Goal: Ask a question

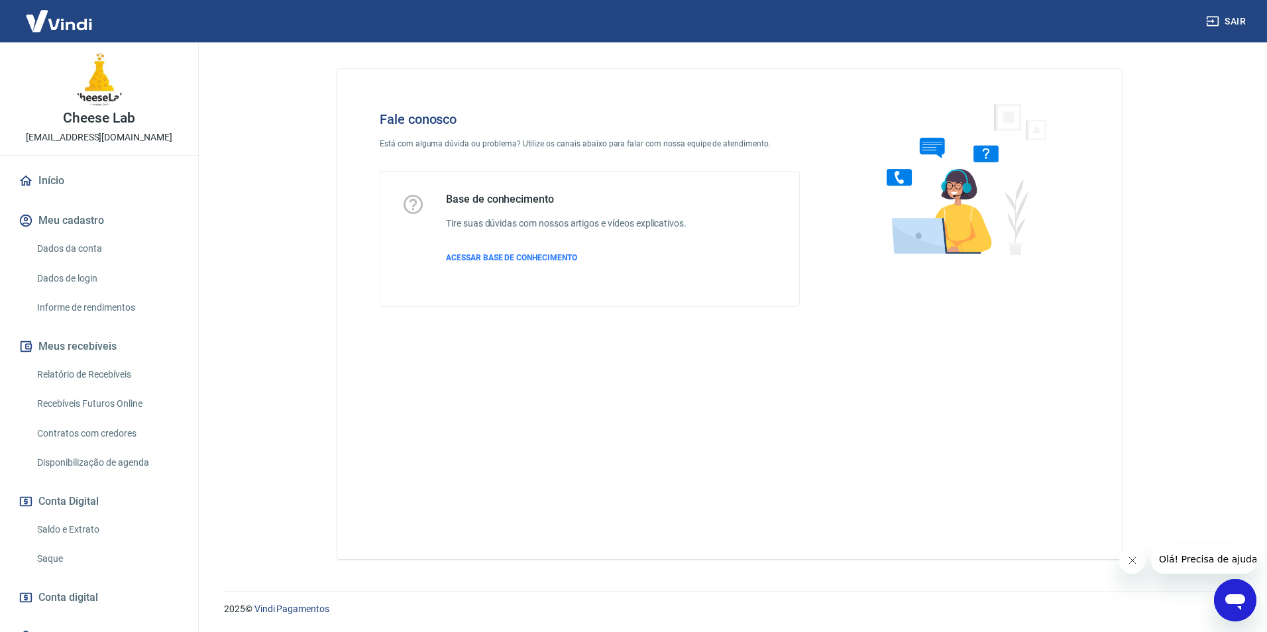
click at [1240, 603] on icon "Abrir janela de mensagens" at bounding box center [1235, 602] width 20 height 16
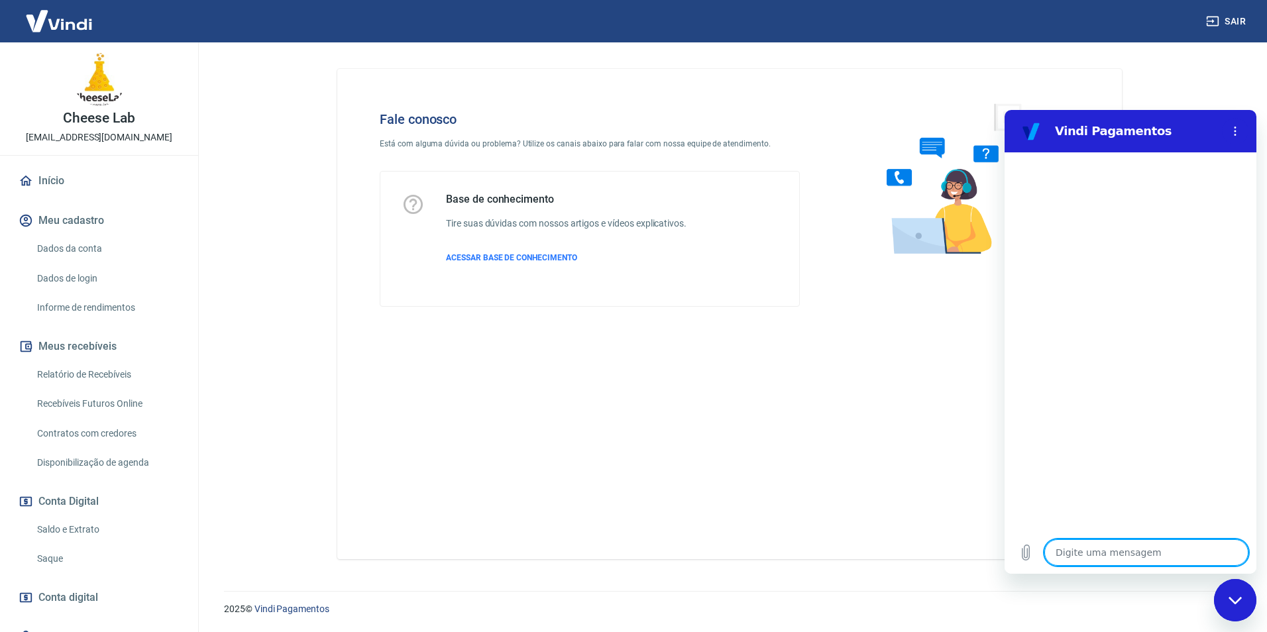
type textarea "o"
type textarea "x"
type textarea "ol"
type textarea "x"
type textarea "ola"
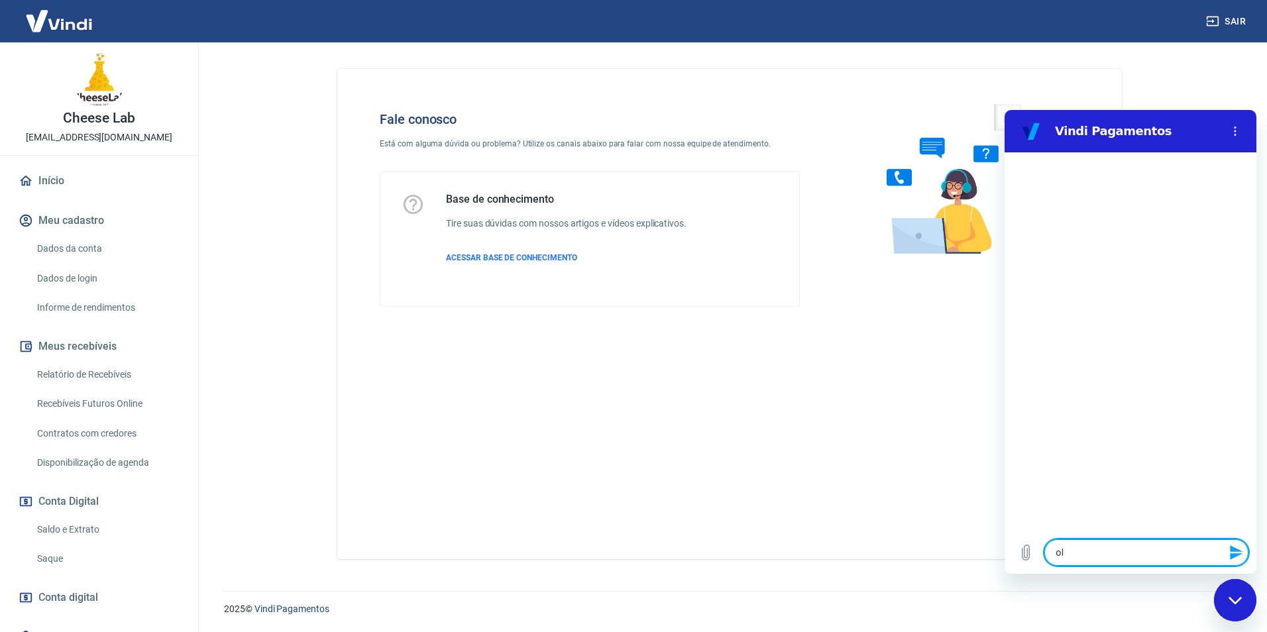
type textarea "x"
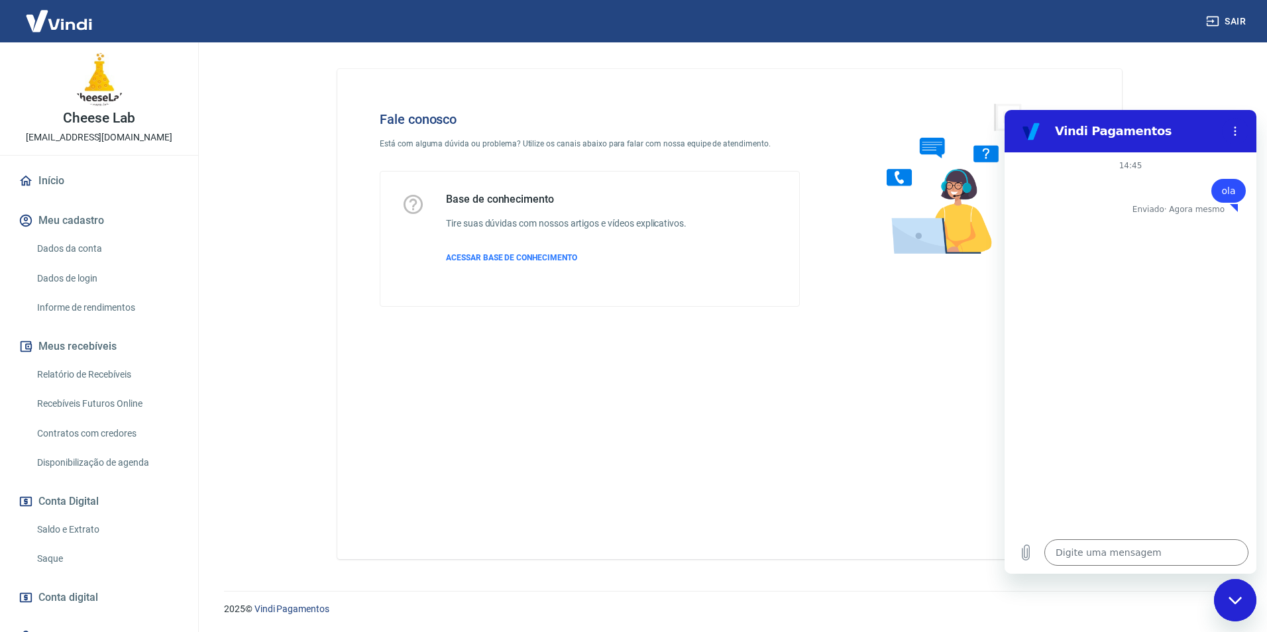
type textarea "x"
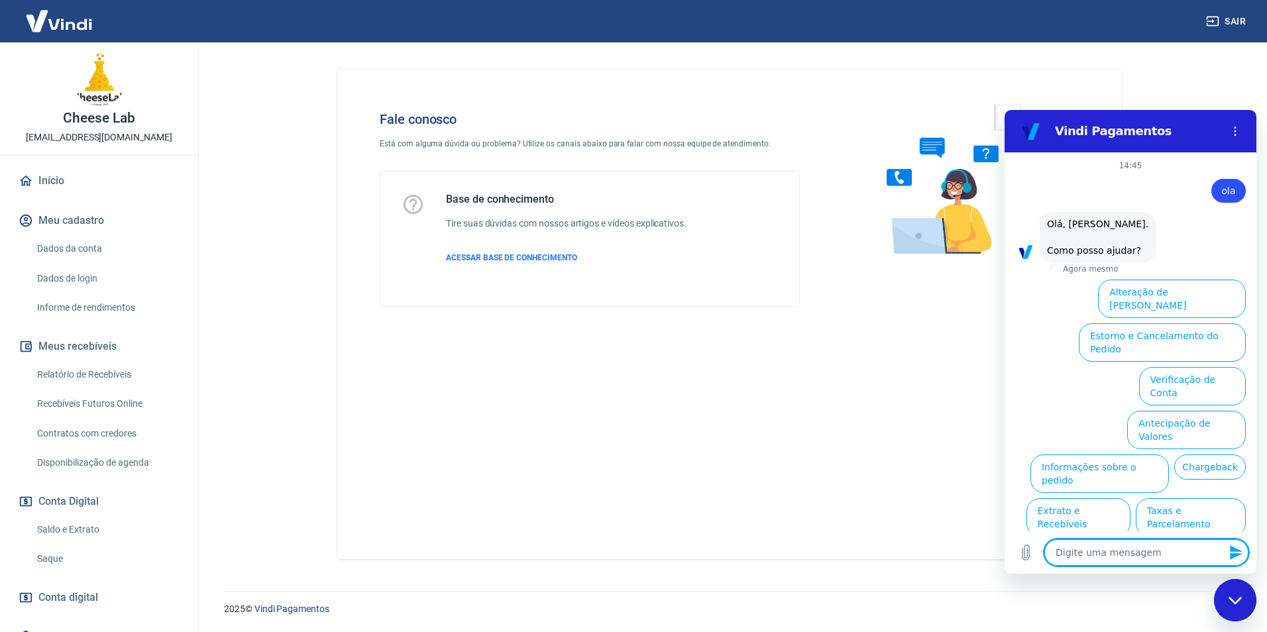
type textarea "F"
type textarea "x"
type textarea "Fa"
type textarea "x"
type textarea "Fal"
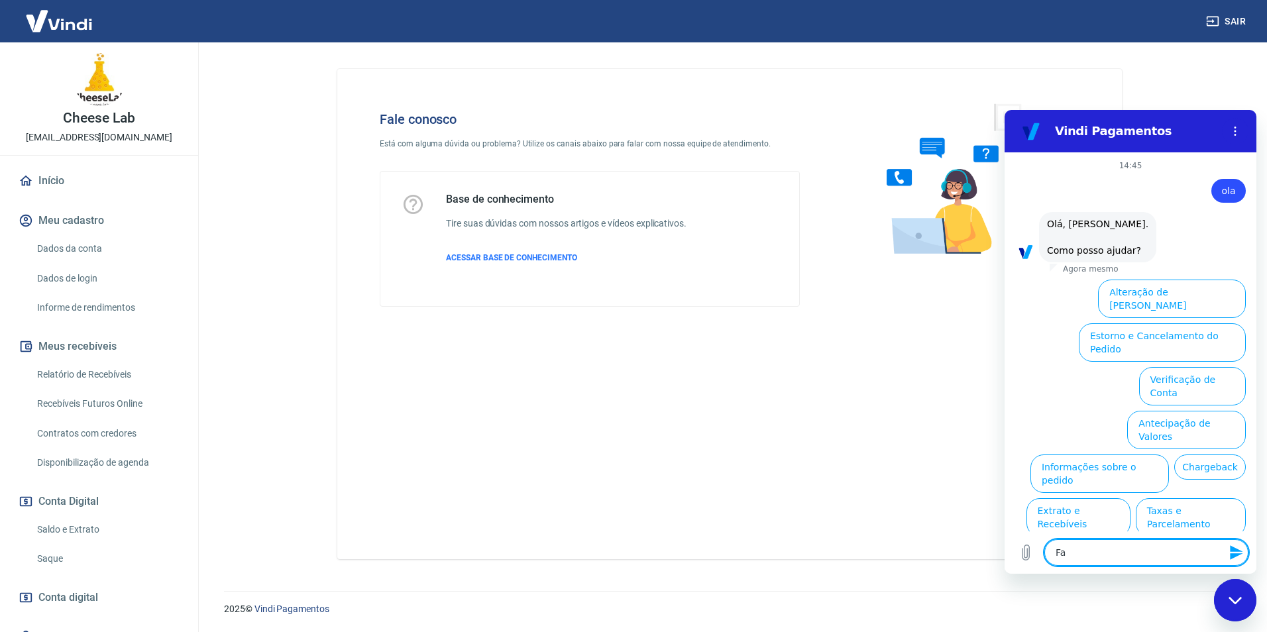
type textarea "x"
type textarea "Fala"
type textarea "x"
type textarea "Falar"
type textarea "x"
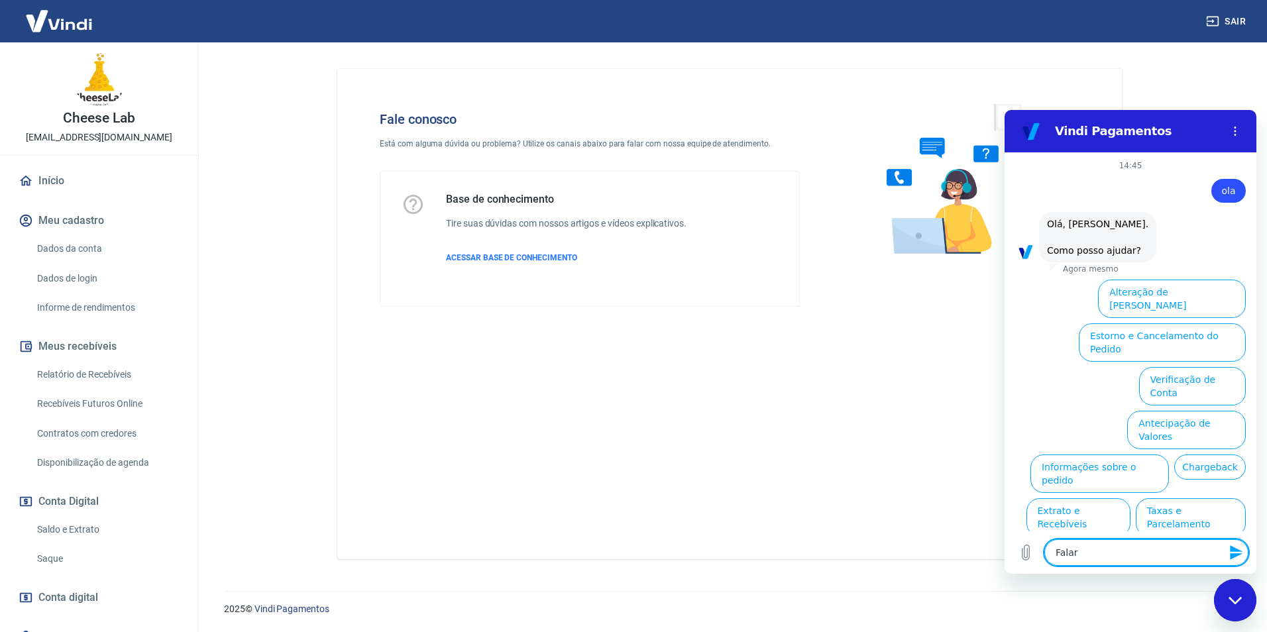
type textarea "Falar"
type textarea "x"
type textarea "Falar c"
type textarea "x"
type textarea "Falar co"
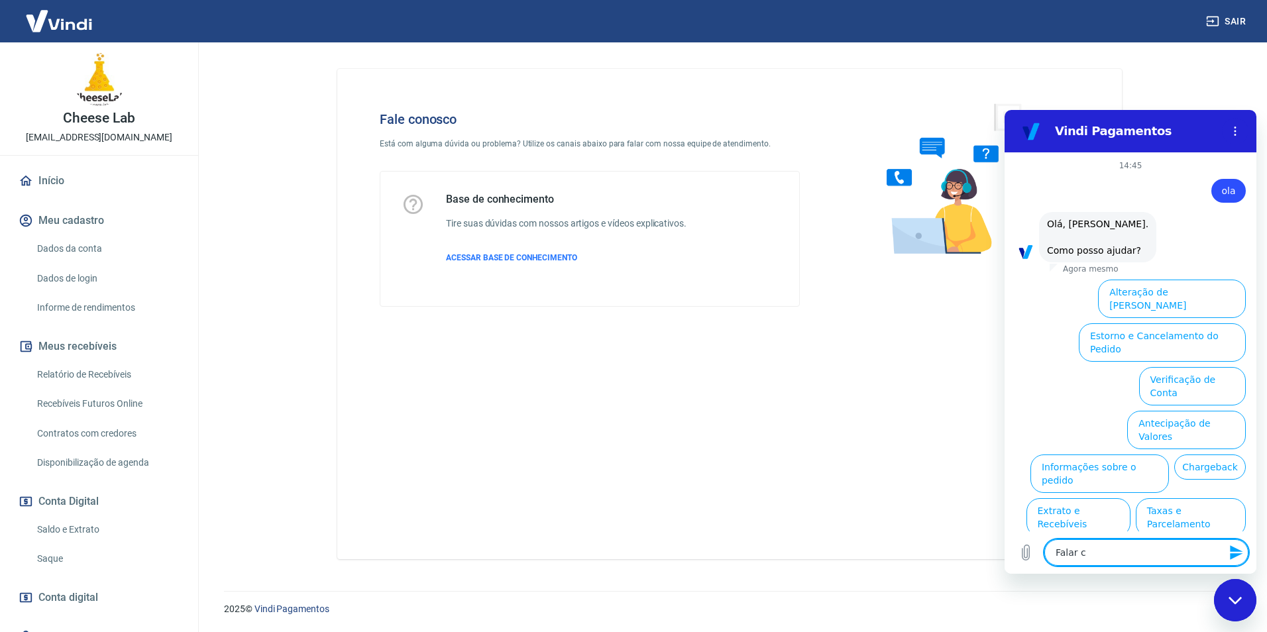
type textarea "x"
type textarea "Falar com"
type textarea "x"
type textarea "Falar com"
type textarea "x"
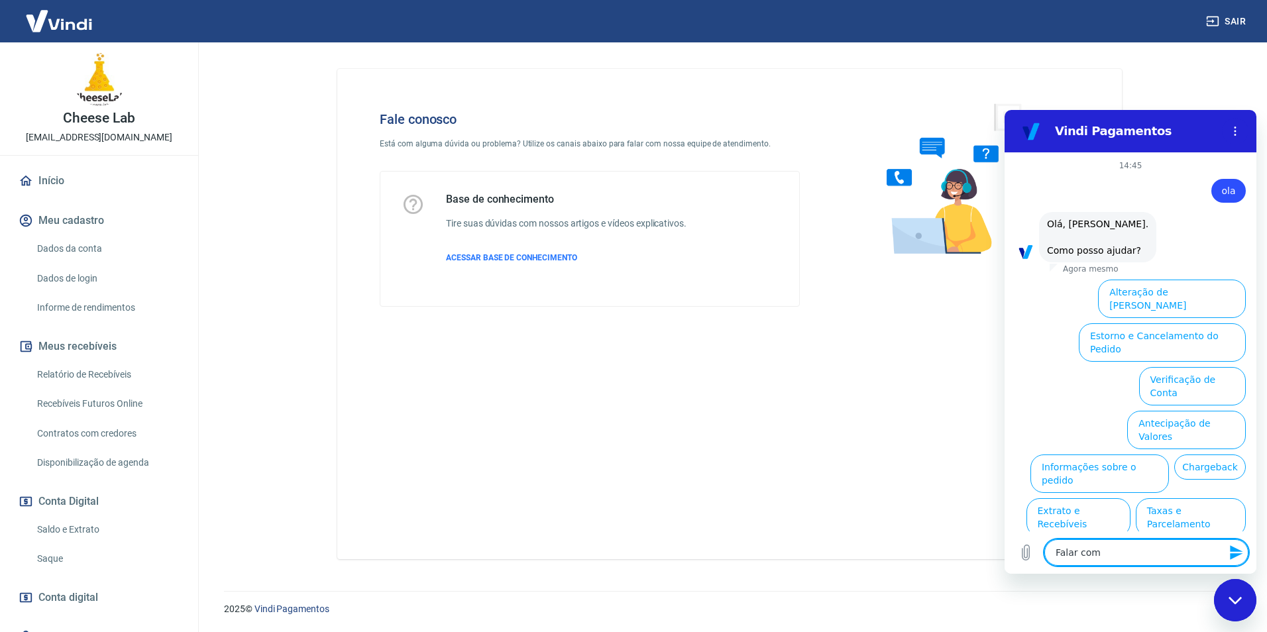
type textarea "Falar com a"
type textarea "x"
type textarea "Falar com at"
type textarea "x"
type textarea "Falar com ate"
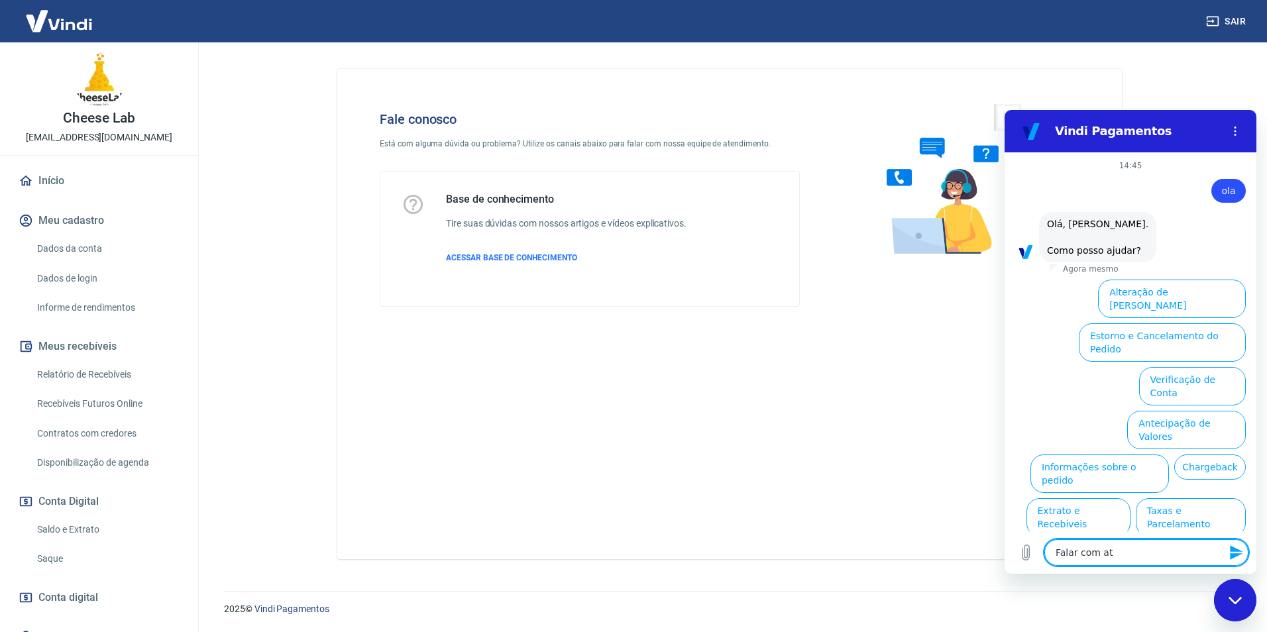
type textarea "x"
type textarea "Falar com [GEOGRAPHIC_DATA]"
type textarea "x"
type textarea "Falar com atend"
type textarea "x"
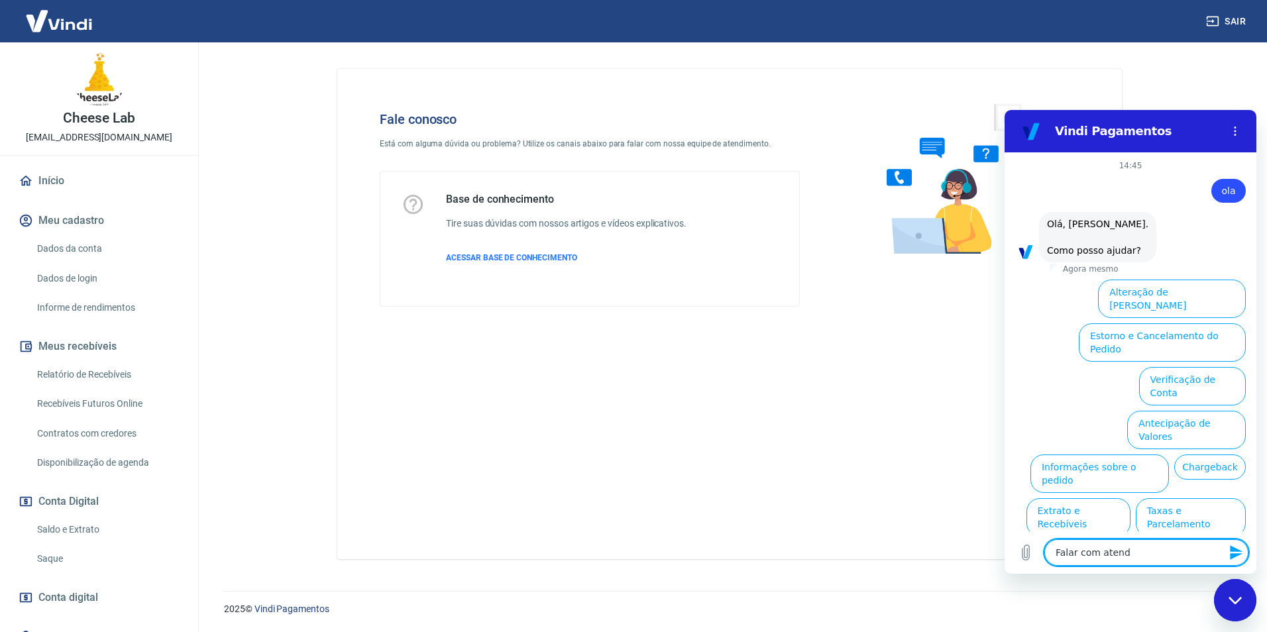
type textarea "Falar com atende"
type textarea "x"
type textarea "Falar com atenden"
type textarea "x"
type textarea "Falar com atendent"
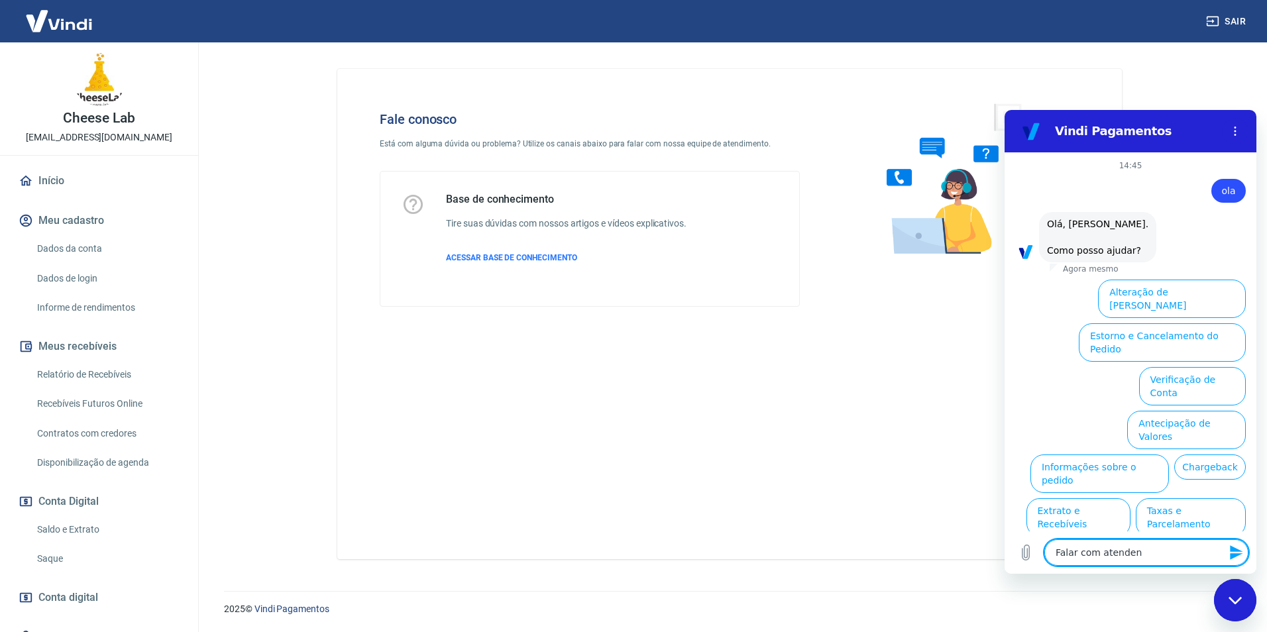
type textarea "x"
type textarea "Falar com atendente"
type textarea "x"
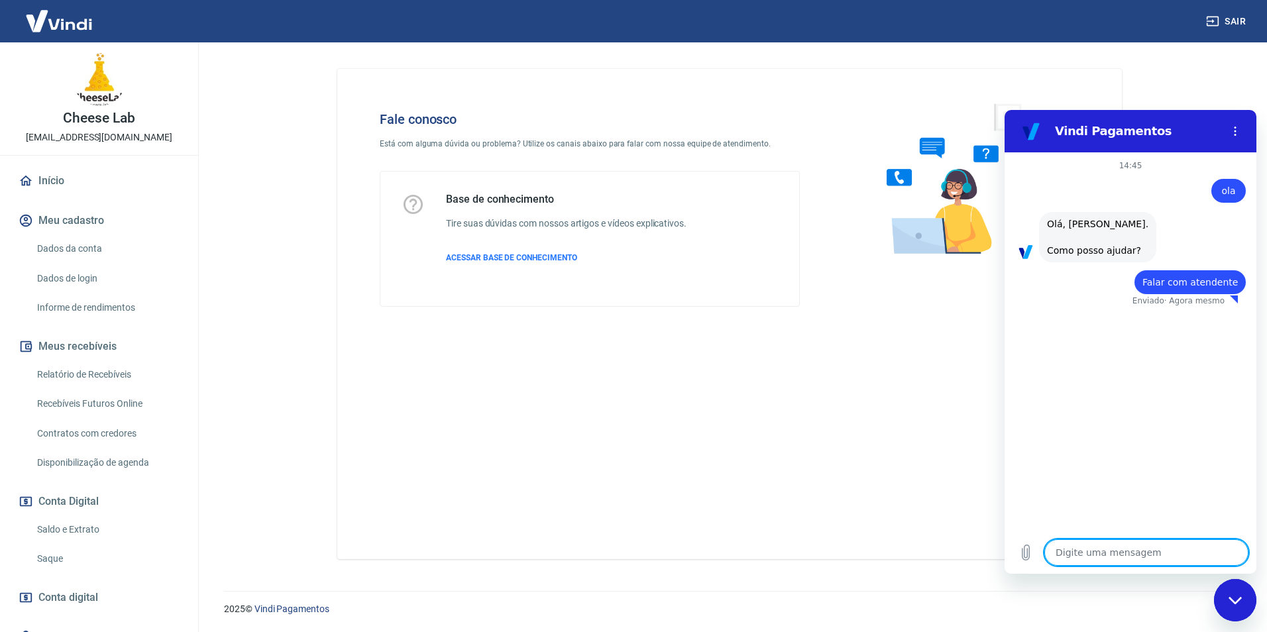
type textarea "x"
type textarea "o"
type textarea "x"
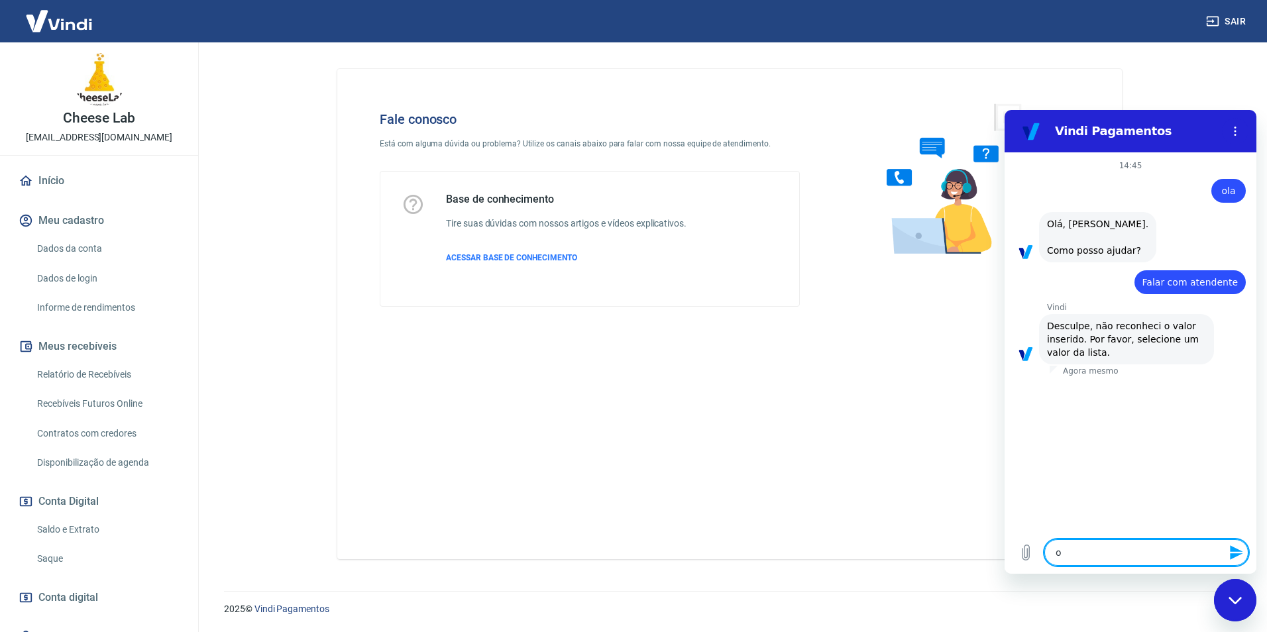
type textarea "oi"
type textarea "x"
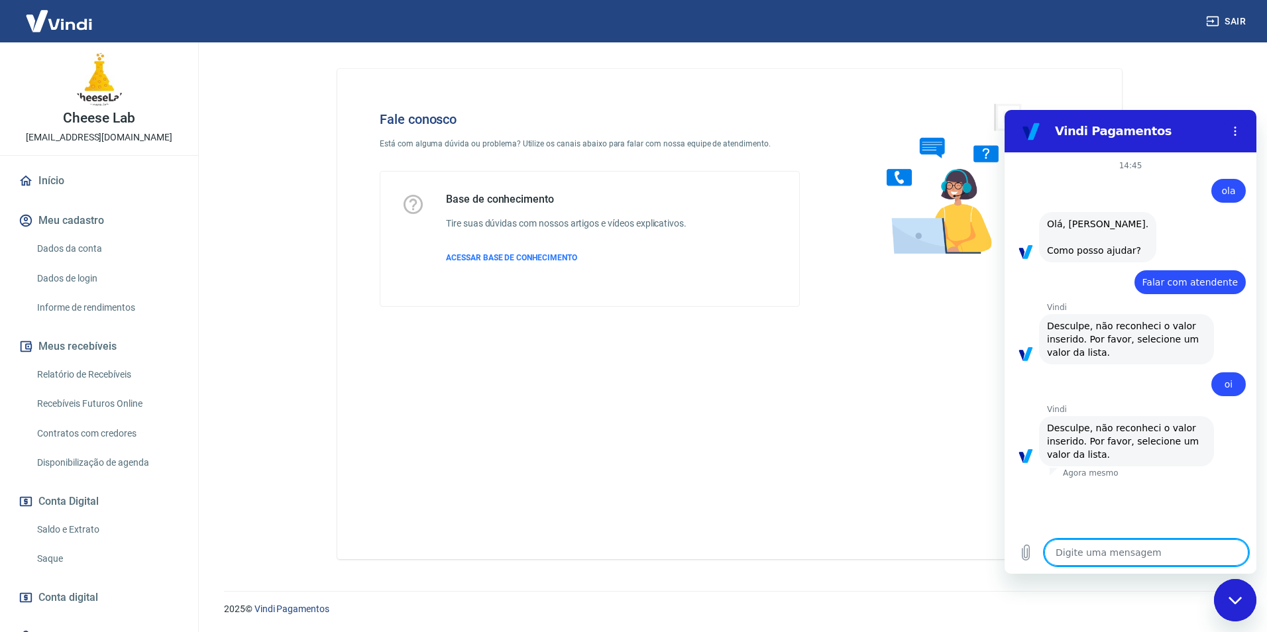
type textarea "a"
type textarea "x"
type textarea "at"
type textarea "x"
type textarea "ate"
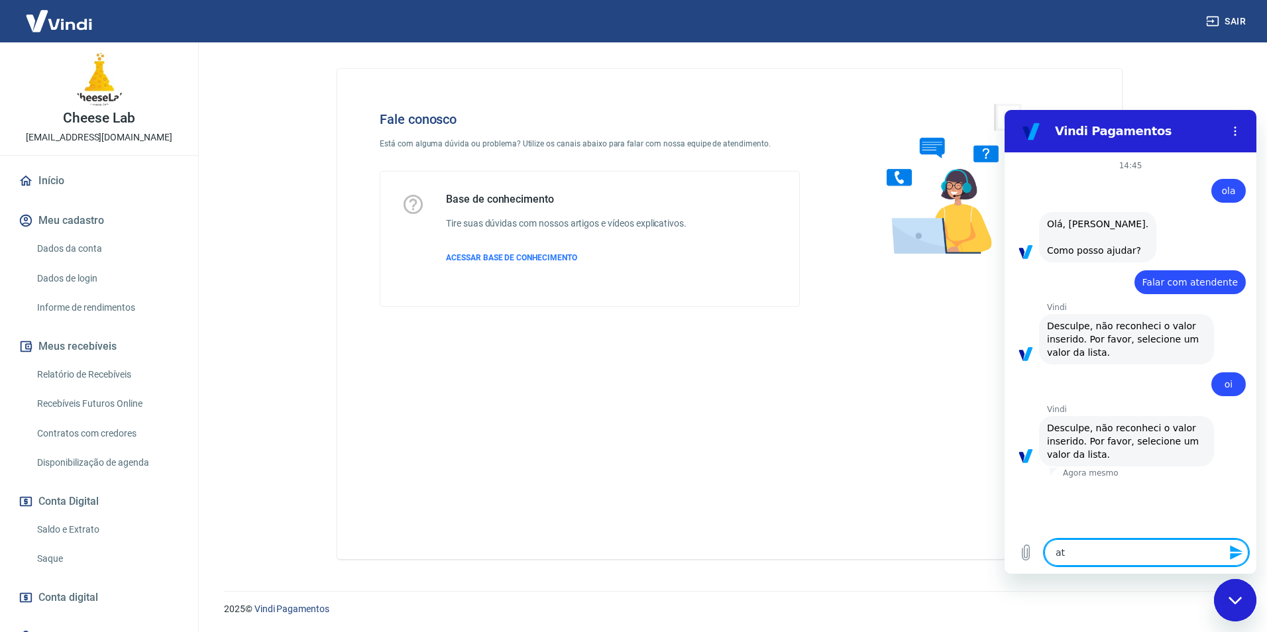
type textarea "x"
type textarea "aten"
type textarea "x"
type textarea "atend"
type textarea "x"
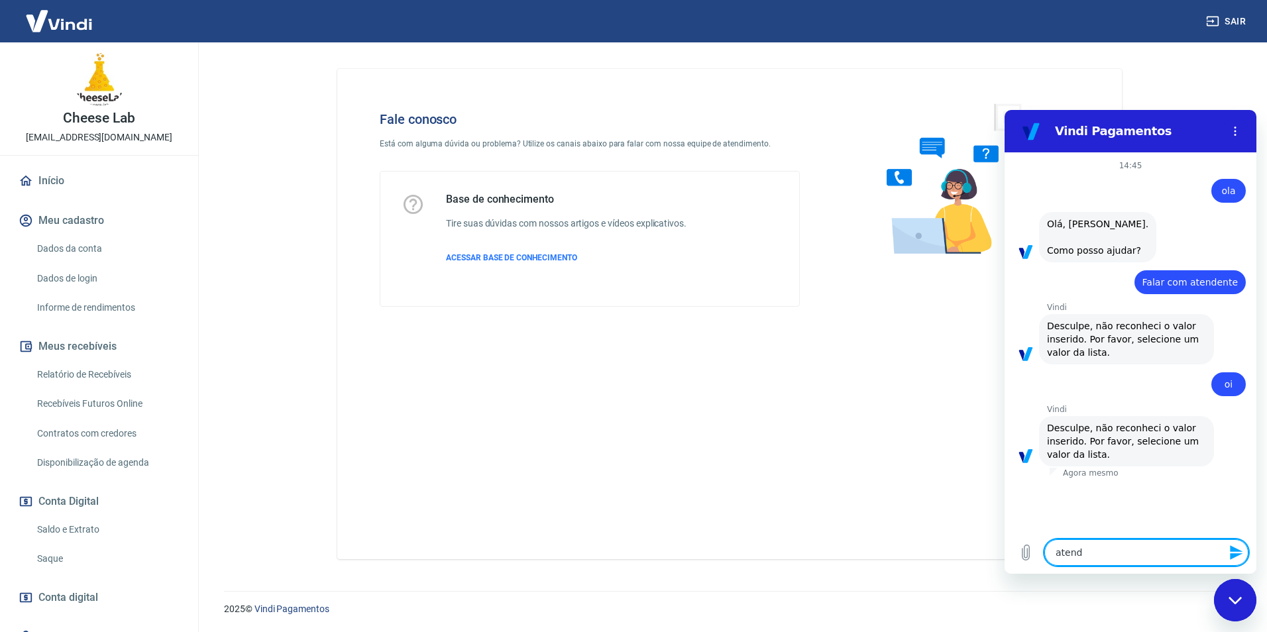
type textarea "atende"
type textarea "x"
type textarea "atenden"
type textarea "x"
type textarea "atendenty"
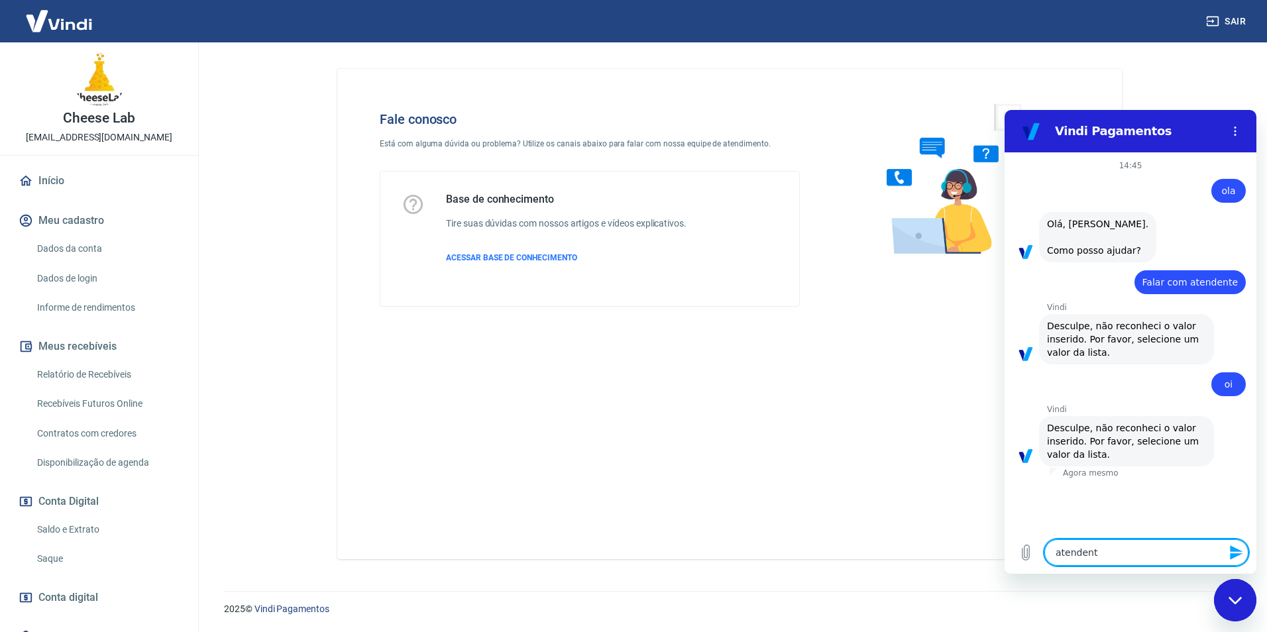
type textarea "x"
type textarea "atendentye"
type textarea "x"
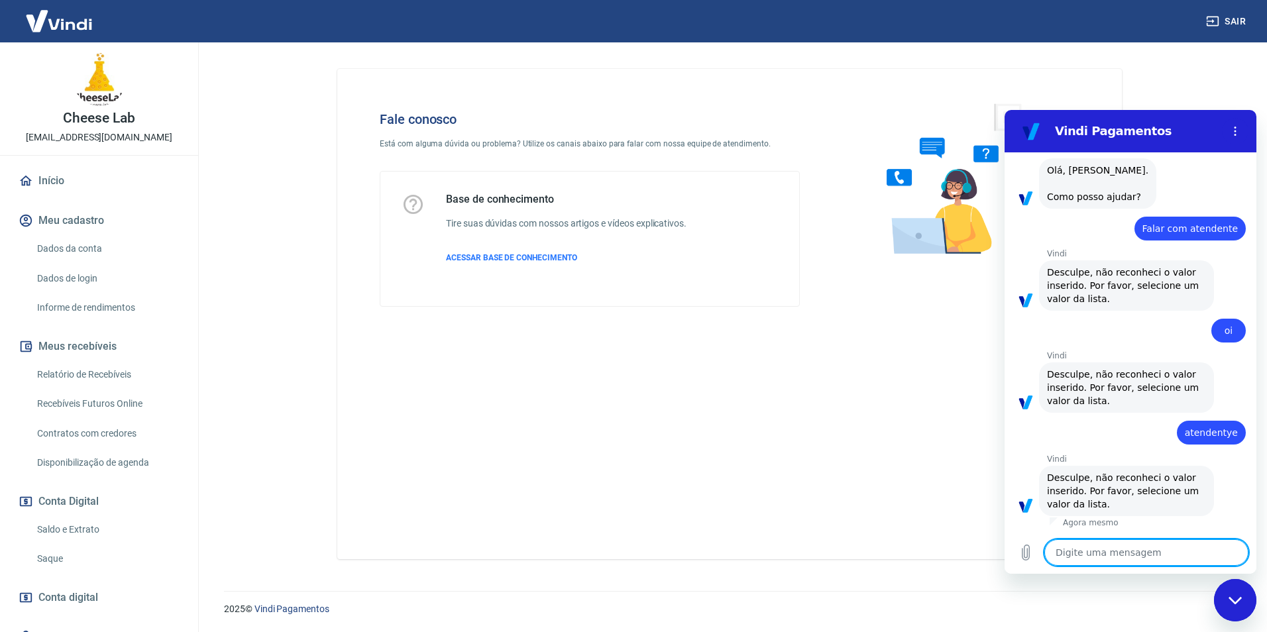
scroll to position [52, 0]
click at [1233, 602] on icon "Fechar janela de mensagens" at bounding box center [1234, 599] width 13 height 7
type textarea "x"
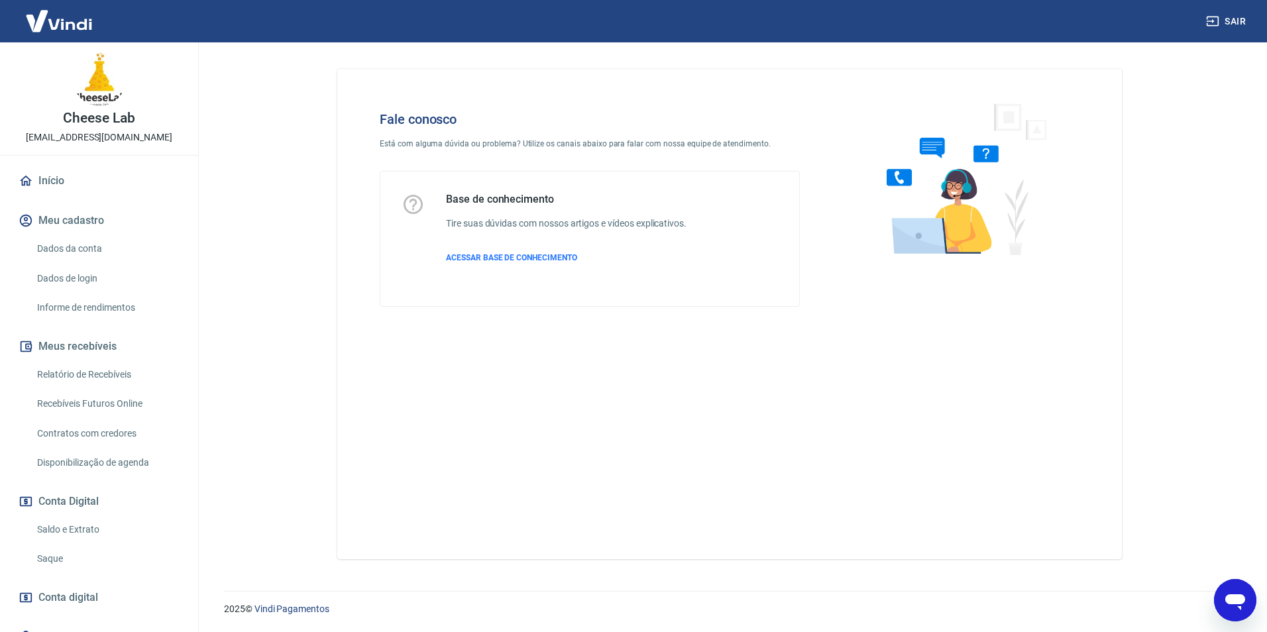
scroll to position [54, 0]
click at [1231, 589] on icon "Abrir janela de mensagens" at bounding box center [1235, 600] width 24 height 24
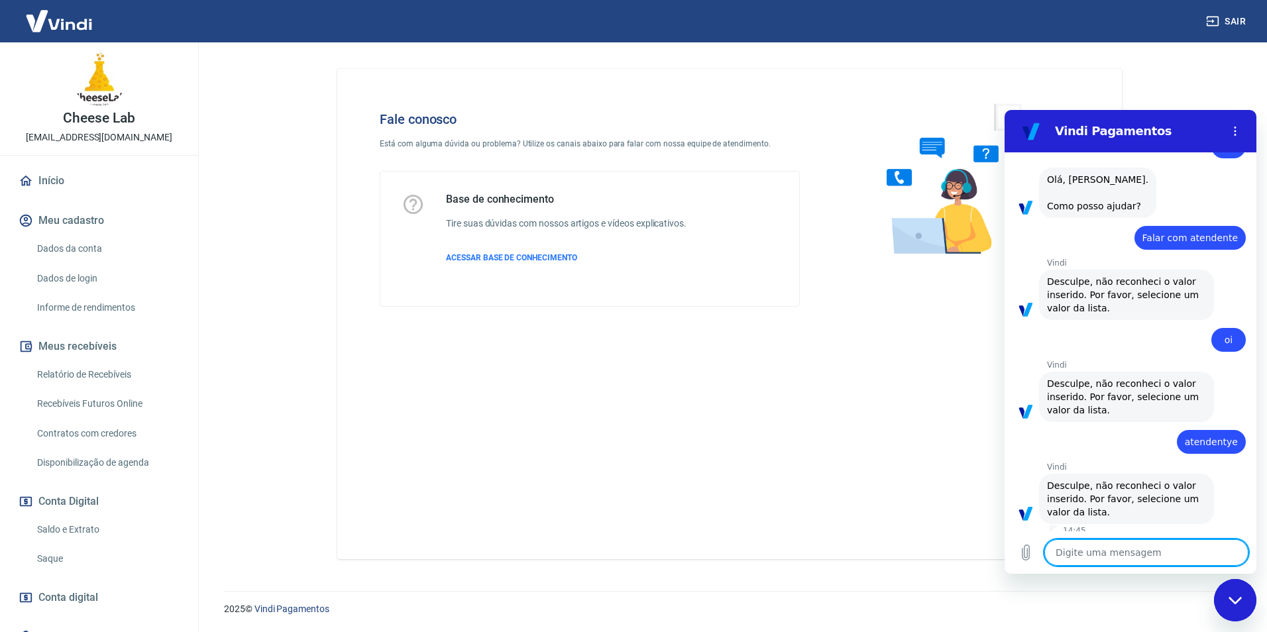
scroll to position [52, 0]
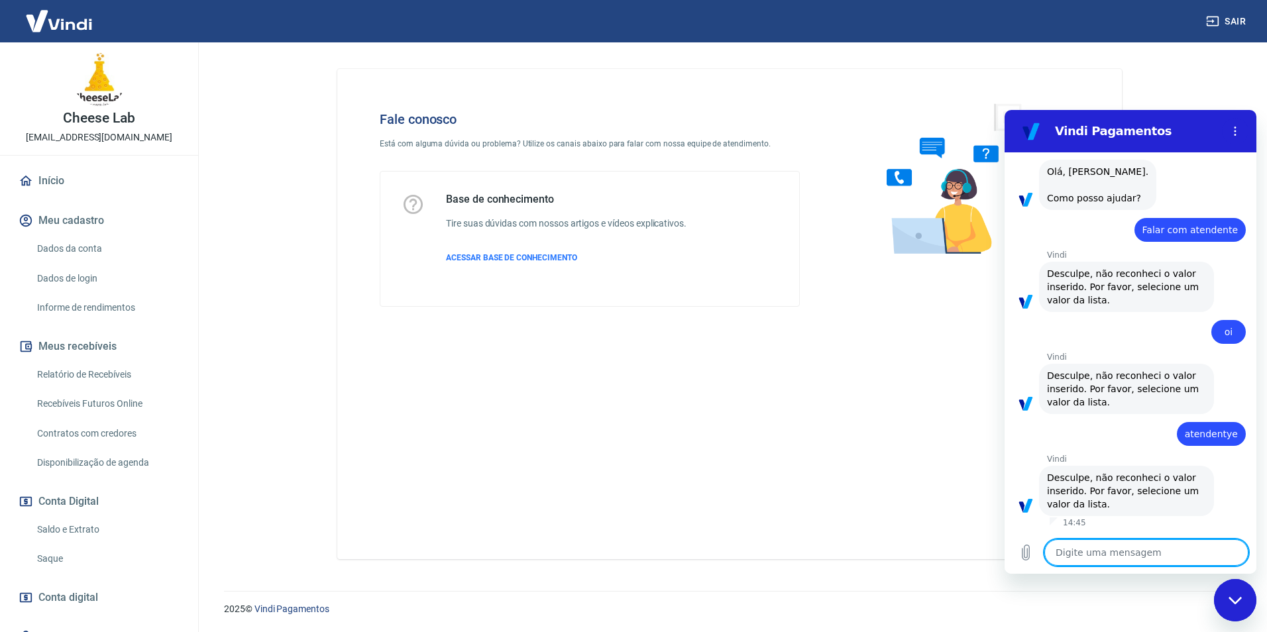
click at [1114, 551] on textarea at bounding box center [1146, 552] width 204 height 27
type textarea "o"
type textarea "x"
type textarea "oi"
type textarea "x"
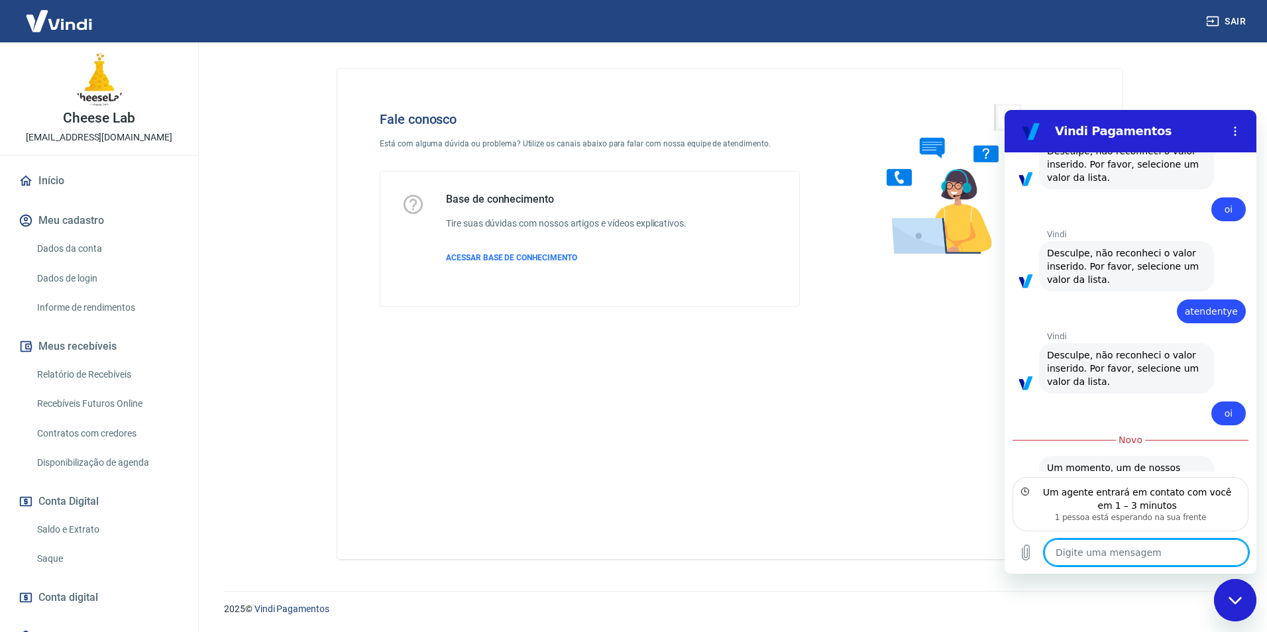
scroll to position [211, 0]
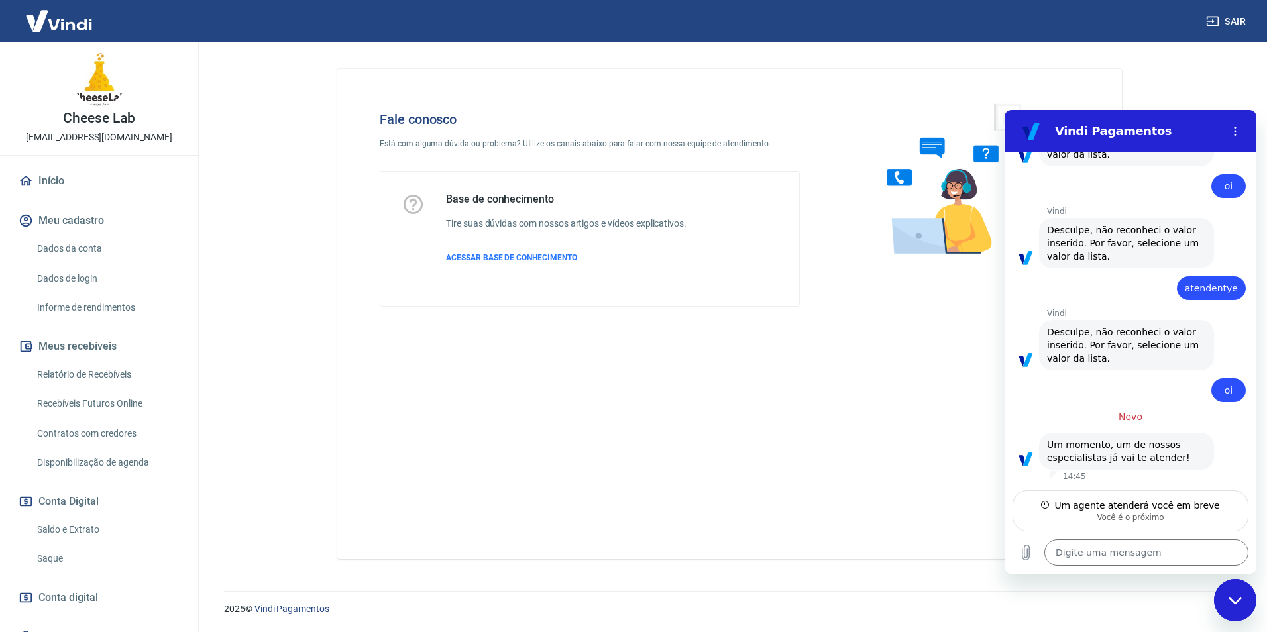
type textarea "x"
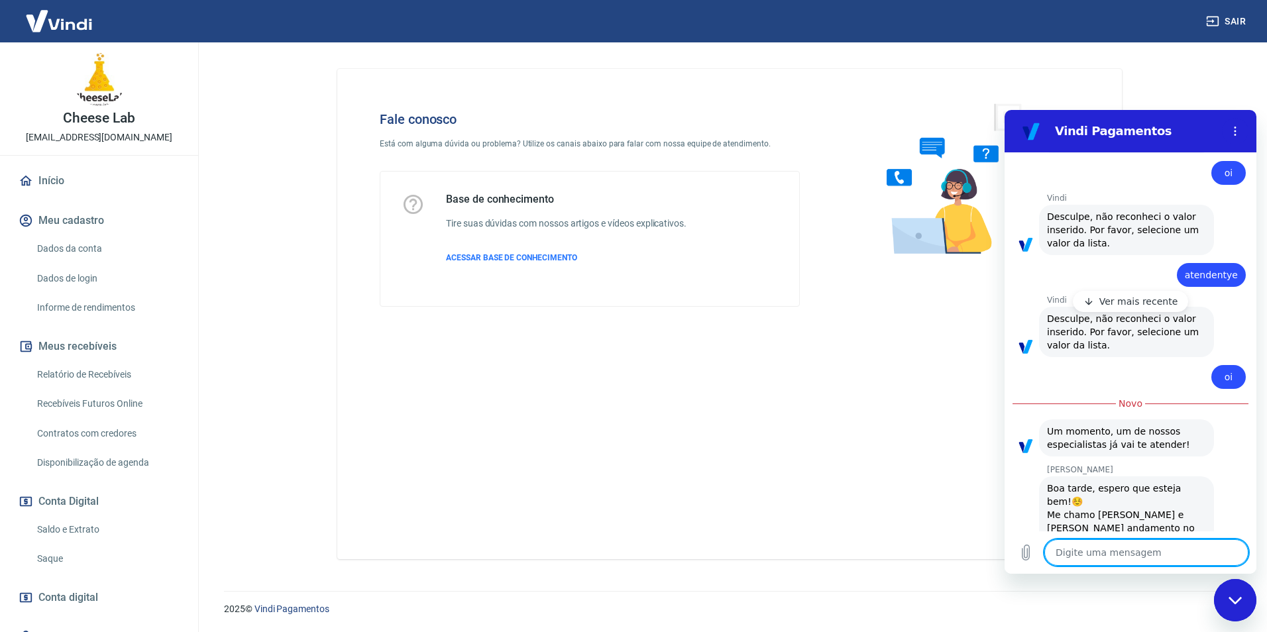
scroll to position [262, 0]
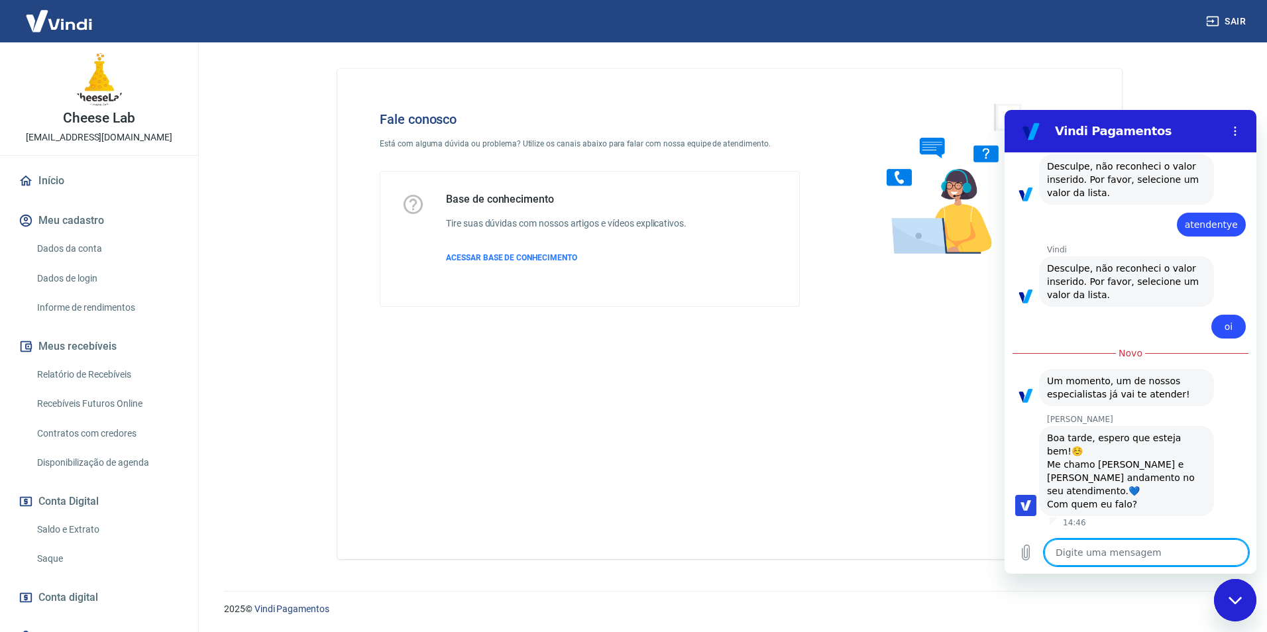
type textarea "M"
type textarea "x"
type textarea "Me"
type textarea "x"
type textarea "Me"
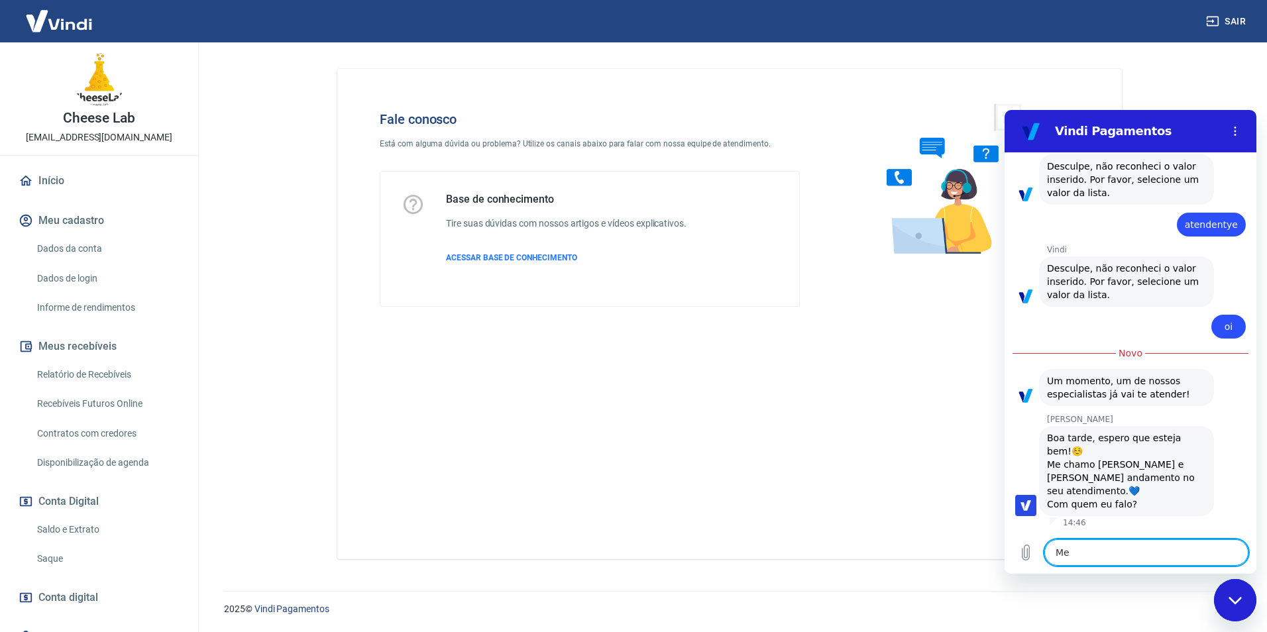
type textarea "x"
type textarea "Me c"
type textarea "x"
type textarea "Me ch"
type textarea "x"
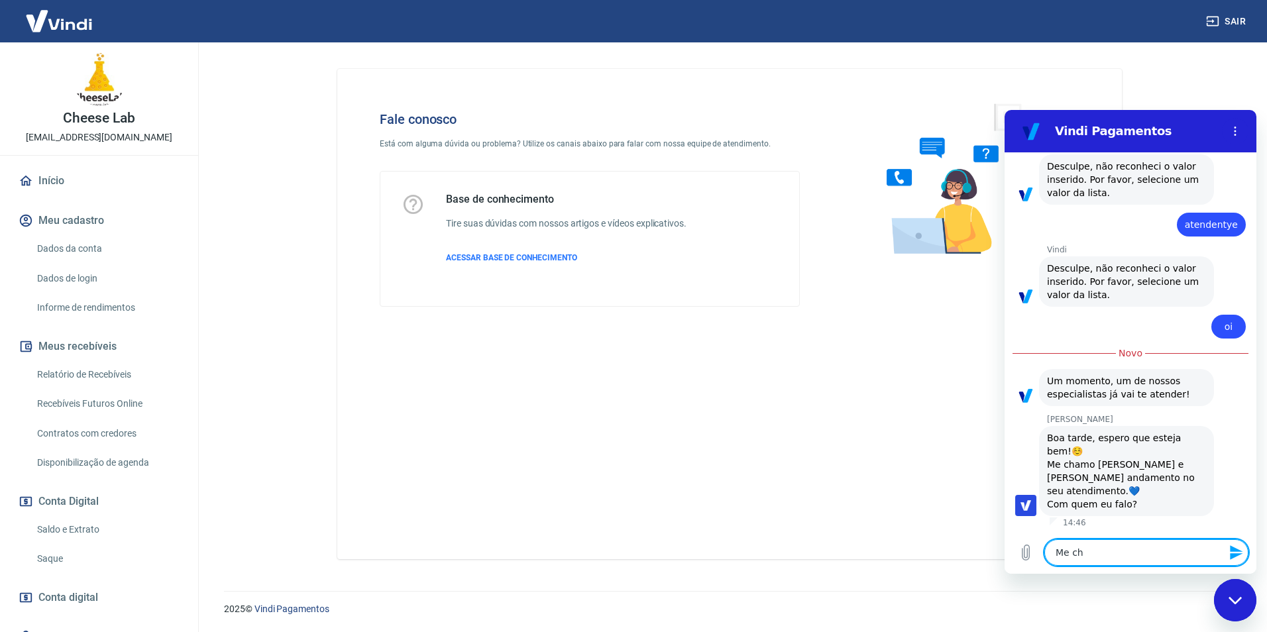
type textarea "Me cha"
type textarea "x"
type textarea "Me cham"
type textarea "x"
type textarea "Me chamo"
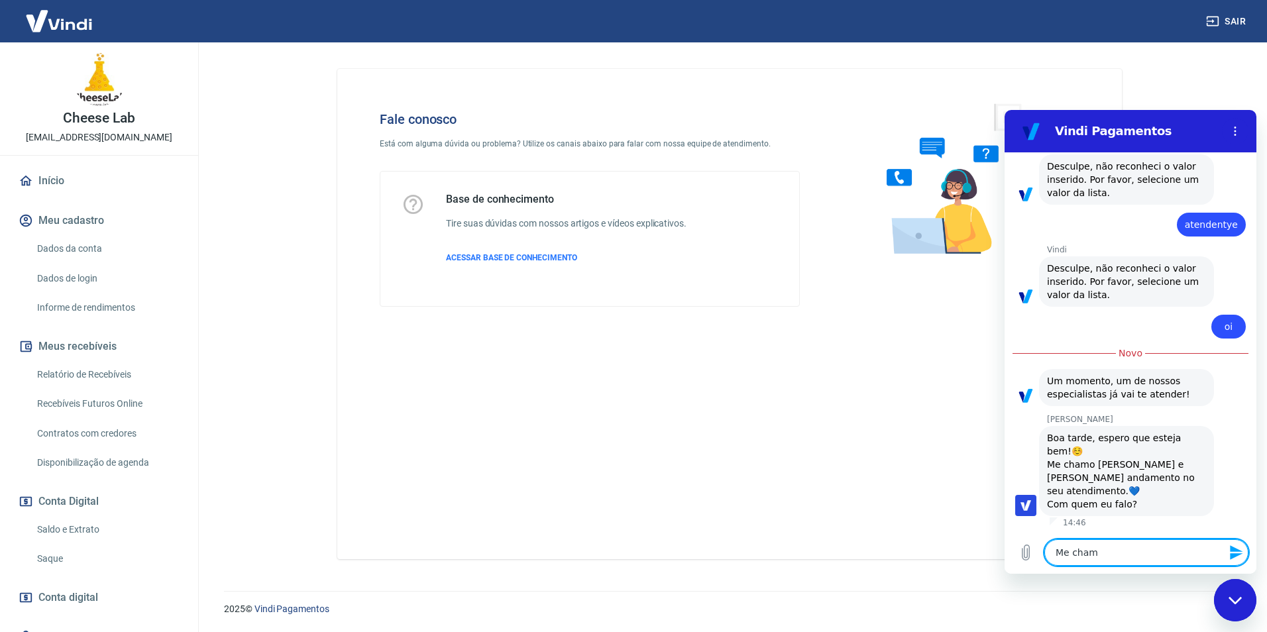
type textarea "x"
type textarea "Me chamo"
type textarea "x"
type textarea "Me chamo G"
type textarea "x"
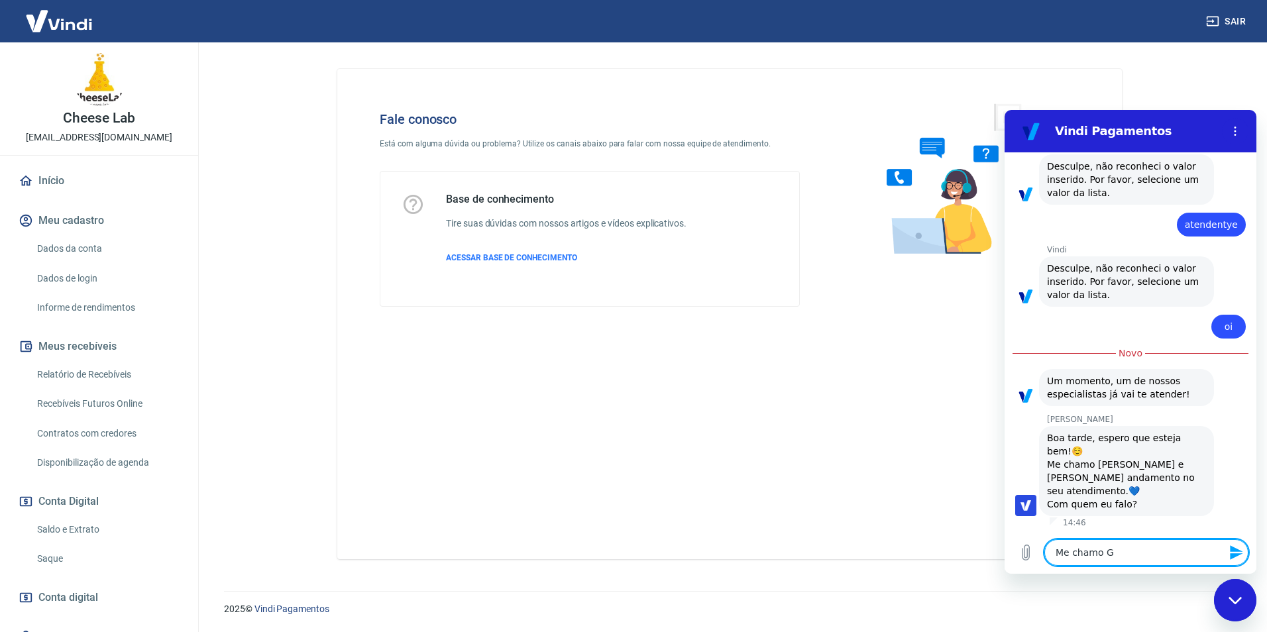
type textarea "Me chamo Gi"
type textarea "x"
type textarea "Me chamo Gio"
type textarea "x"
type textarea "Me chamo Giov"
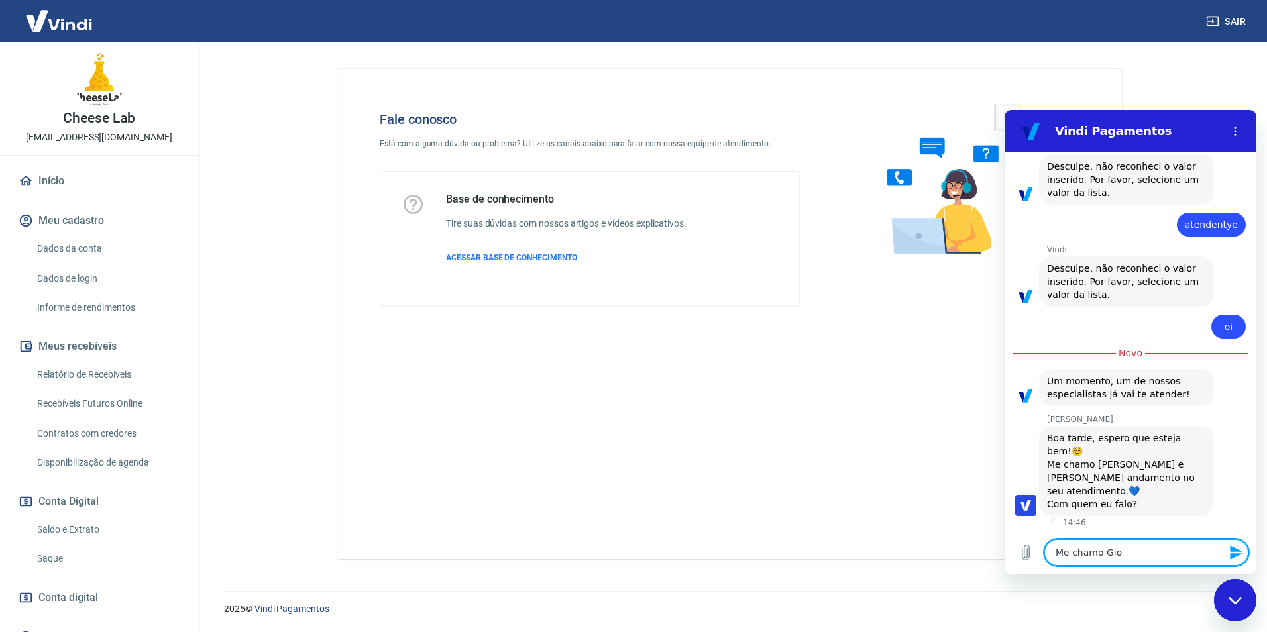
type textarea "x"
type textarea "Me chamo Giova"
type textarea "x"
type textarea "Me chamo Giovan"
type textarea "x"
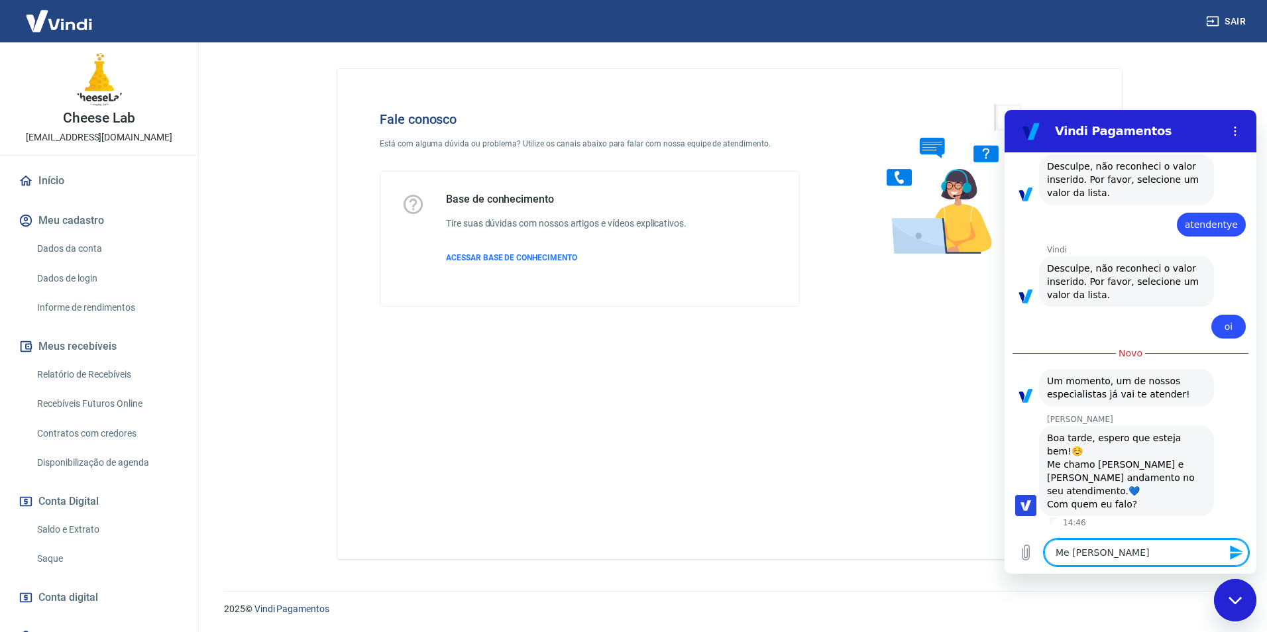
type textarea "Me chamo Giovana"
type textarea "x"
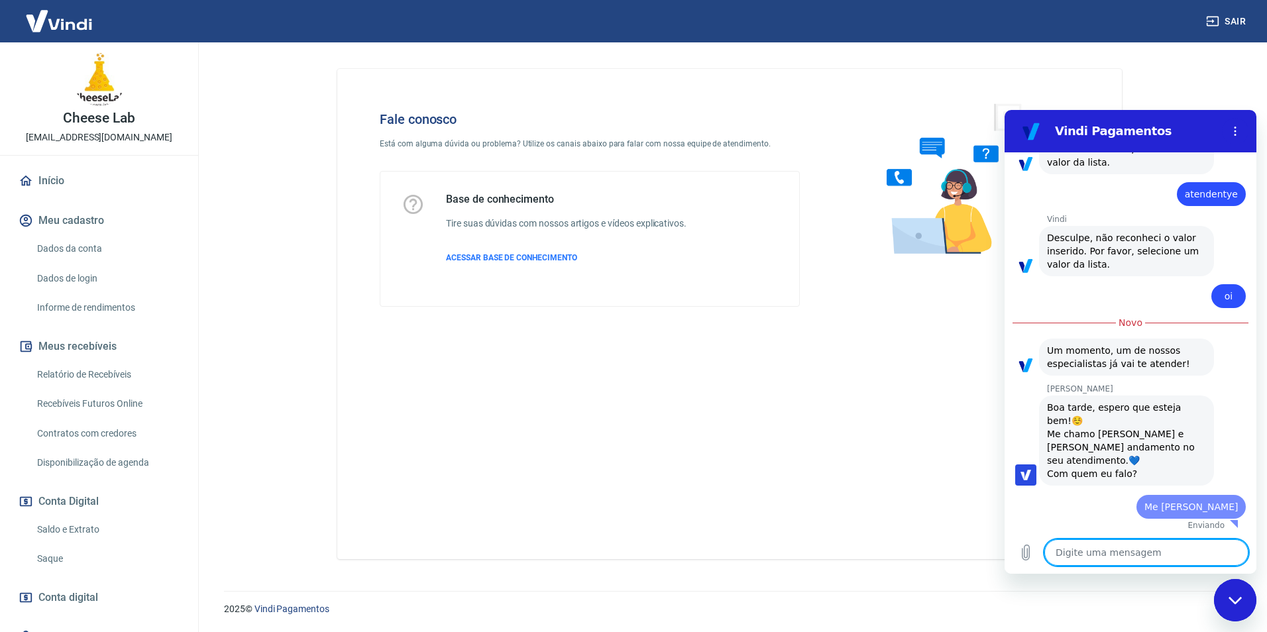
type textarea "x"
type textarea "P"
type textarea "x"
type textarea "Pr"
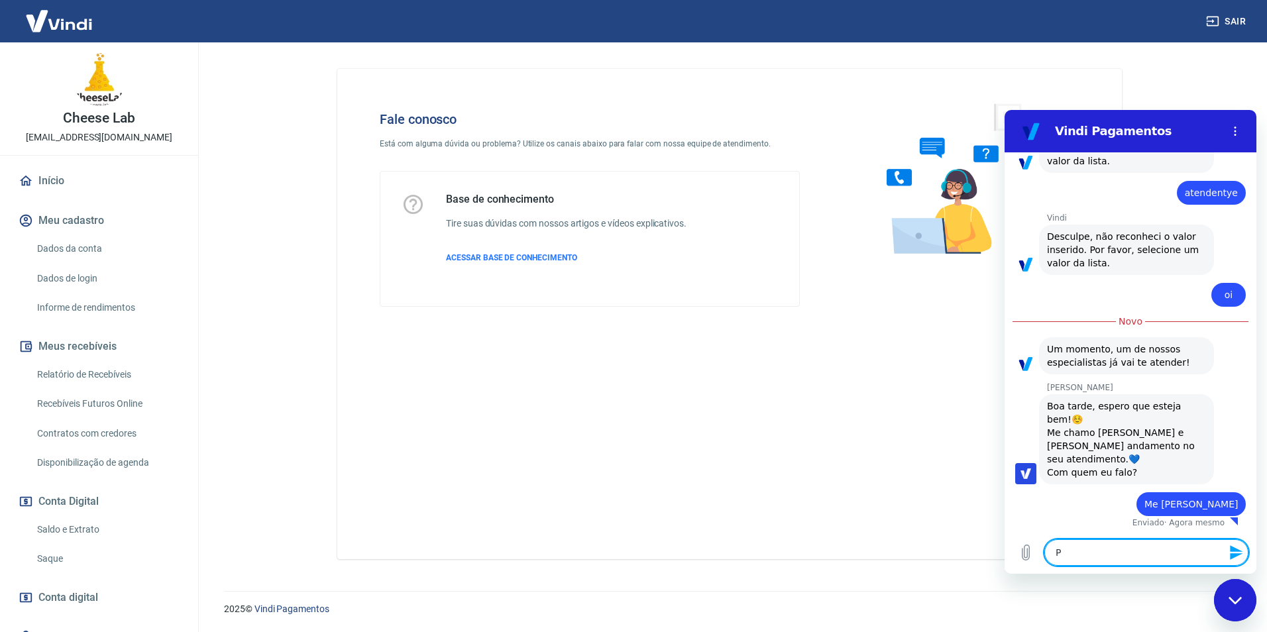
type textarea "x"
type textarea "Pre"
type textarea "x"
type textarea "Pr"
type textarea "x"
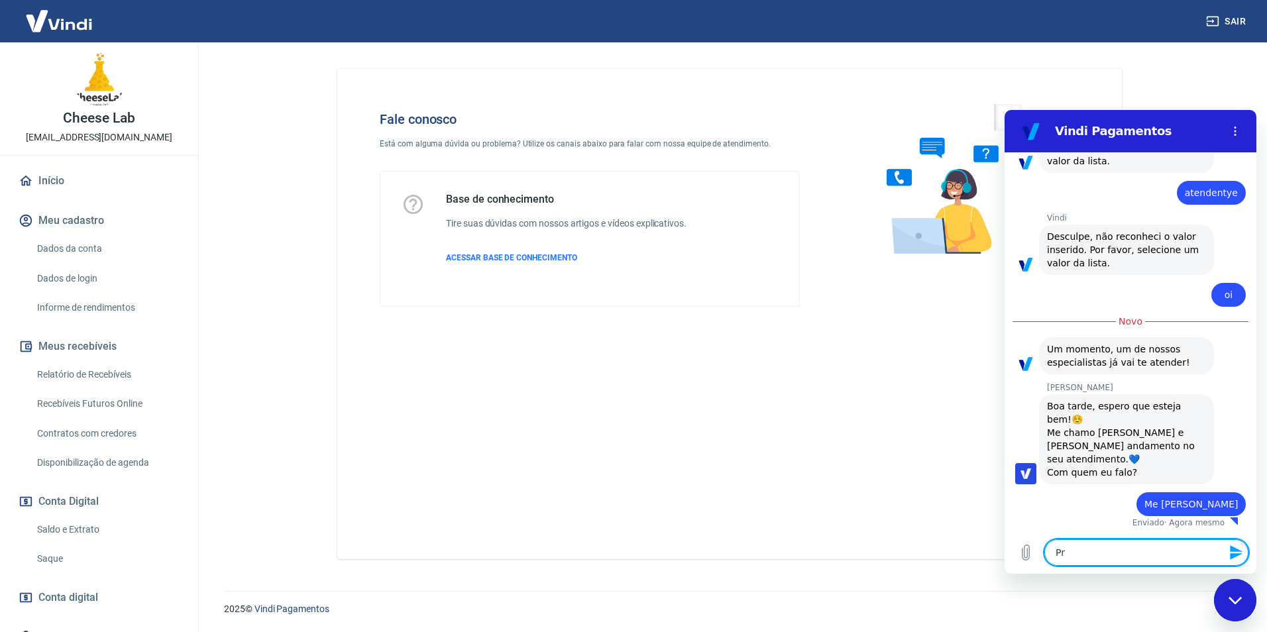
type textarea "P"
type textarea "x"
type textarea "G"
type textarea "x"
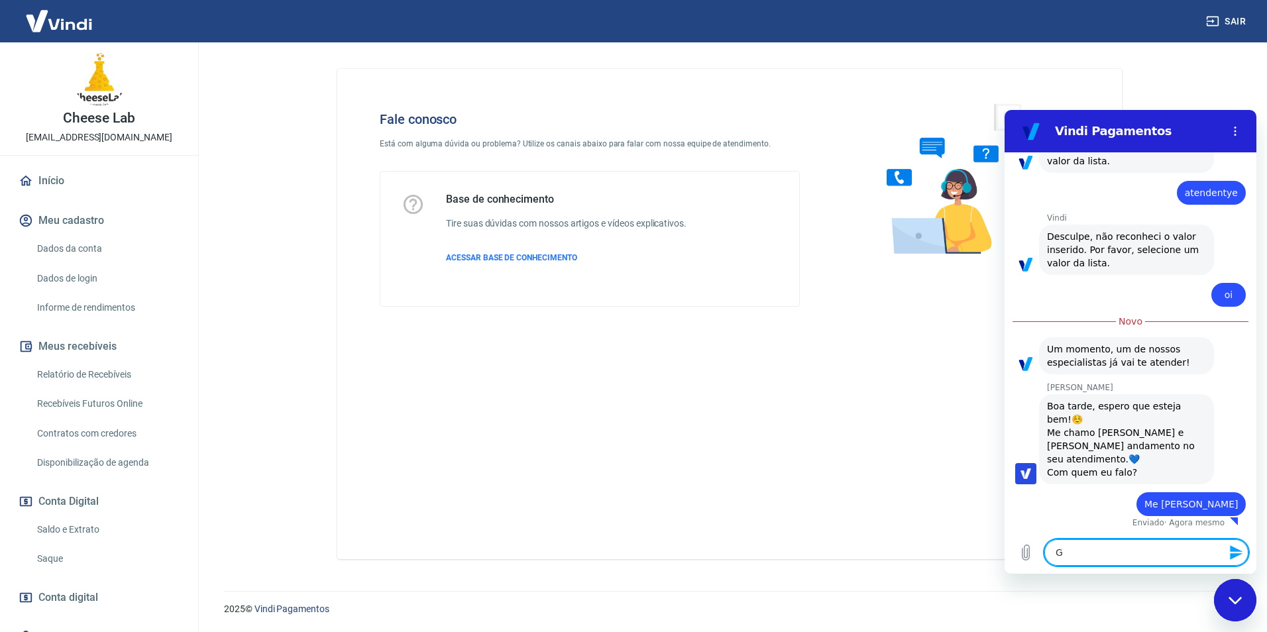
type textarea "Go"
type textarea "x"
type textarea "Goa"
type textarea "x"
type textarea "Goat"
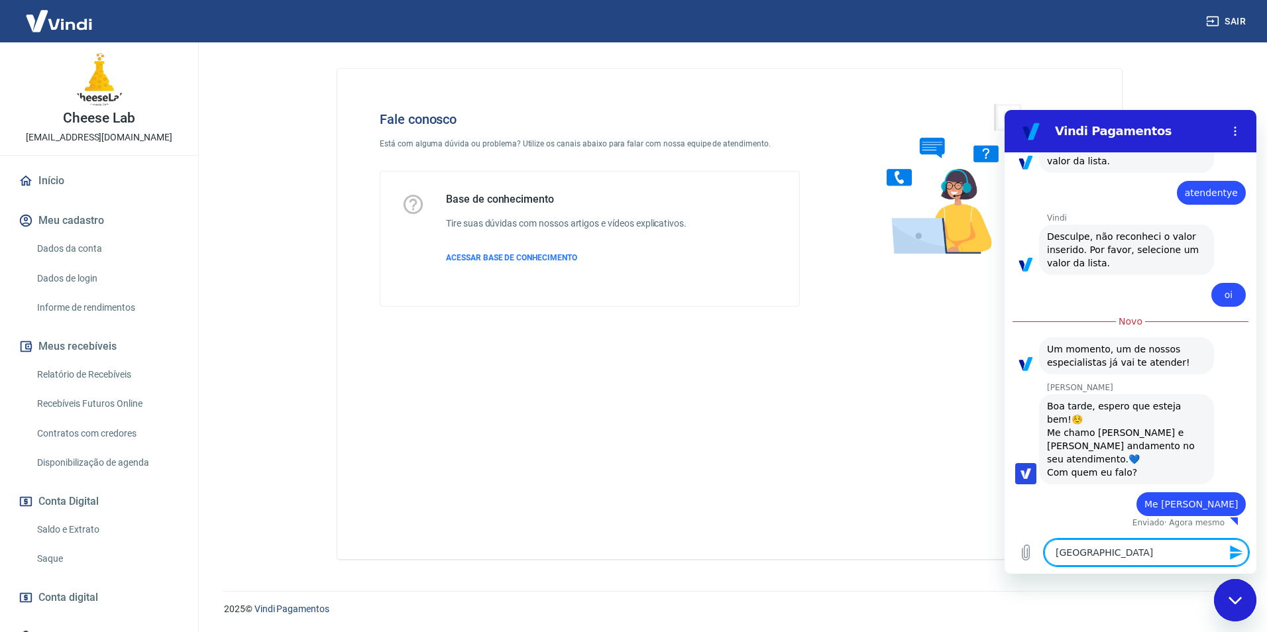
type textarea "x"
type textarea "Goa"
type textarea "x"
type textarea "Go"
type textarea "x"
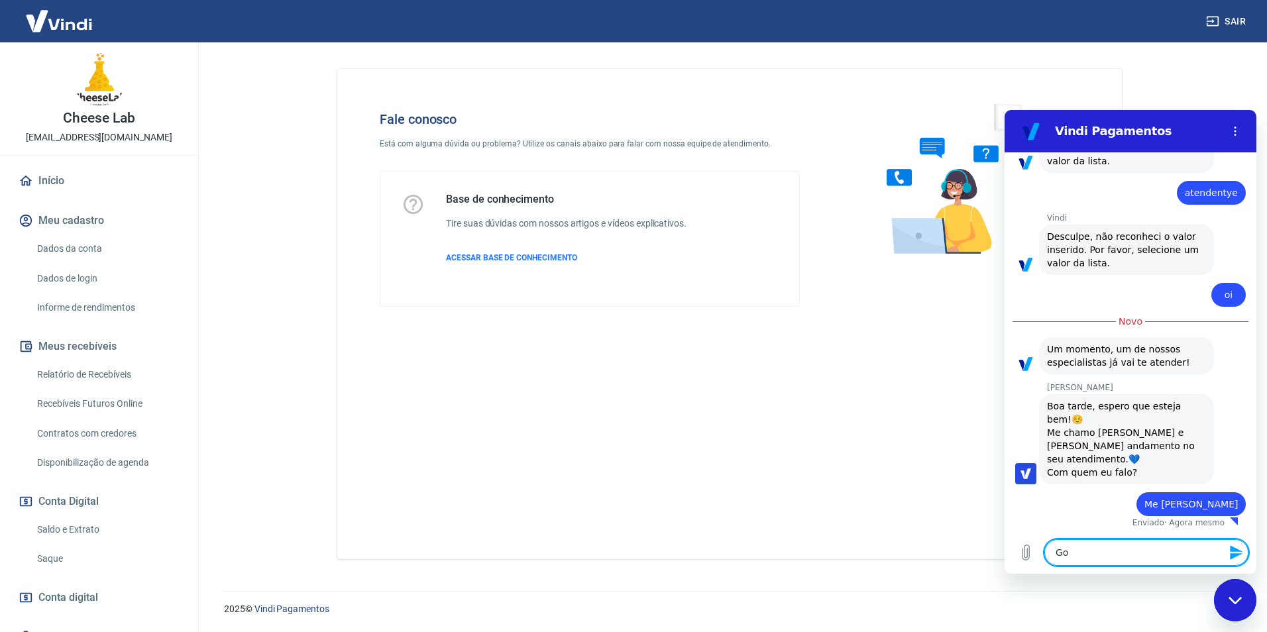
type textarea "Gos"
type textarea "x"
type textarea "Gost"
type textarea "x"
type textarea "Gosta"
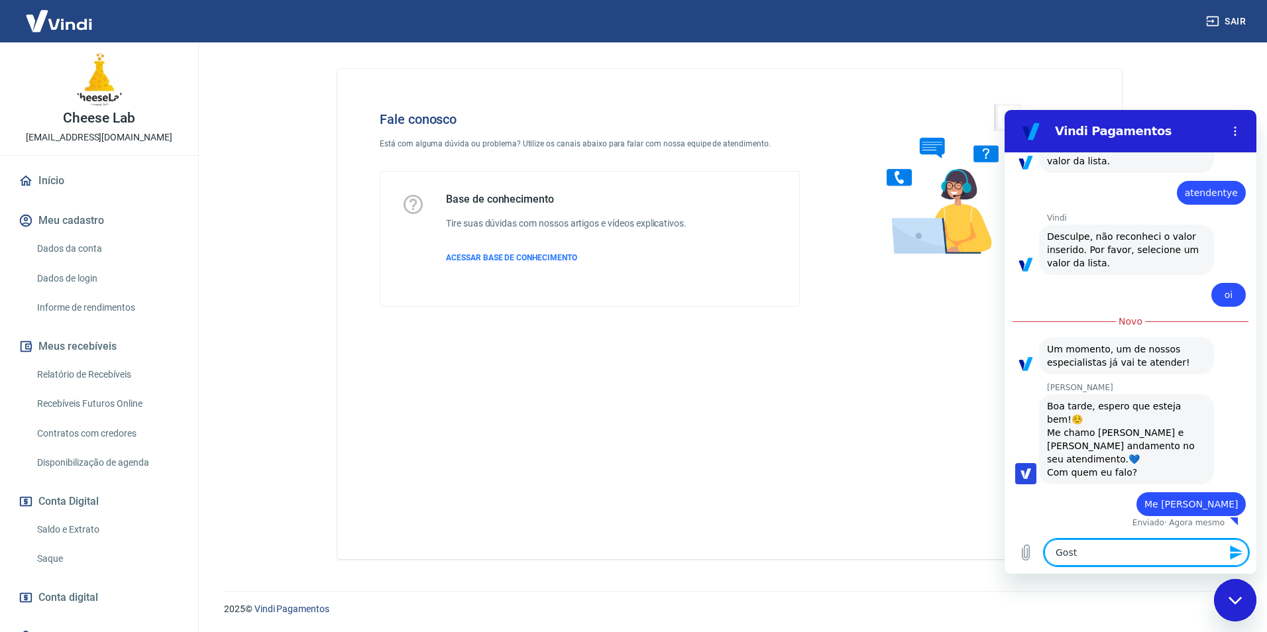
type textarea "x"
type textarea "Gostar"
type textarea "x"
type textarea "Gostari"
type textarea "x"
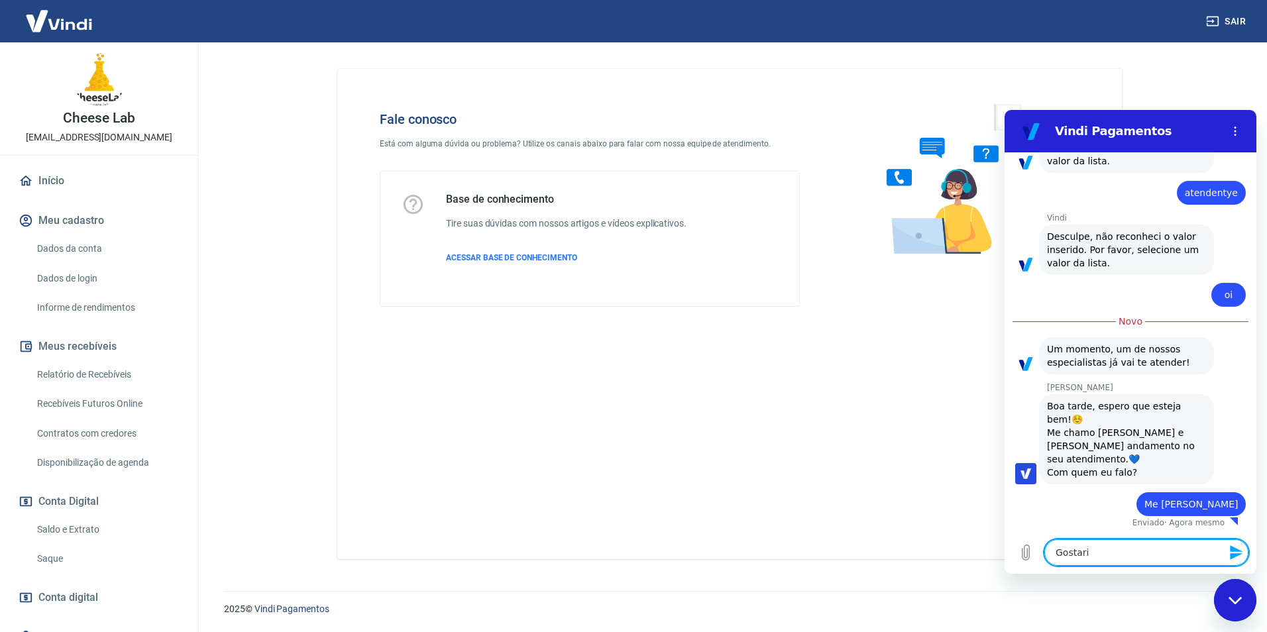
type textarea "Gostaria"
type textarea "x"
type textarea "Gostaria"
type textarea "x"
type textarea "Gostaria d"
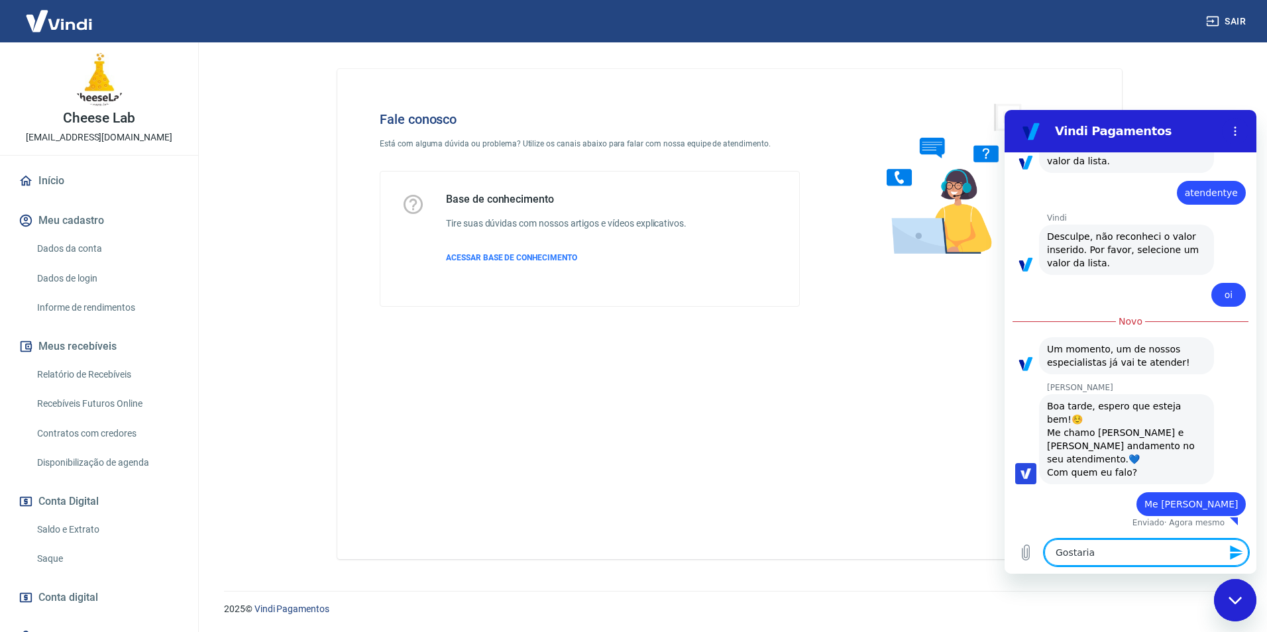
type textarea "x"
type textarea "Gostaria"
type textarea "x"
type textarea "Gostaria o"
type textarea "x"
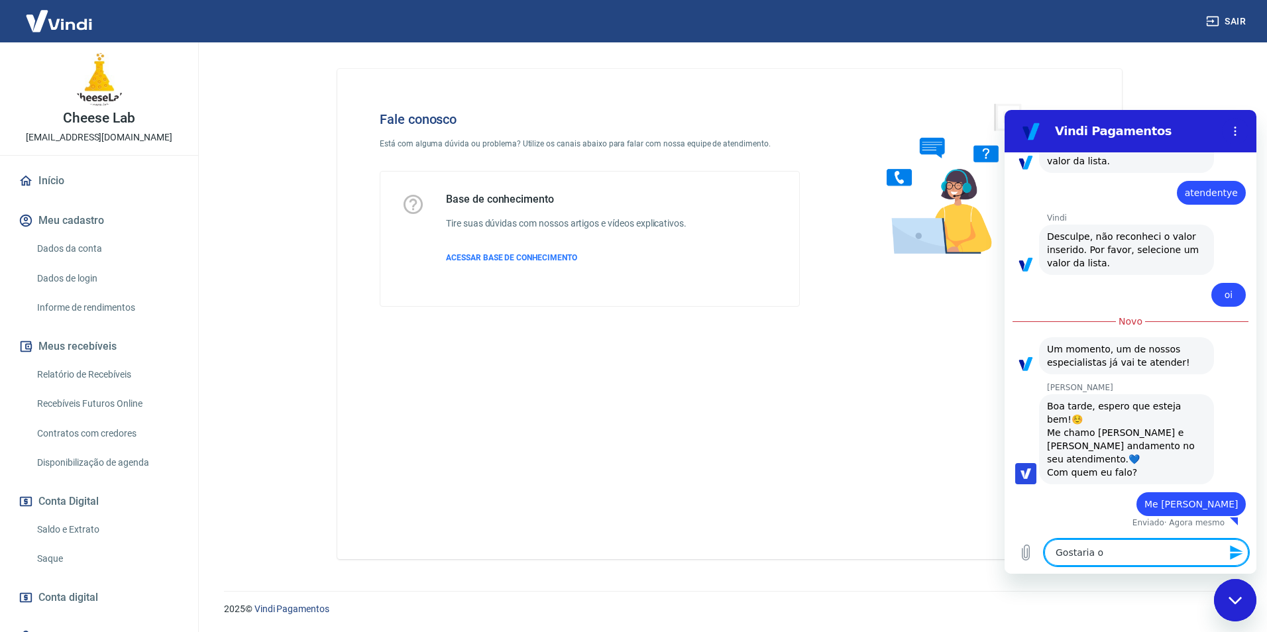
type textarea "Gostaria oo"
type textarea "x"
type textarea "Gostaria o"
type textarea "x"
type textarea "Gostaria"
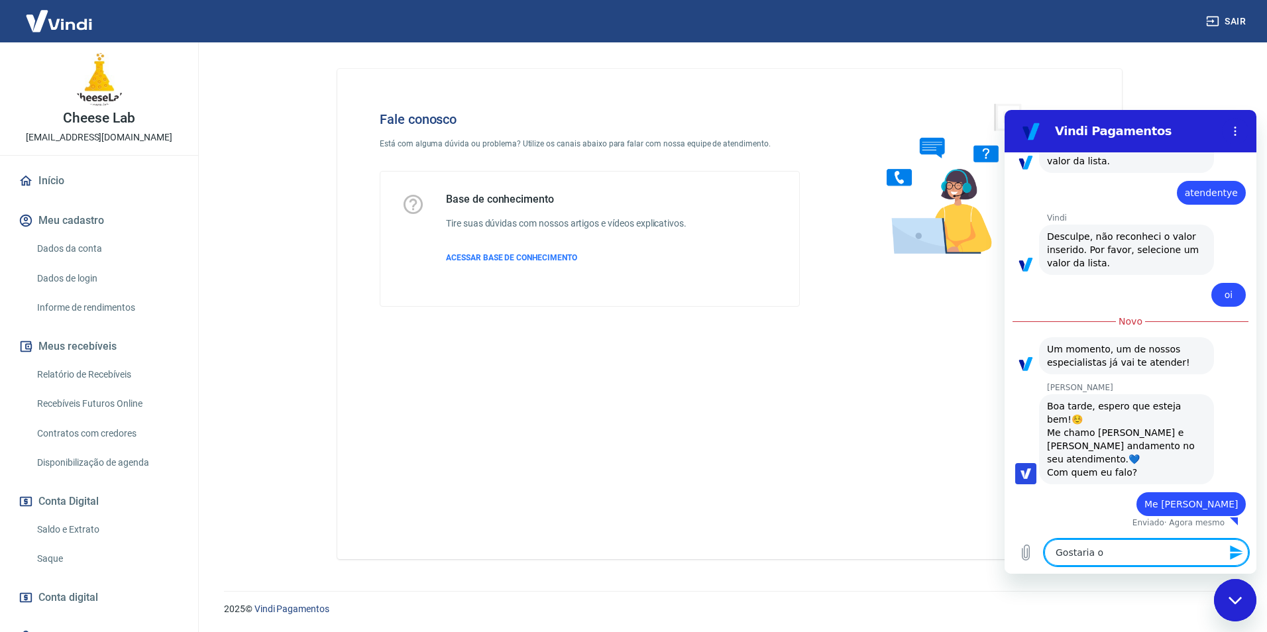
type textarea "x"
type textarea "Gostaria p"
type textarea "x"
type textarea "Gostaria po"
type textarea "x"
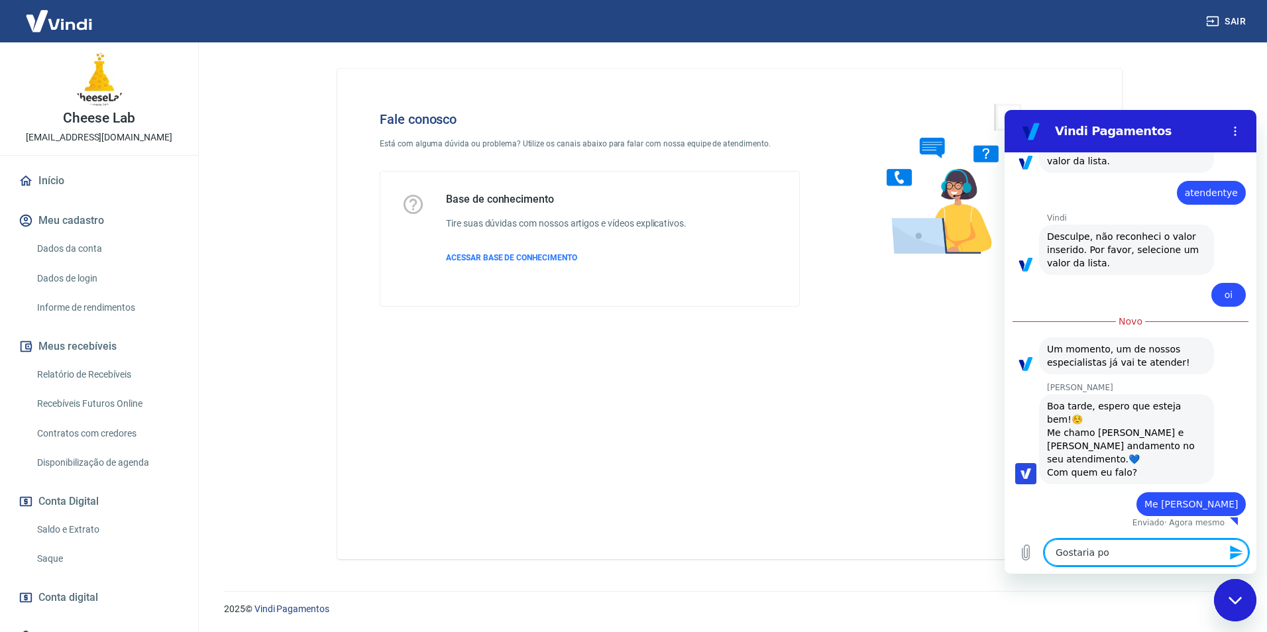
type textarea "Gostaria por"
type textarea "x"
type textarea "Gostaria por"
type textarea "x"
type textarea "Gostaria por f"
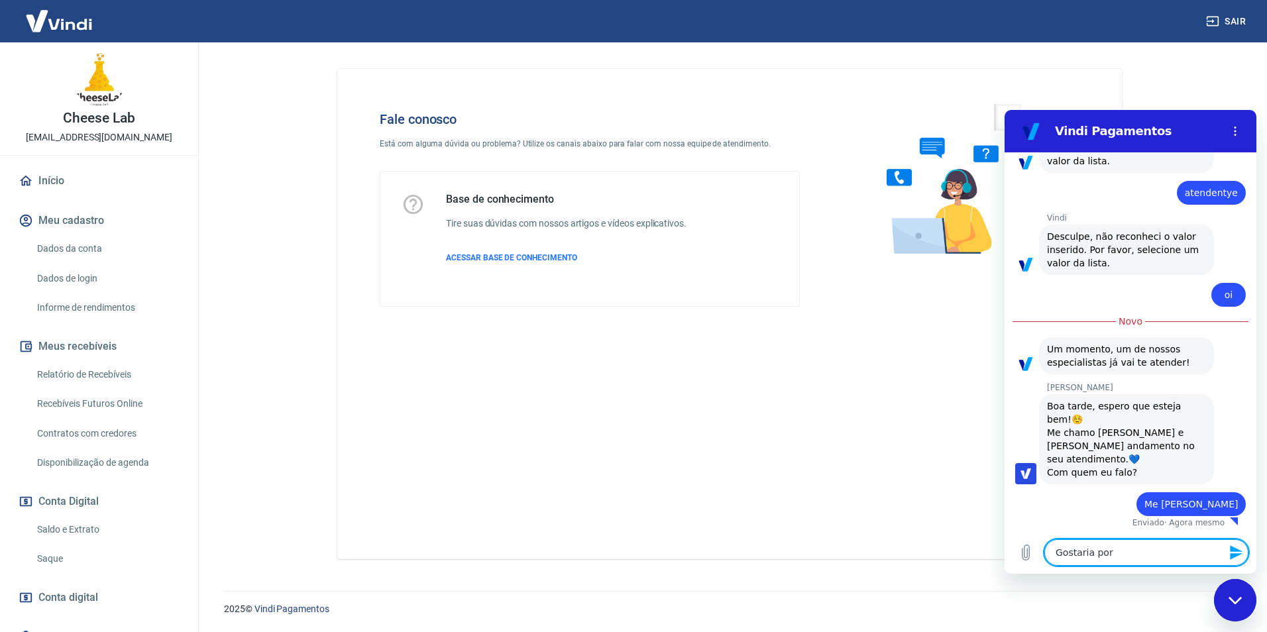
type textarea "x"
type textarea "Gostaria por fa"
type textarea "x"
type textarea "Gostaria por fav"
type textarea "x"
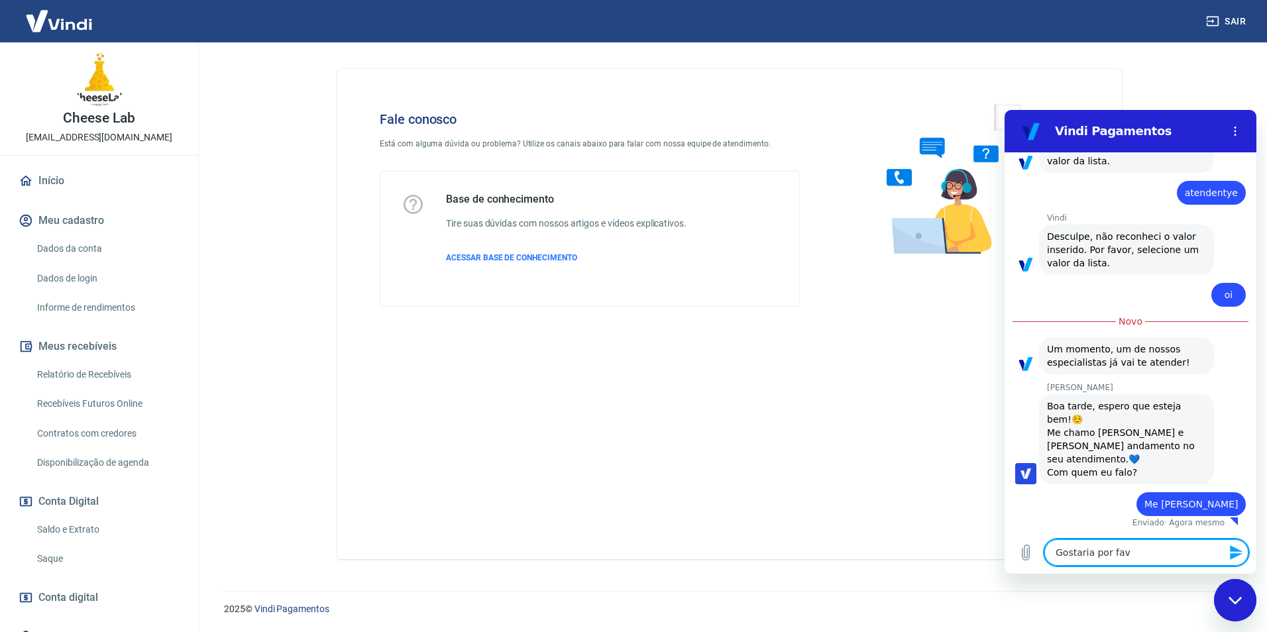
type textarea "Gostaria por favo"
type textarea "x"
type textarea "Gostaria por favor"
type textarea "x"
type textarea "Gostaria por favor"
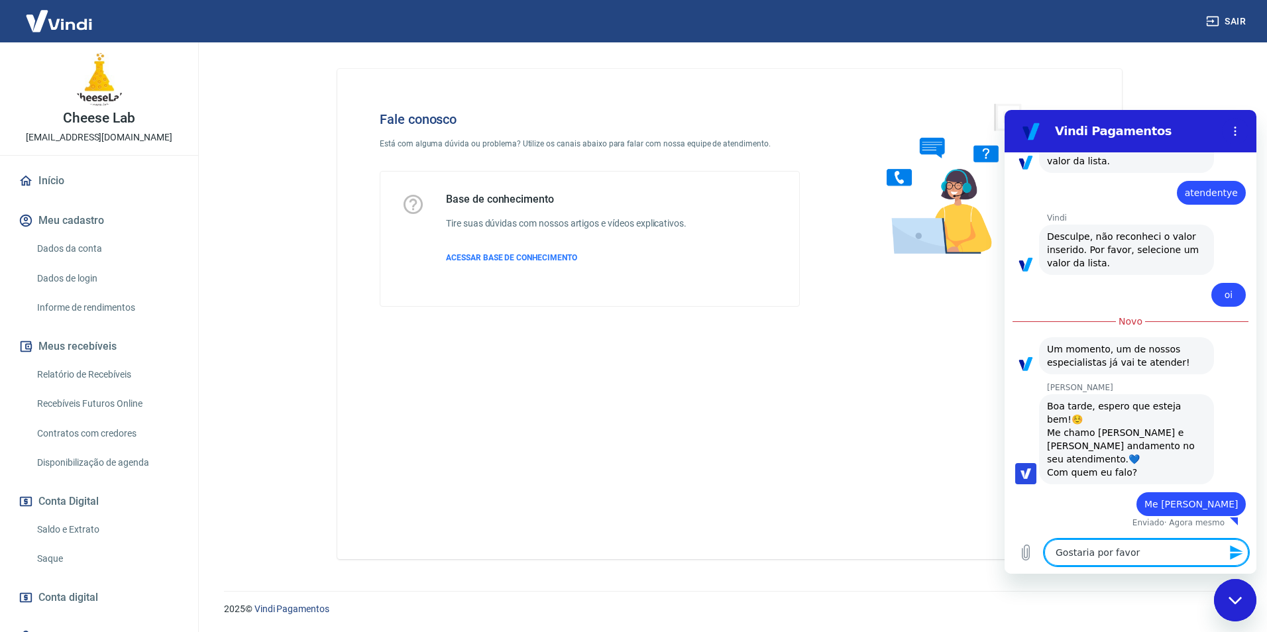
type textarea "x"
type textarea "Gostaria por favor d"
type textarea "x"
type textarea "Gostaria por favor de"
type textarea "x"
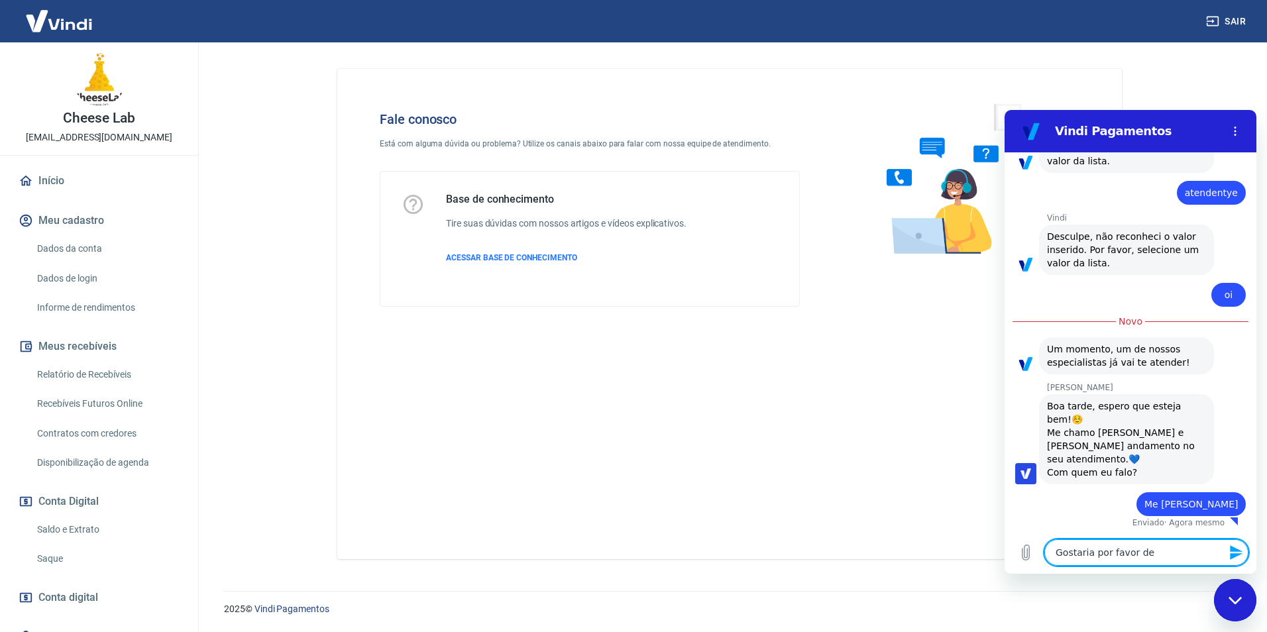
type textarea "Gostaria por favor de"
type textarea "x"
type textarea "Gostaria por favor de v"
type textarea "x"
type textarea "Gostaria por favor de ve"
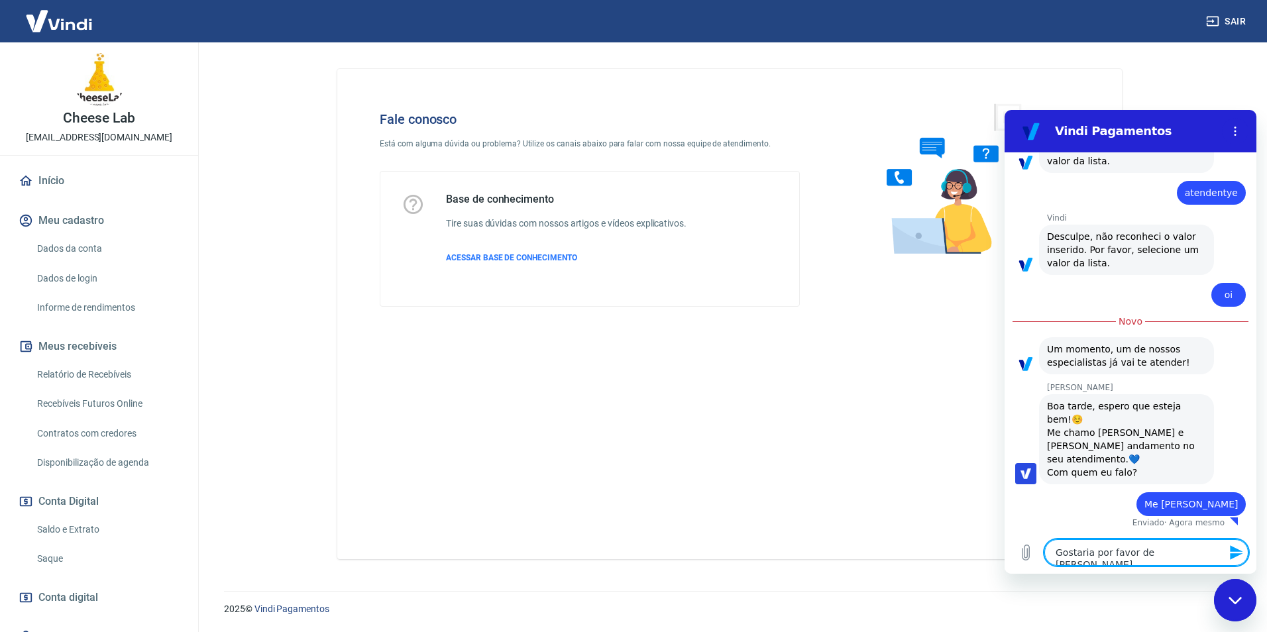
type textarea "x"
type textarea "Gostaria por favor de ver"
type textarea "x"
type textarea "Gostaria por favor de veri"
type textarea "x"
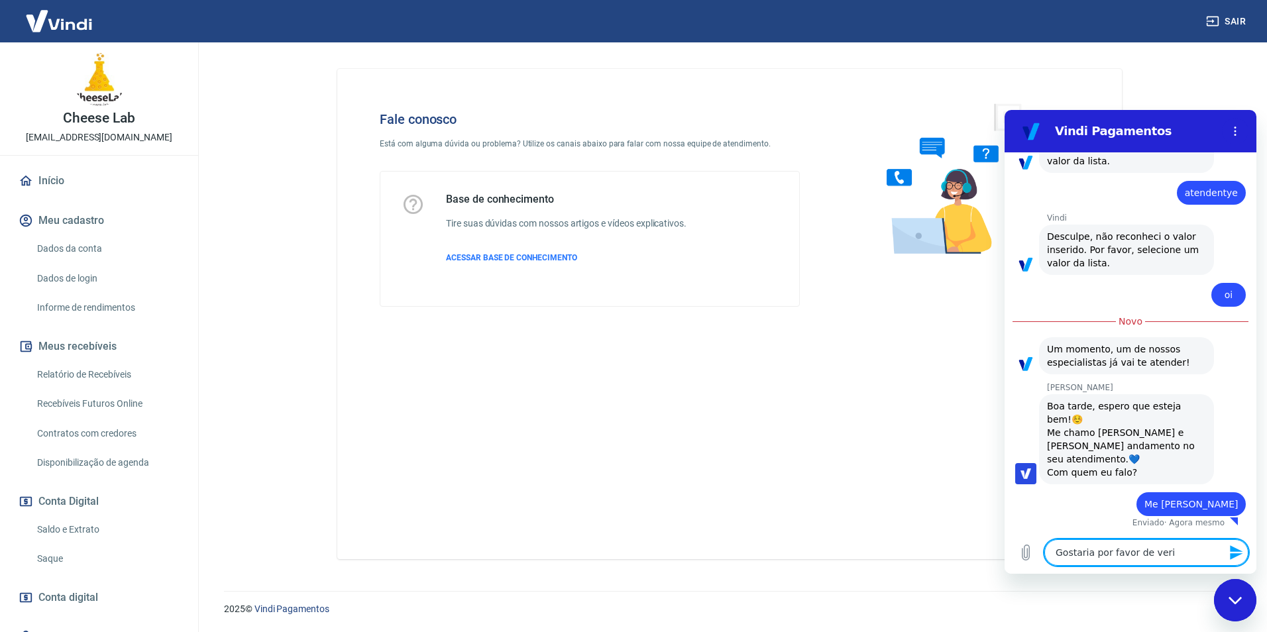
type textarea "Gostaria por favor de verif"
type textarea "x"
type textarea "Gostaria por favor de verifi"
type textarea "x"
type textarea "Gostaria por favor de verific"
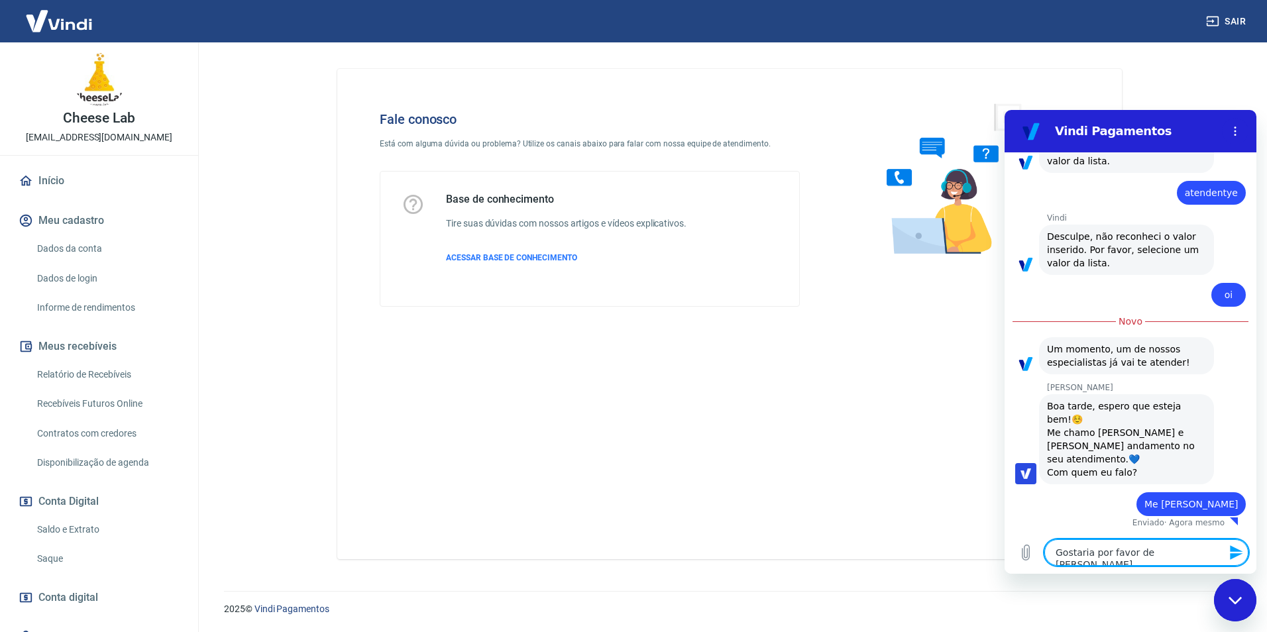
type textarea "x"
type textarea "Gostaria por favor de verifica"
type textarea "x"
type textarea "Gostaria por favor de verificar"
type textarea "x"
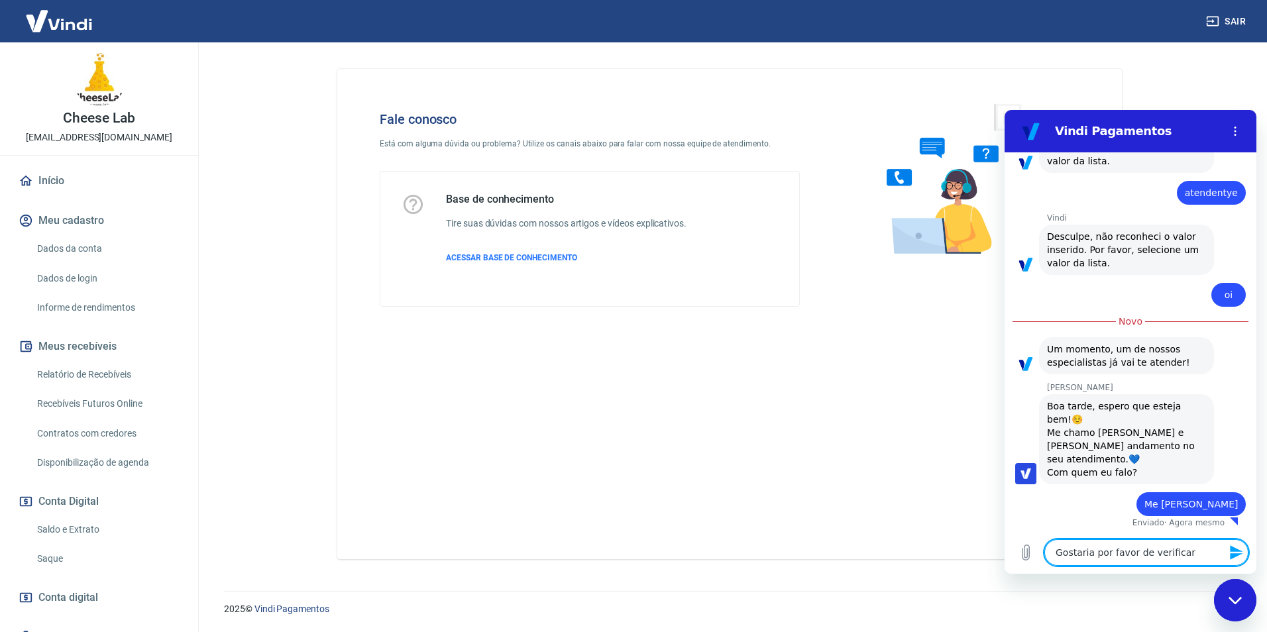
type textarea "Gostaria por favor de verificar"
type textarea "x"
type textarea "Gostaria por favor de verificar d"
type textarea "x"
type textarea "Gostaria por favor de verificar do"
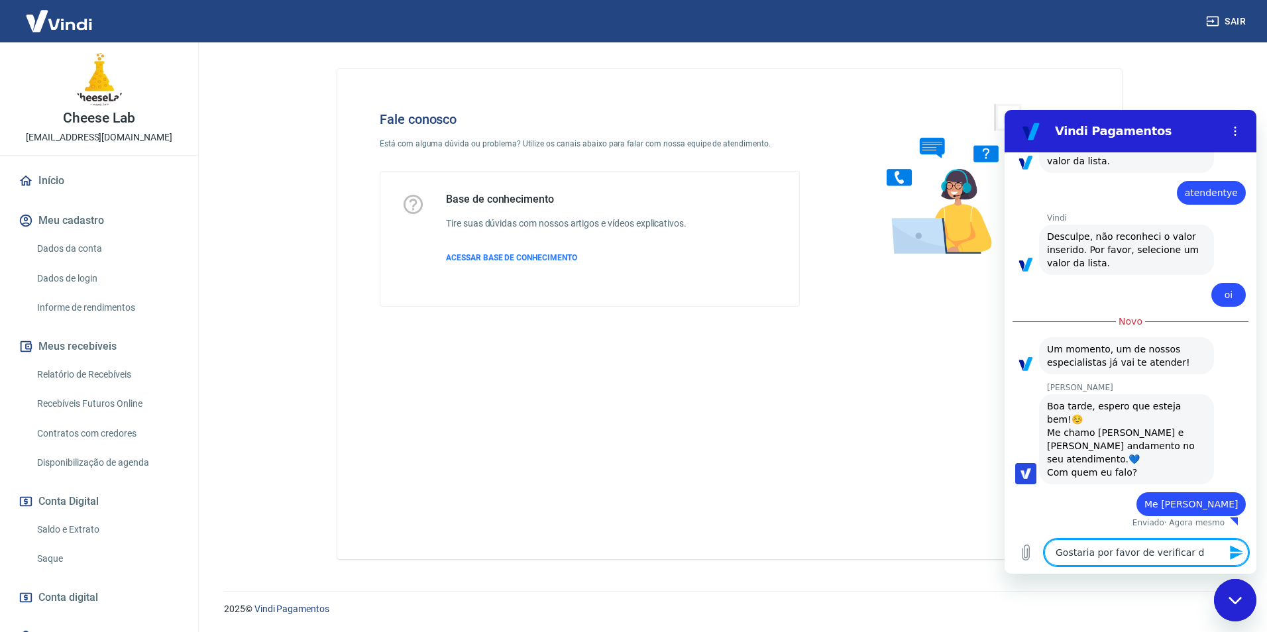
type textarea "x"
type textarea "Gostaria por favor de verificar doi"
type textarea "x"
type textarea "Gostaria por favor de verificar dois"
type textarea "x"
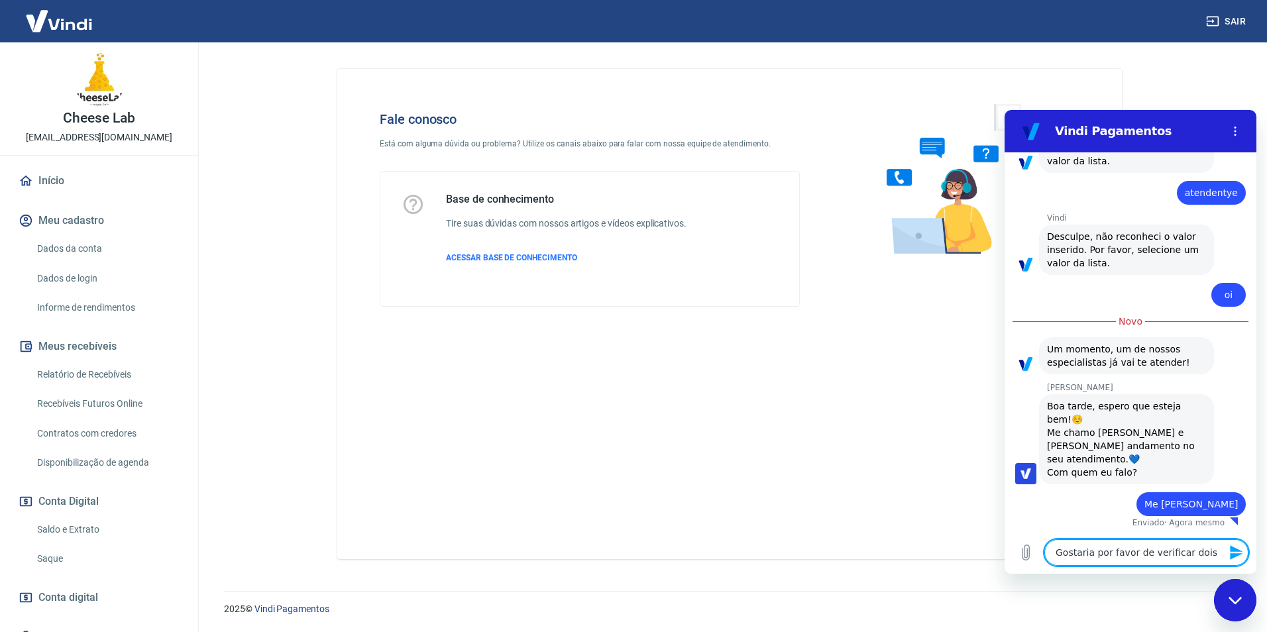
type textarea "Gostaria por favor de verificar dois"
type textarea "x"
type textarea "Gostaria por favor de verificar dois p"
type textarea "x"
type textarea "Gostaria por favor de verificar dois pe"
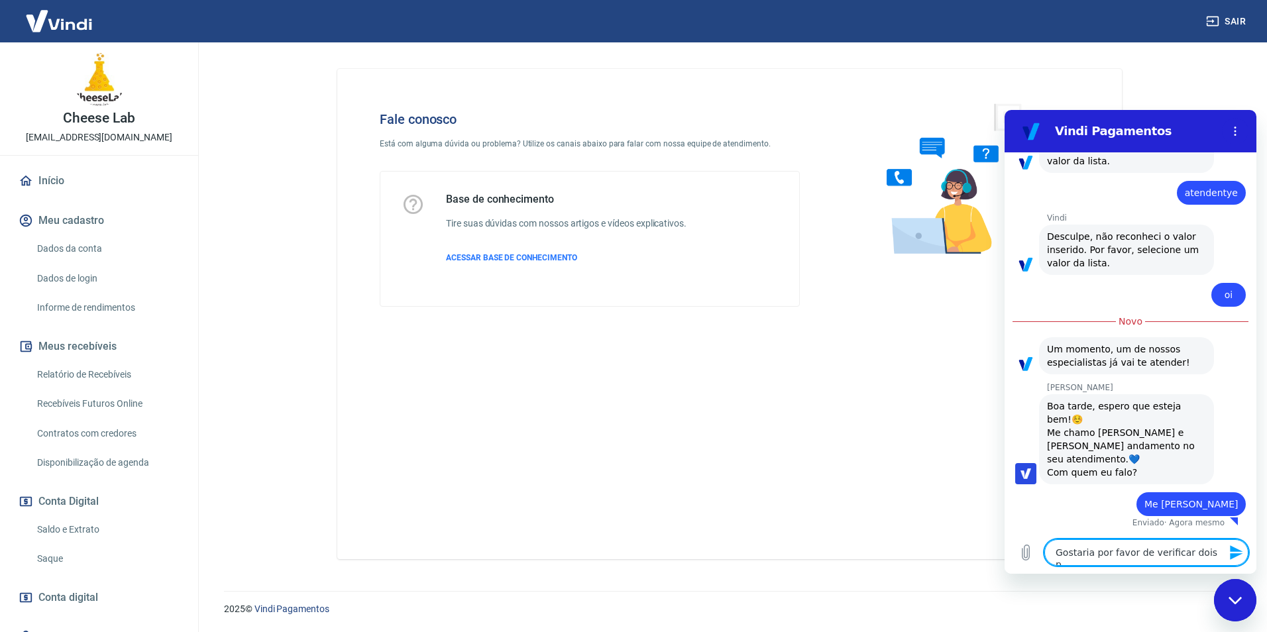
type textarea "x"
type textarea "Gostaria por favor de verificar dois pes"
type textarea "x"
type textarea "Gostaria por favor de verificar dois pesd"
type textarea "x"
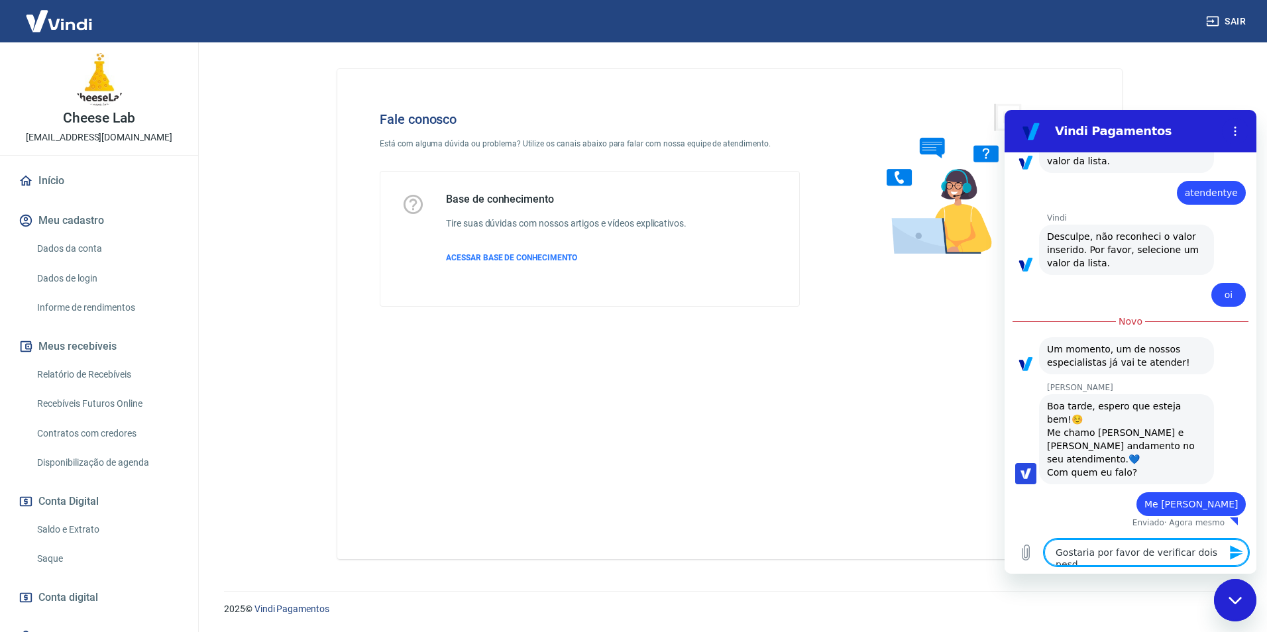
type textarea "Gostaria por favor de verificar dois pesdi"
type textarea "x"
type textarea "Gostaria por favor de verificar dois pesd"
type textarea "x"
type textarea "Gostaria por favor de verificar dois pes"
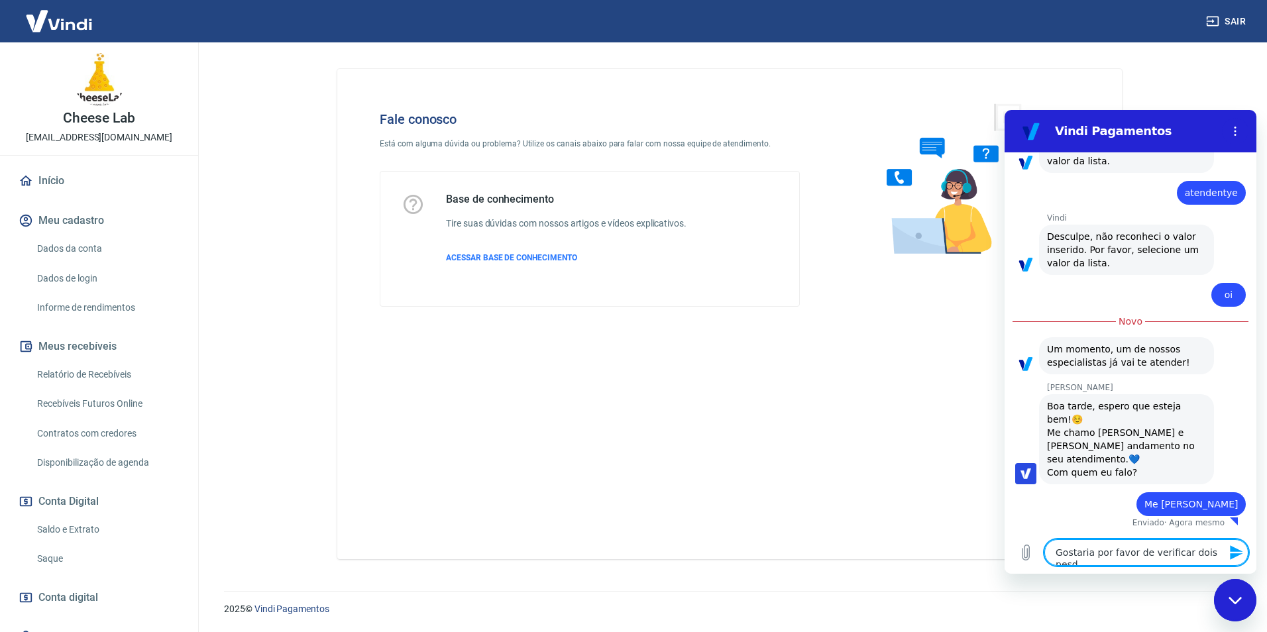
type textarea "x"
type textarea "Gostaria por favor de verificar dois pe"
type textarea "x"
type textarea "Gostaria por favor de verificar dois ped"
type textarea "x"
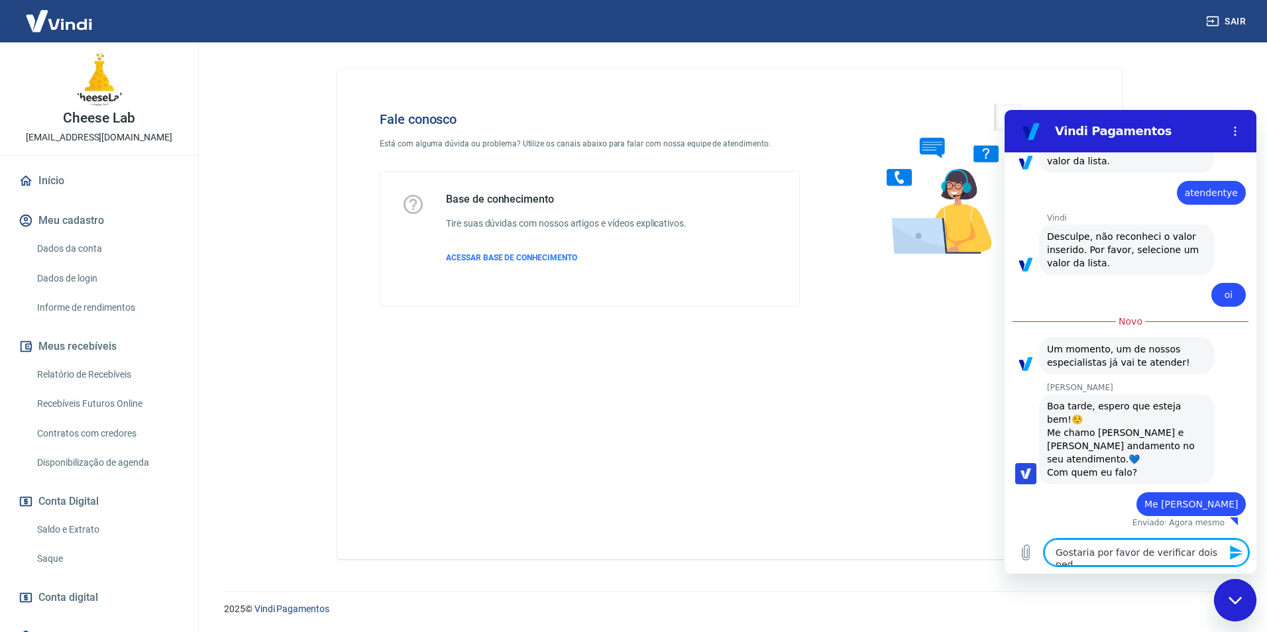
type textarea "Gostaria por favor de verificar dois pedi"
type textarea "x"
type textarea "Gostaria por favor de verificar dois pedid"
type textarea "x"
type textarea "Gostaria por favor de verificar dois pedido"
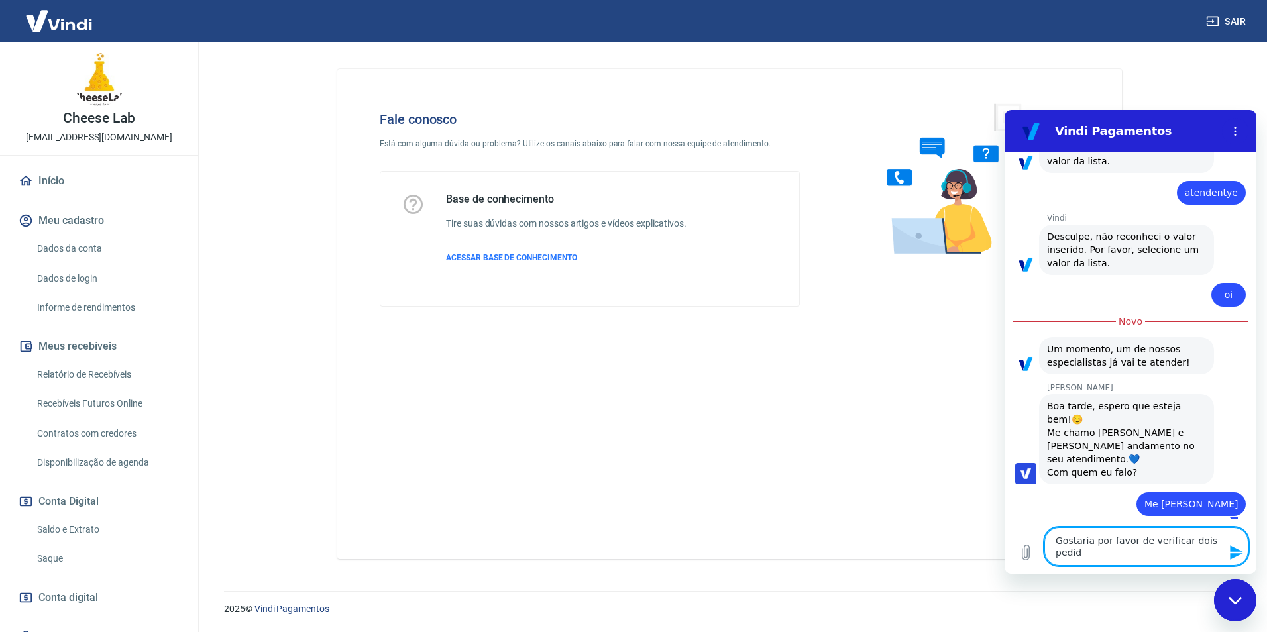
type textarea "x"
type textarea "Gostaria por favor de verificar dois pedidos"
type textarea "x"
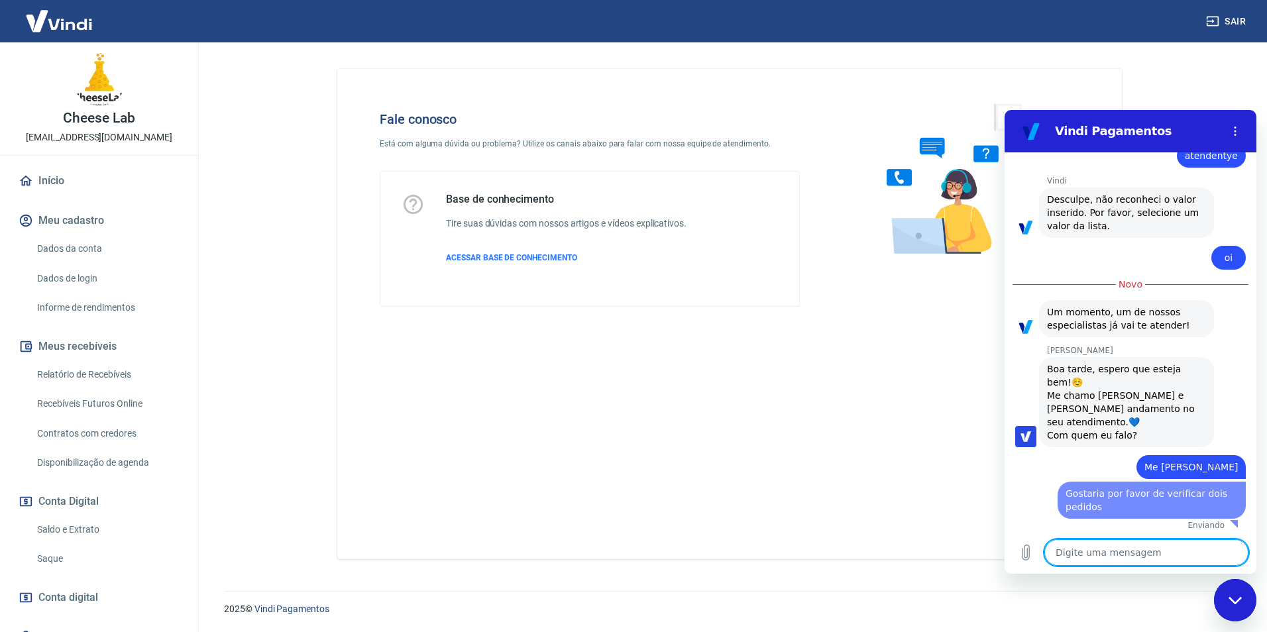
type textarea "x"
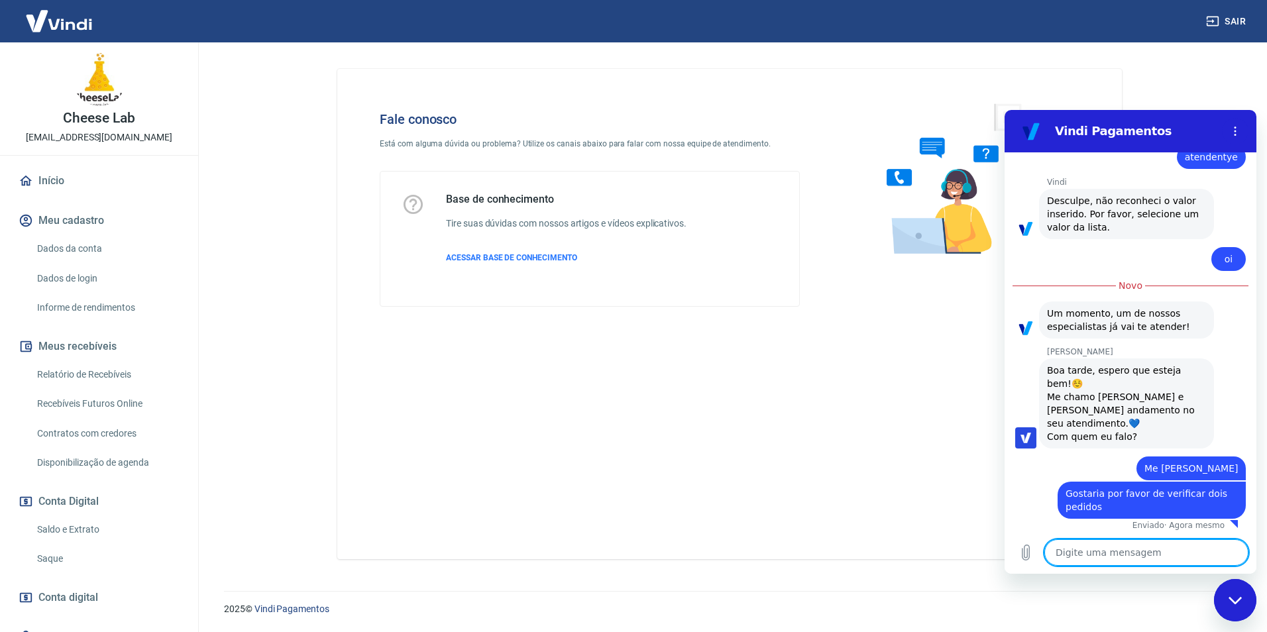
scroll to position [332, 0]
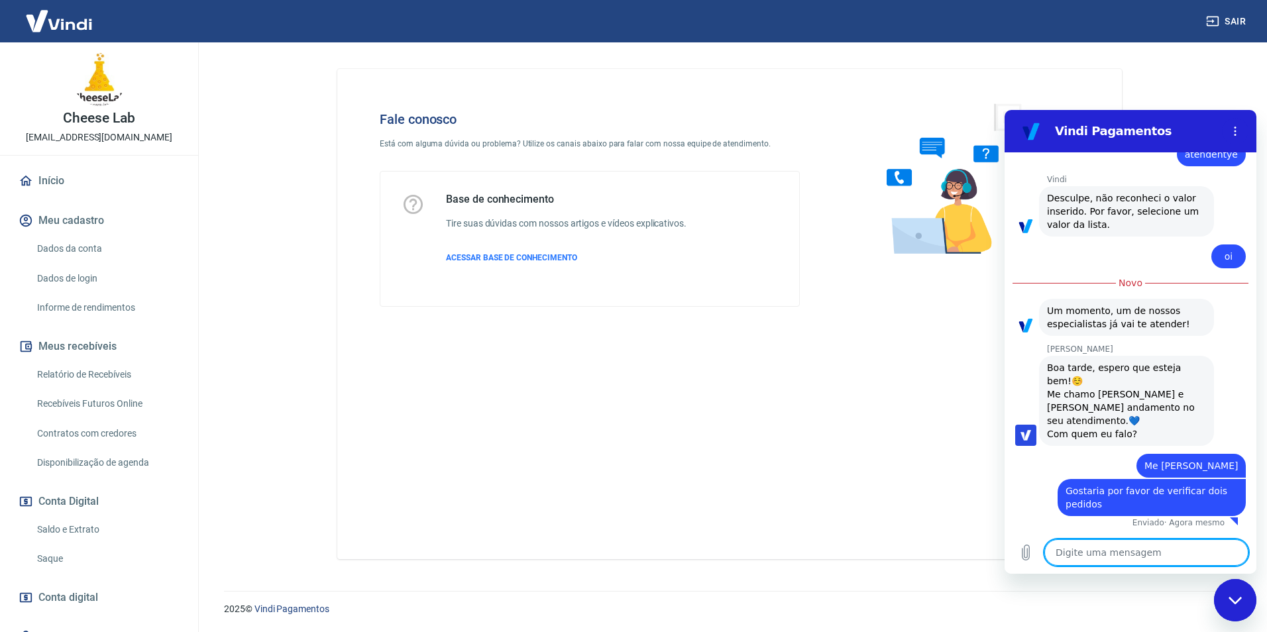
type textarea "O"
type textarea "x"
type textarea "Os"
type textarea "x"
type textarea "Os"
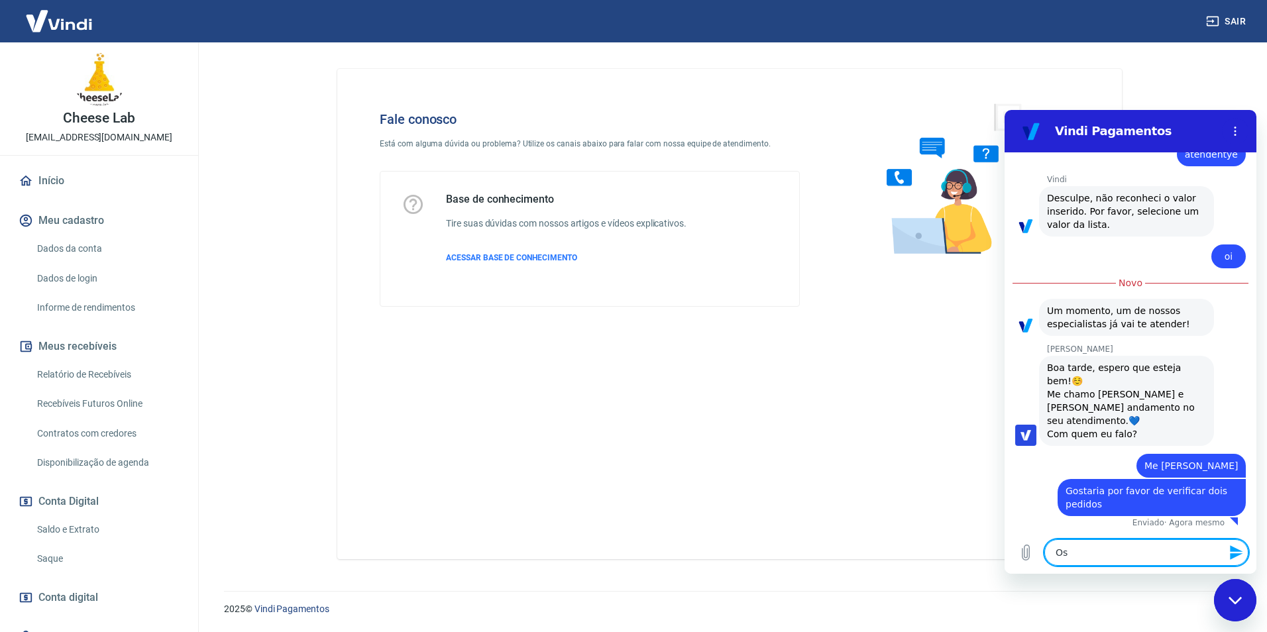
type textarea "x"
type textarea "Os c"
type textarea "x"
type textarea "Os cl"
type textarea "x"
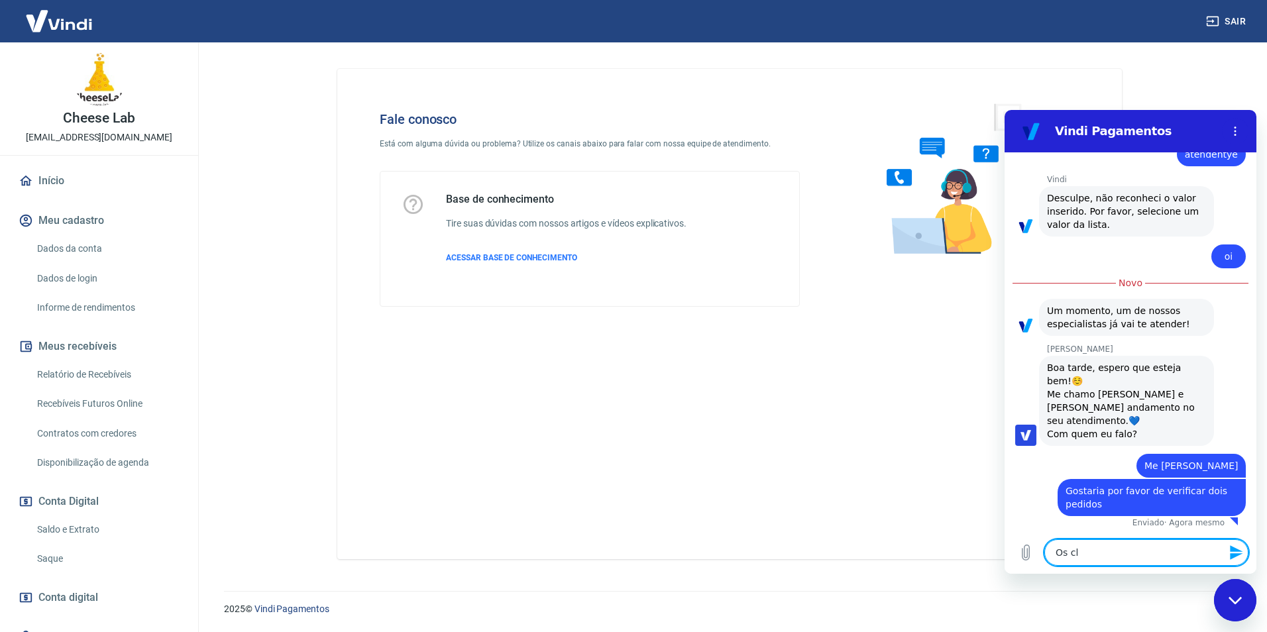
type textarea "Os cli"
type textarea "x"
type textarea "Os clie"
type textarea "x"
type textarea "Os clien"
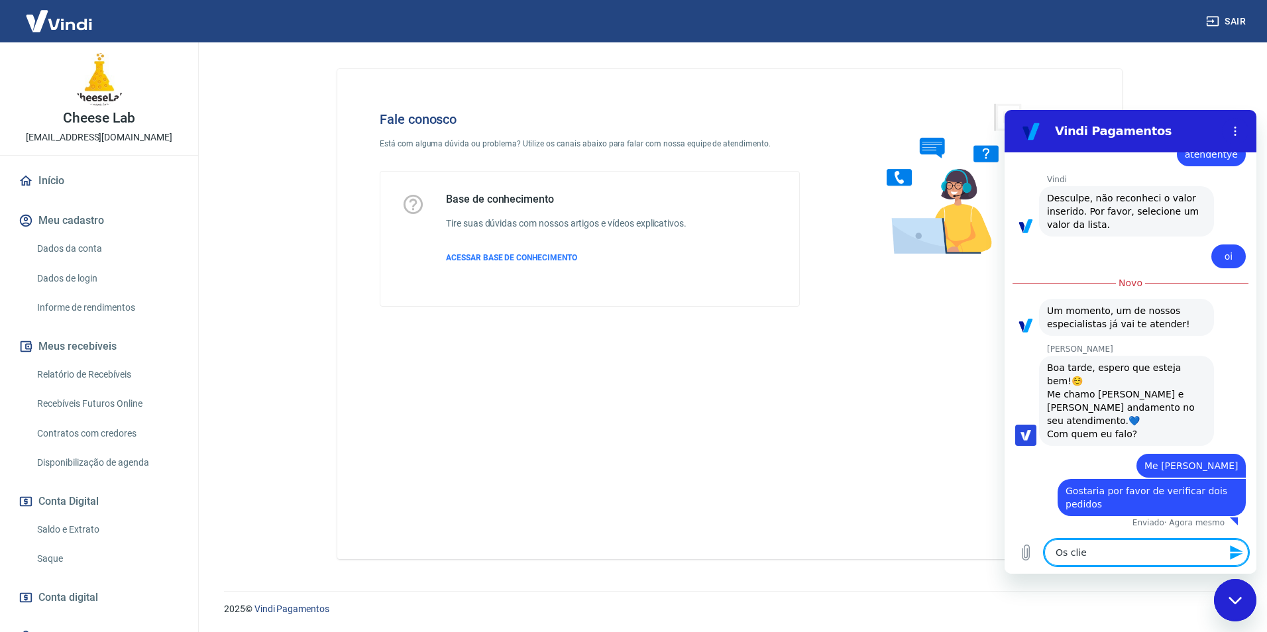
type textarea "x"
type textarea "Os client"
type textarea "x"
type textarea "Os cliente"
type textarea "x"
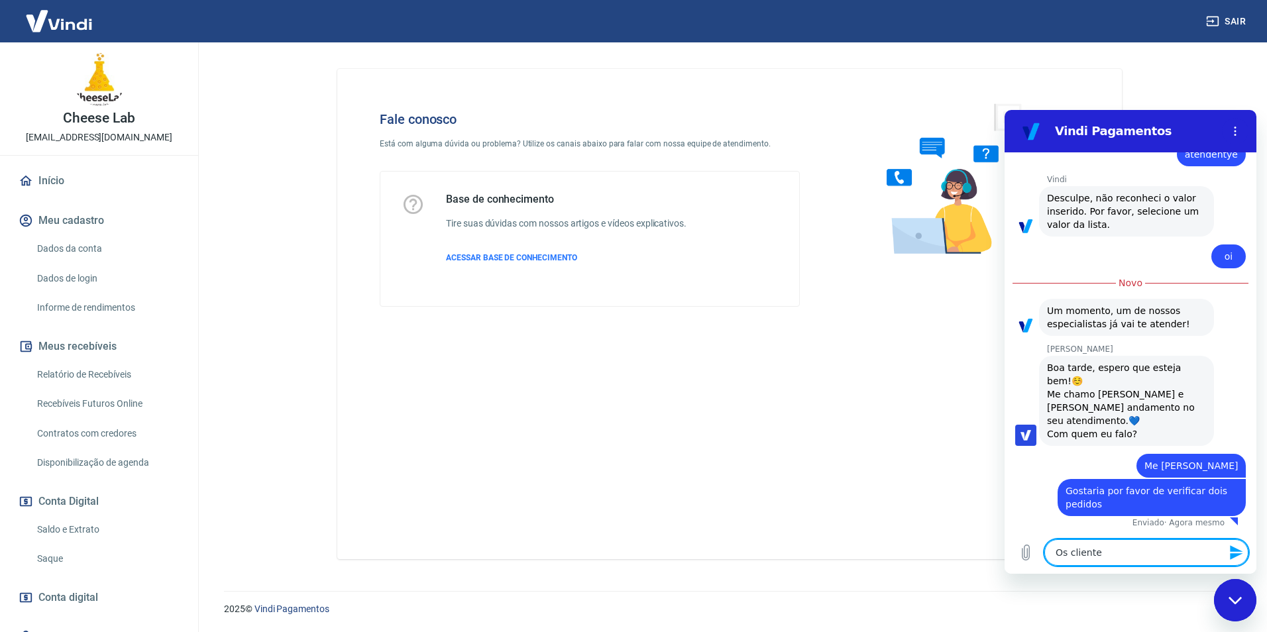
type textarea "Os cliente"
type textarea "x"
type textarea "Os cliente e"
type textarea "x"
type textarea "Os cliente es"
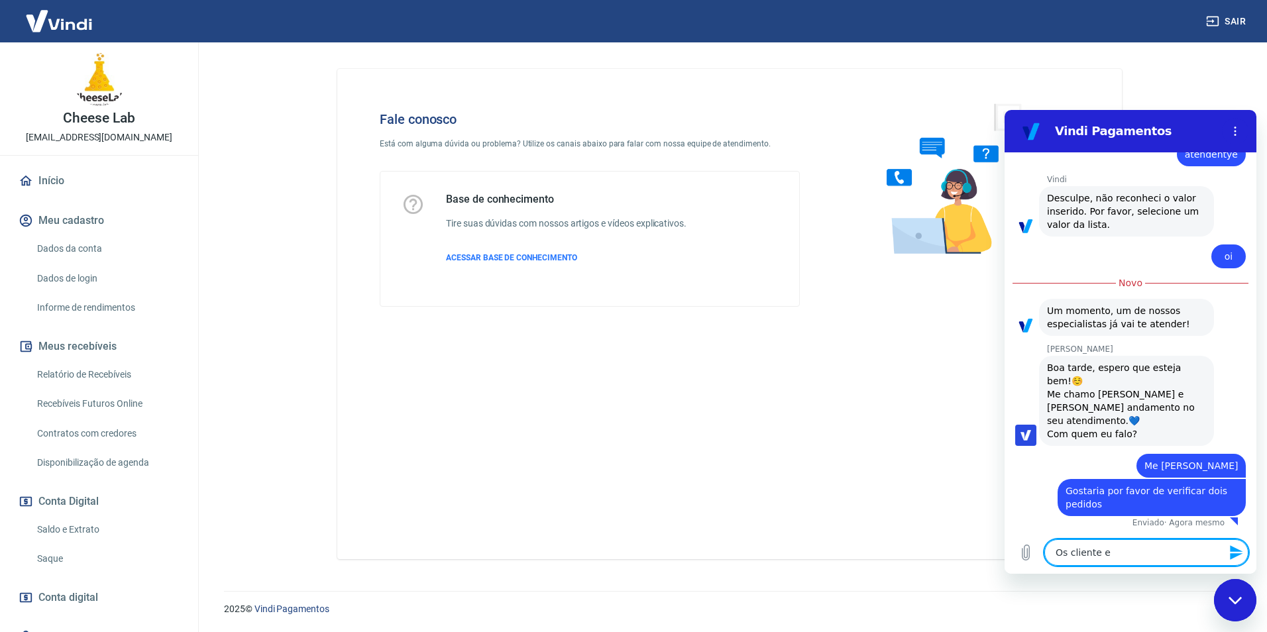
type textarea "x"
click at [1173, 541] on textarea "Os cliente estão tendo dificudade para efetuar compra no cartão" at bounding box center [1146, 546] width 204 height 38
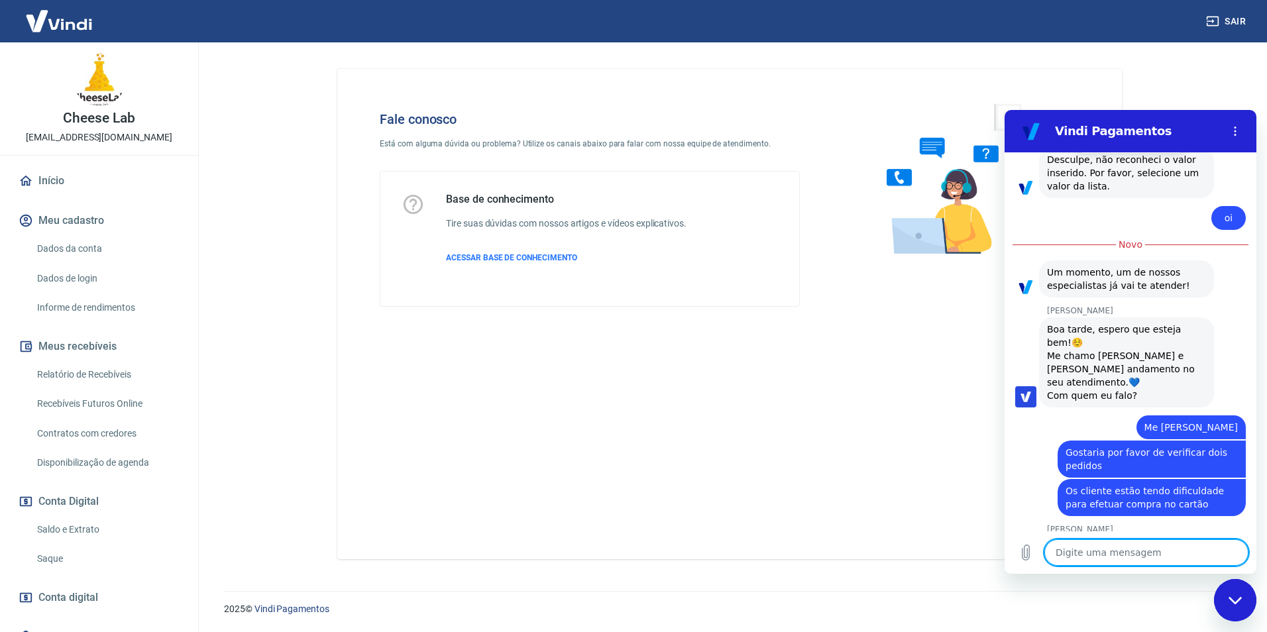
scroll to position [464, 0]
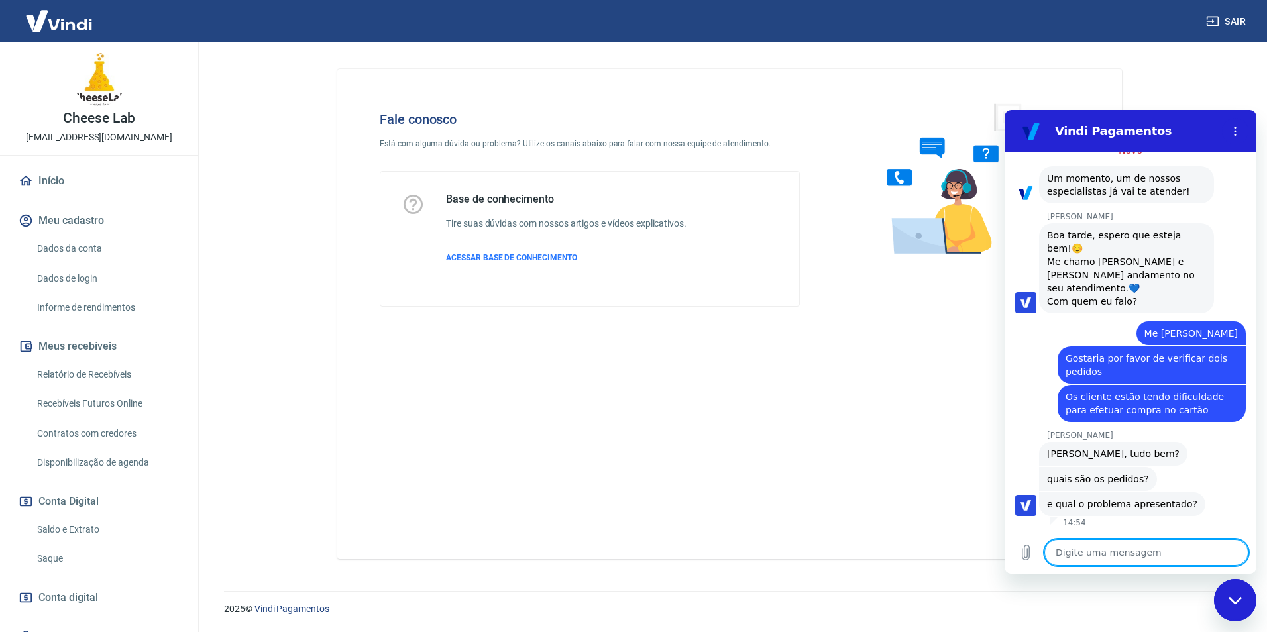
click at [1116, 555] on textarea at bounding box center [1146, 552] width 204 height 27
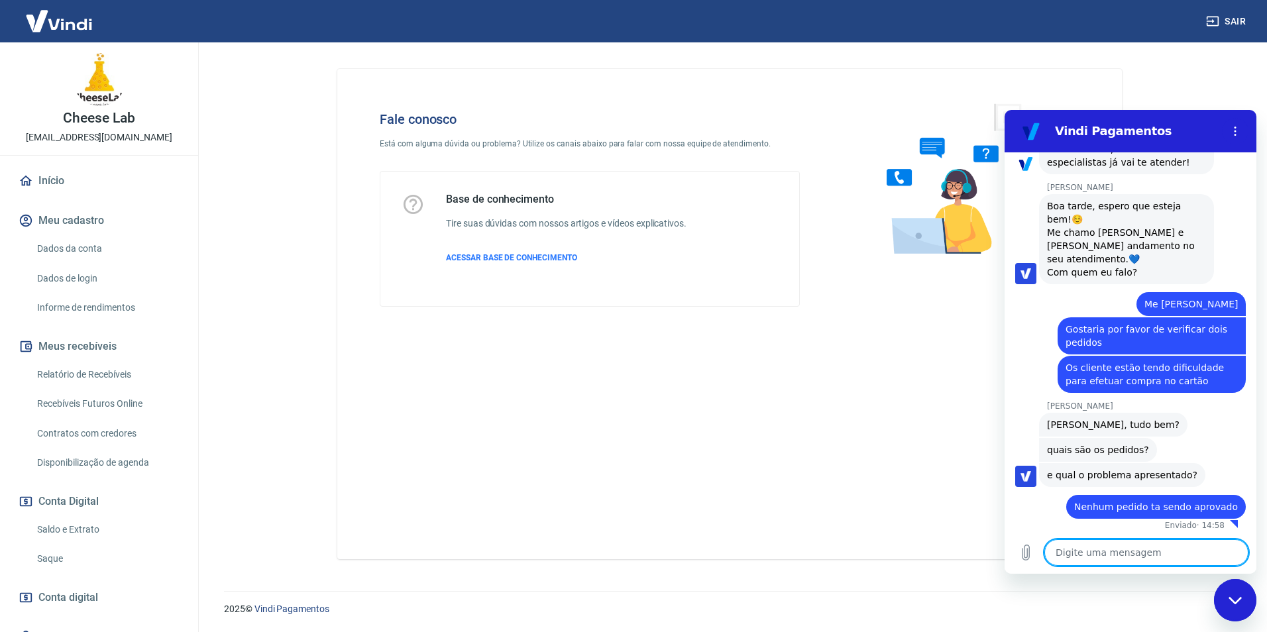
scroll to position [496, 0]
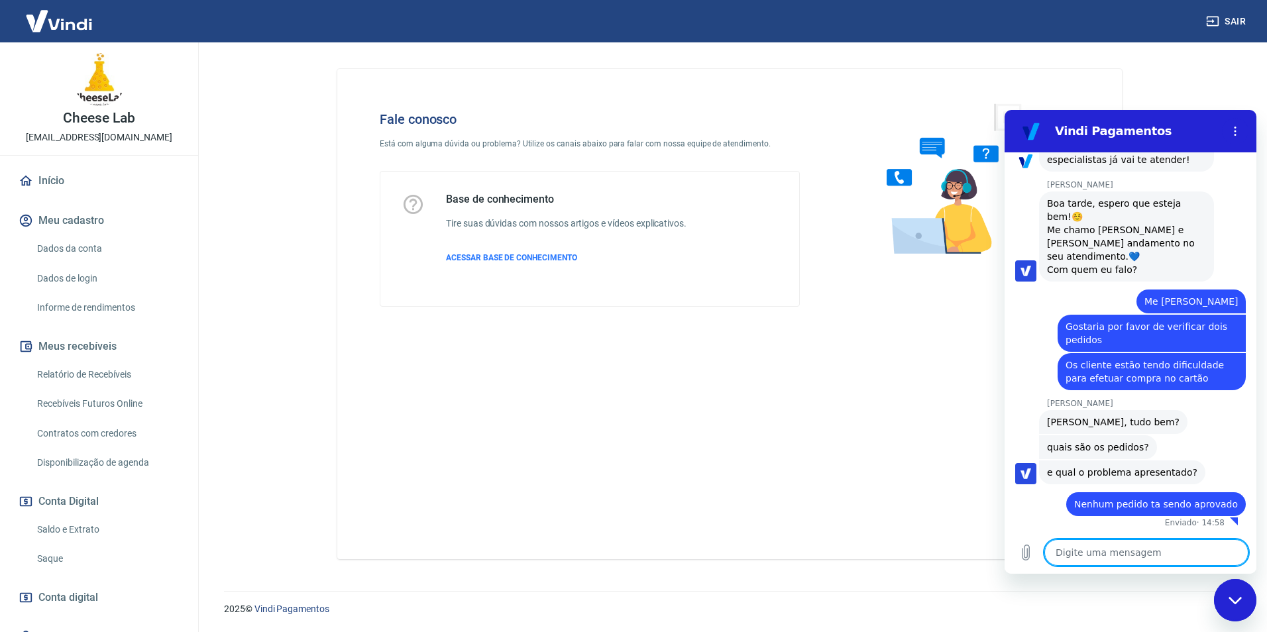
click at [1108, 550] on textarea at bounding box center [1146, 552] width 204 height 27
click at [1026, 558] on icon "Carregar arquivo" at bounding box center [1025, 552] width 7 height 15
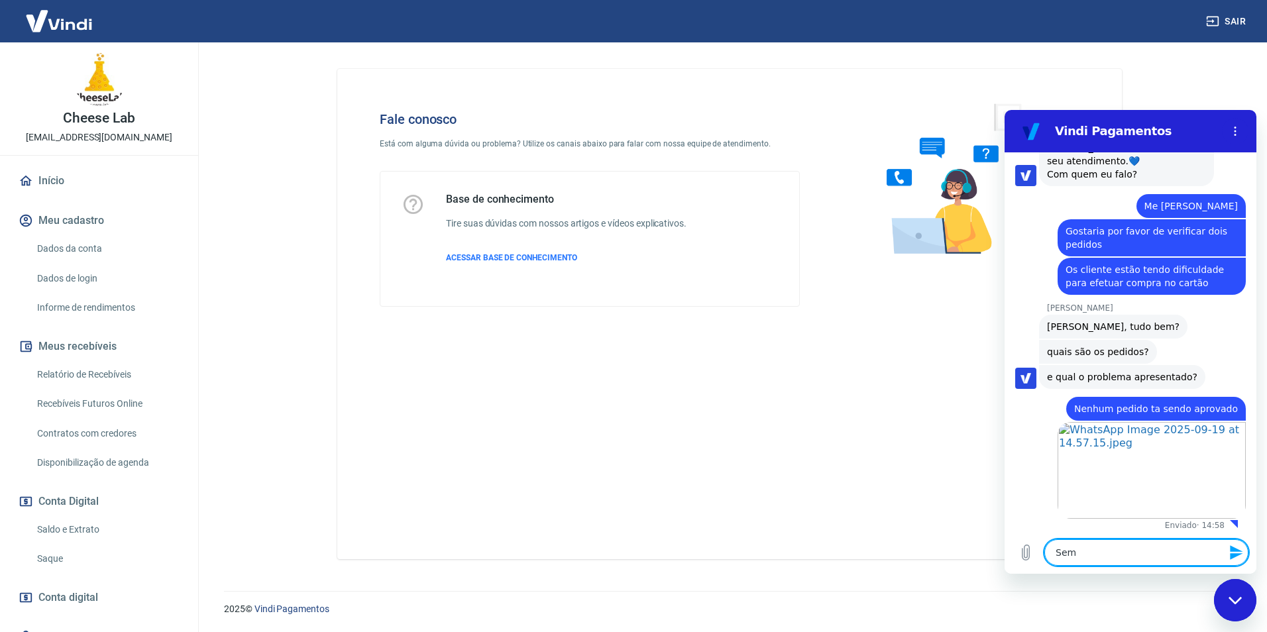
scroll to position [594, 0]
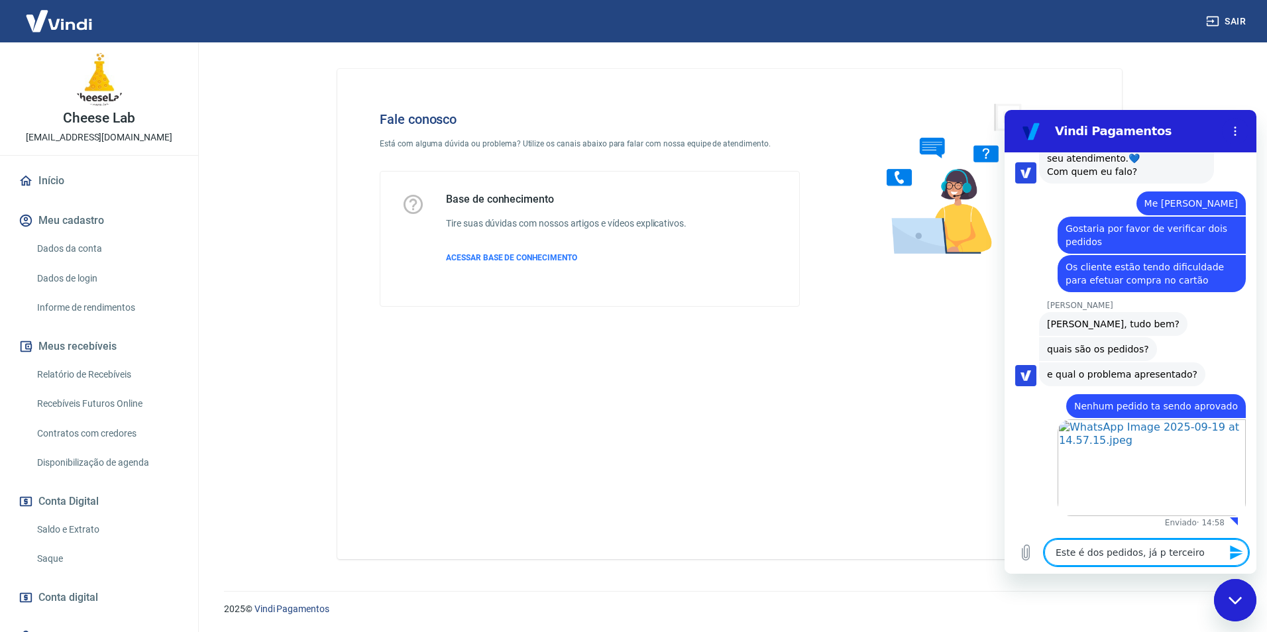
click at [1147, 555] on textarea "Este é dos pedidos, já p terceiro" at bounding box center [1146, 552] width 204 height 27
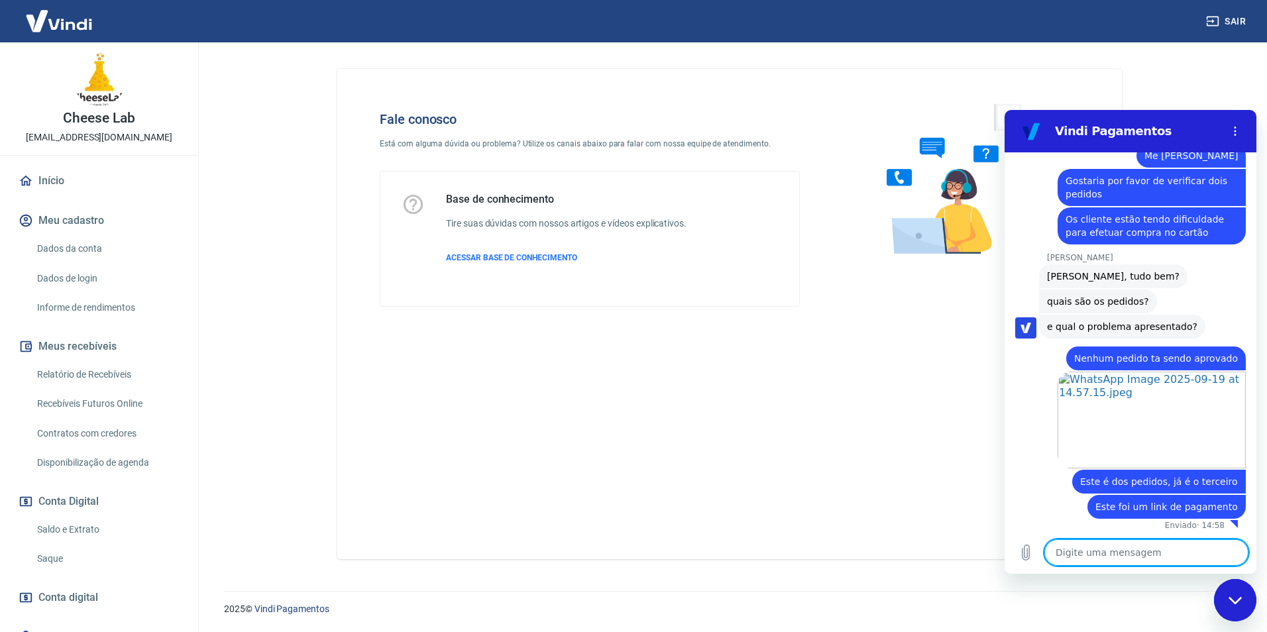
scroll to position [645, 0]
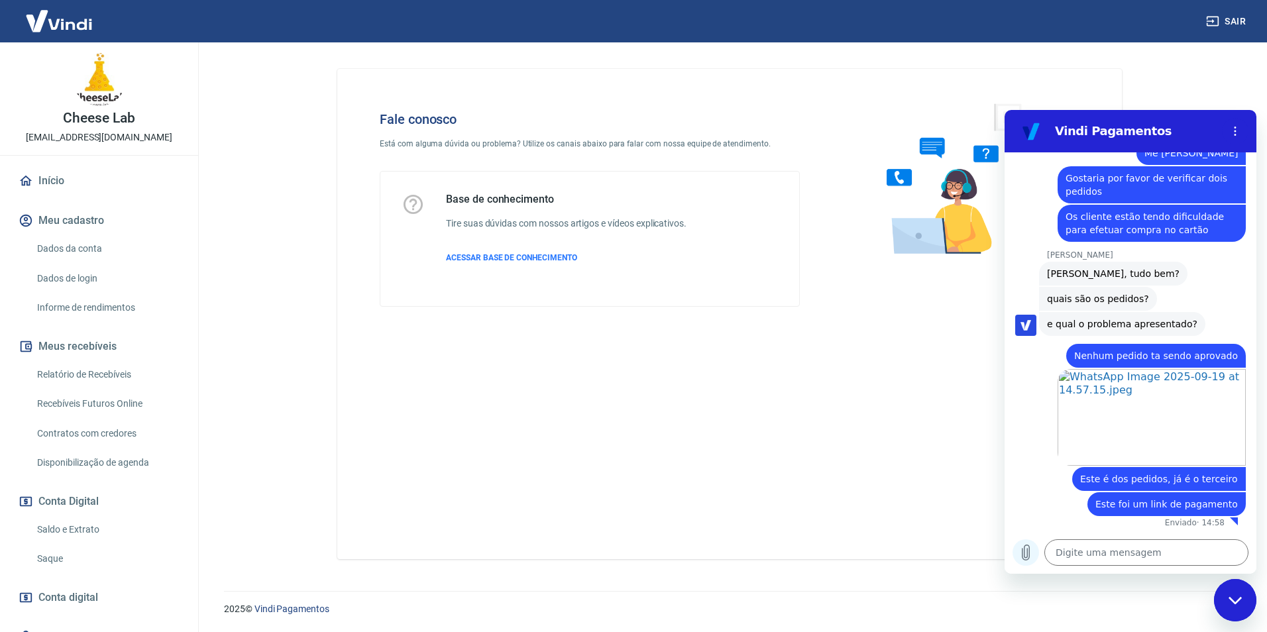
click at [1031, 554] on icon "Carregar arquivo" at bounding box center [1026, 553] width 16 height 16
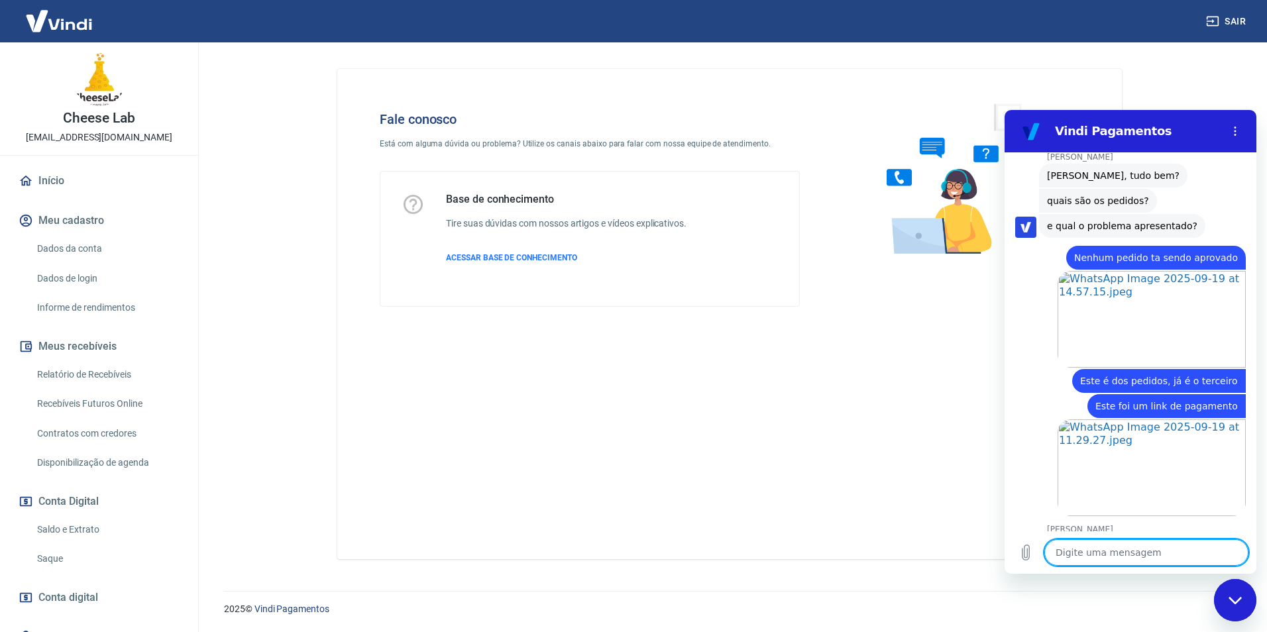
scroll to position [800, 0]
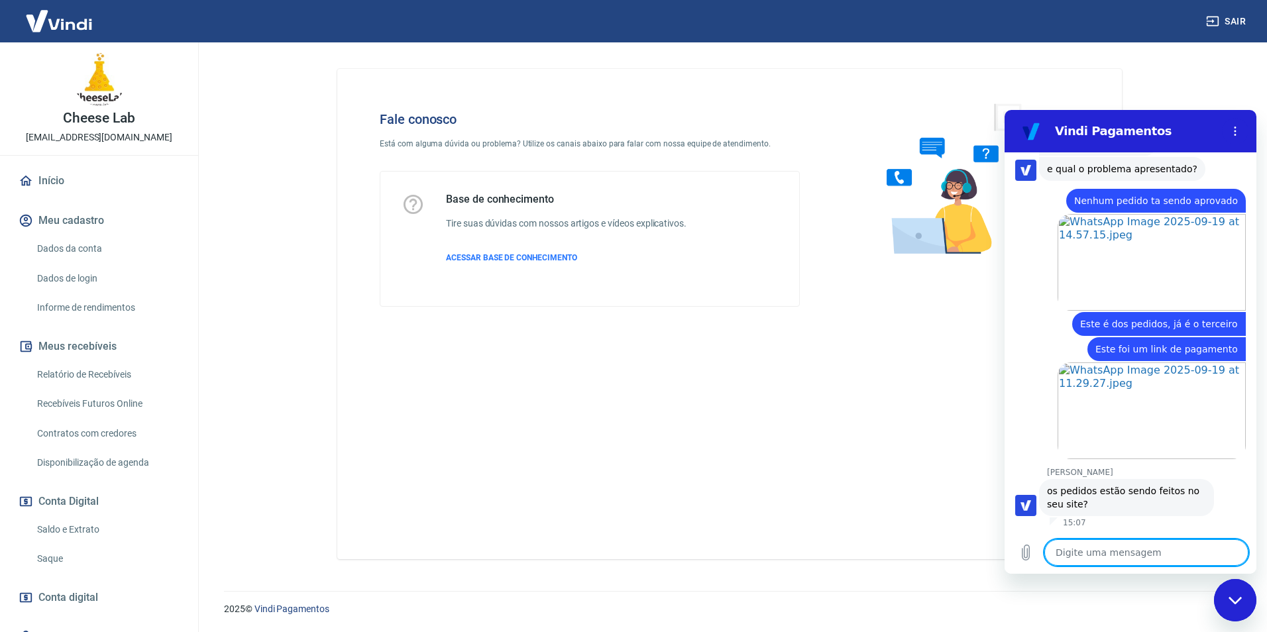
click at [1094, 553] on textarea at bounding box center [1146, 552] width 204 height 27
click at [1118, 541] on textarea "Foram três, um dos clientes tentou duas vezes pelo sitem, e uma via link de pag…" at bounding box center [1146, 540] width 204 height 50
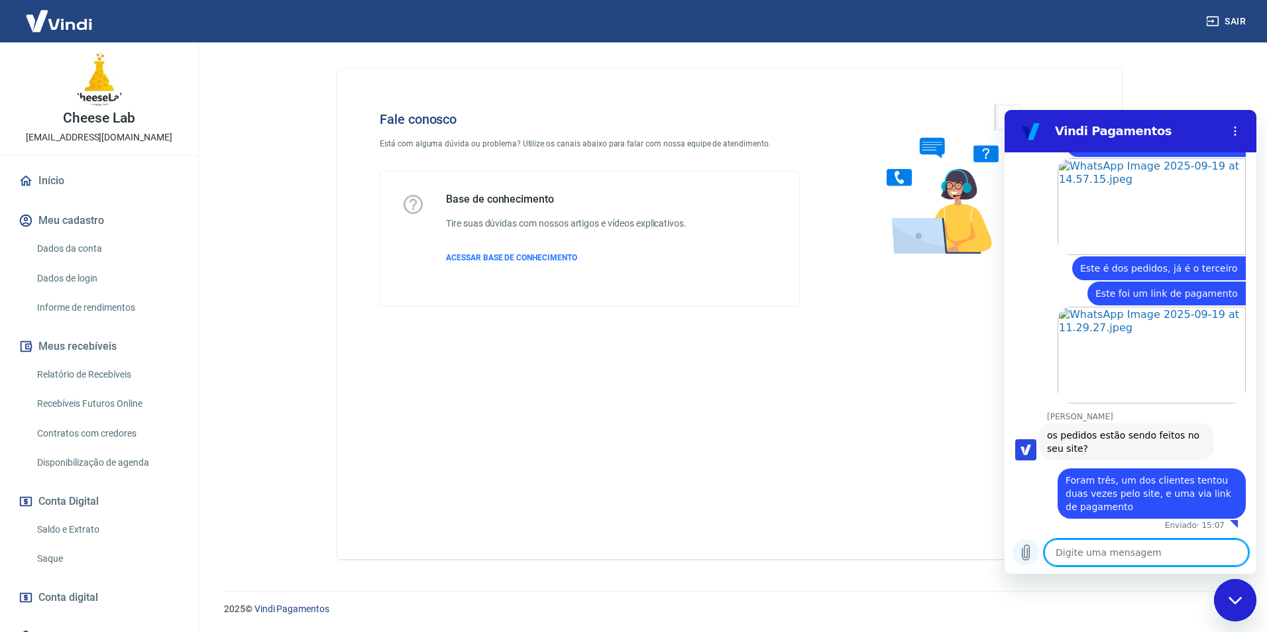
scroll to position [858, 0]
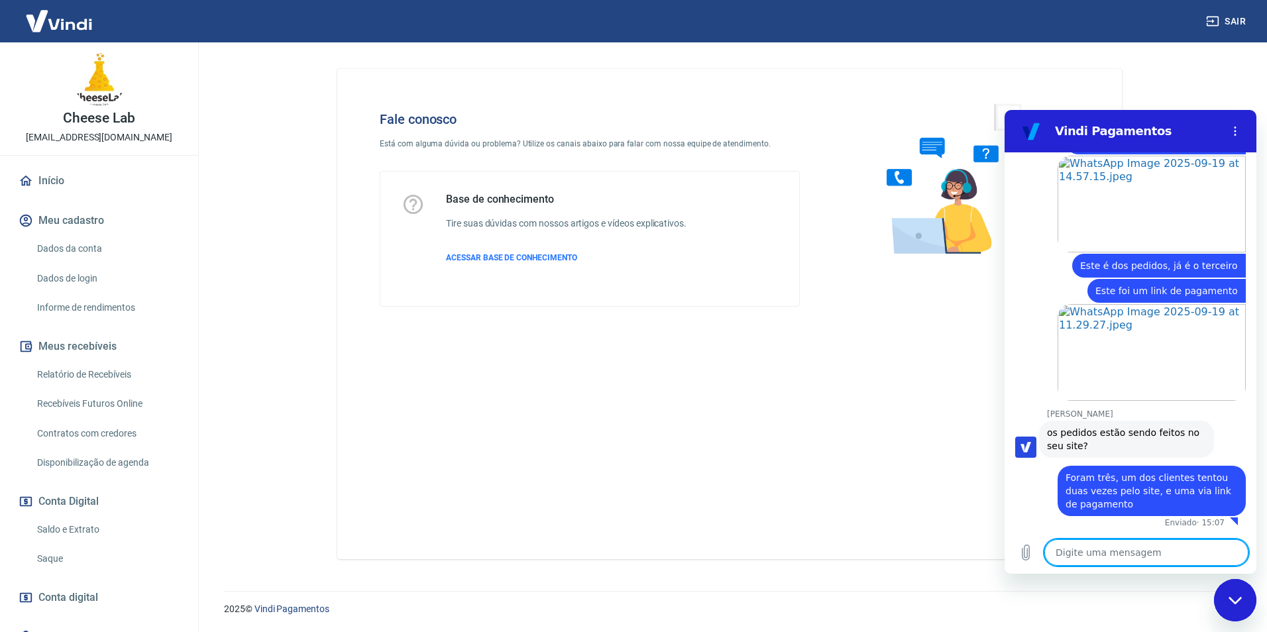
click at [1079, 551] on textarea at bounding box center [1146, 552] width 204 height 27
paste textarea "228427346"
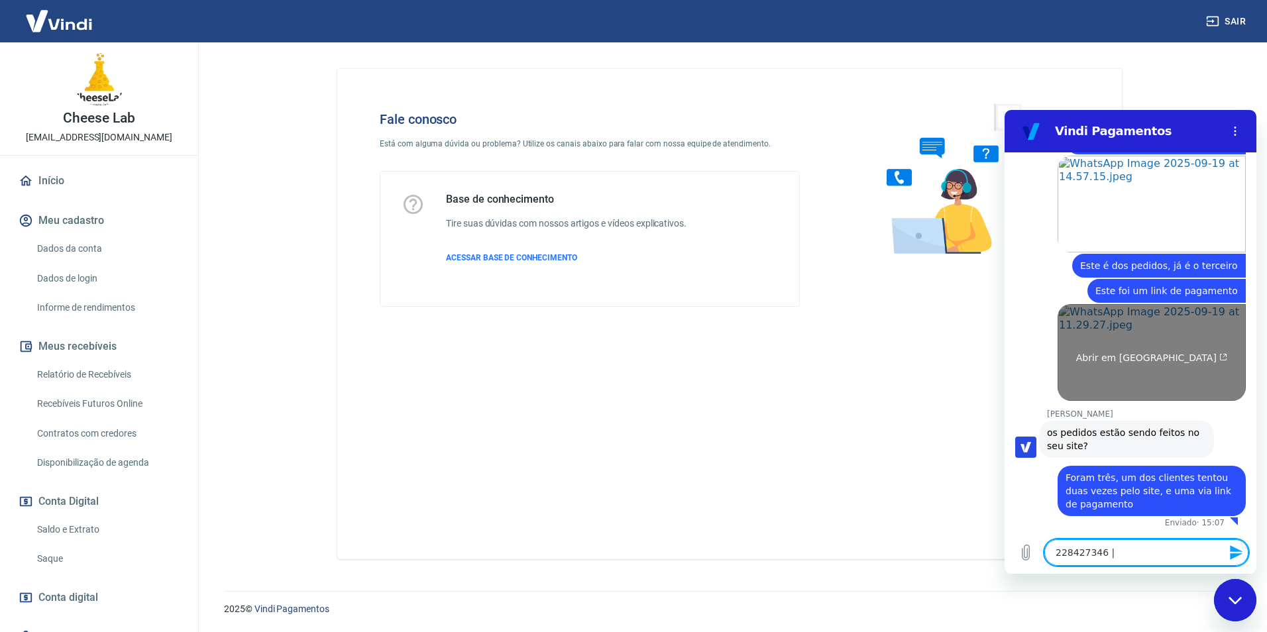
paste textarea "228344511"
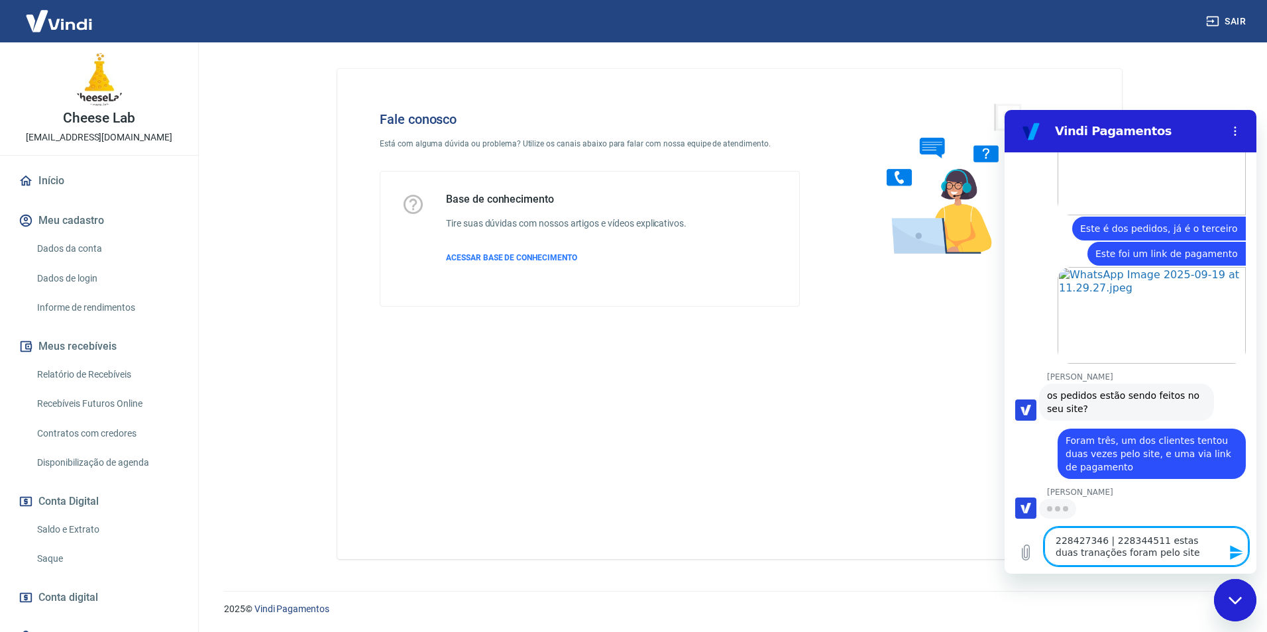
scroll to position [895, 0]
click at [1071, 555] on textarea "228427346 | 228344511 estas duas tranações foram pelo site" at bounding box center [1146, 546] width 204 height 38
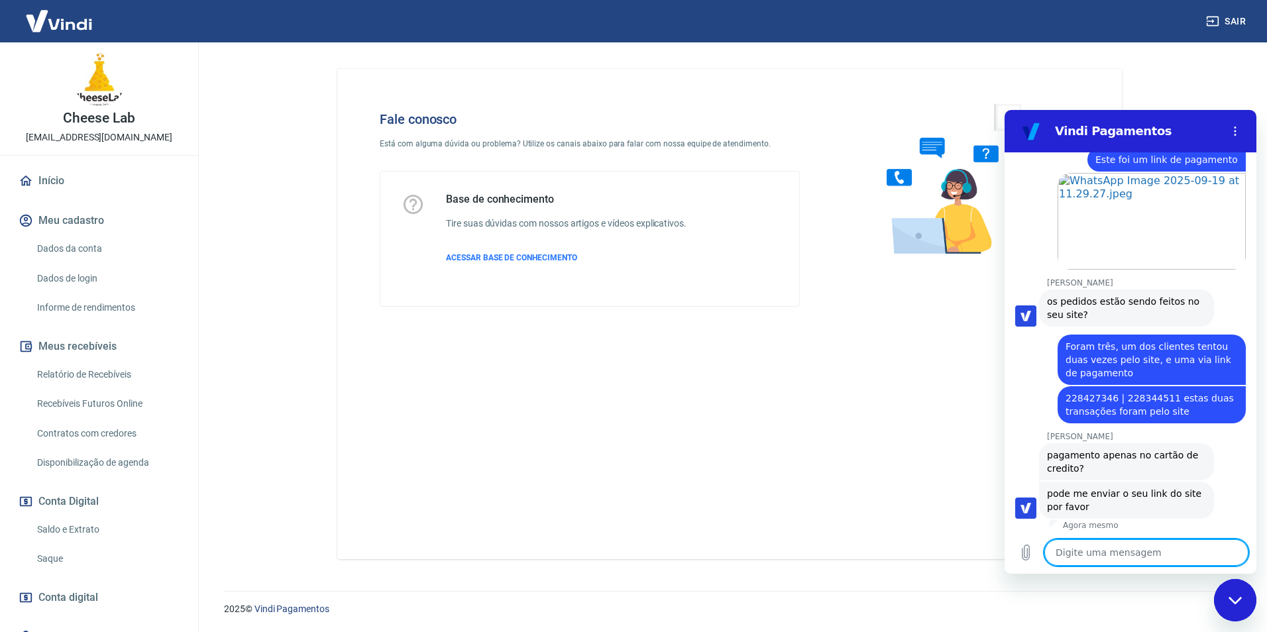
scroll to position [992, 0]
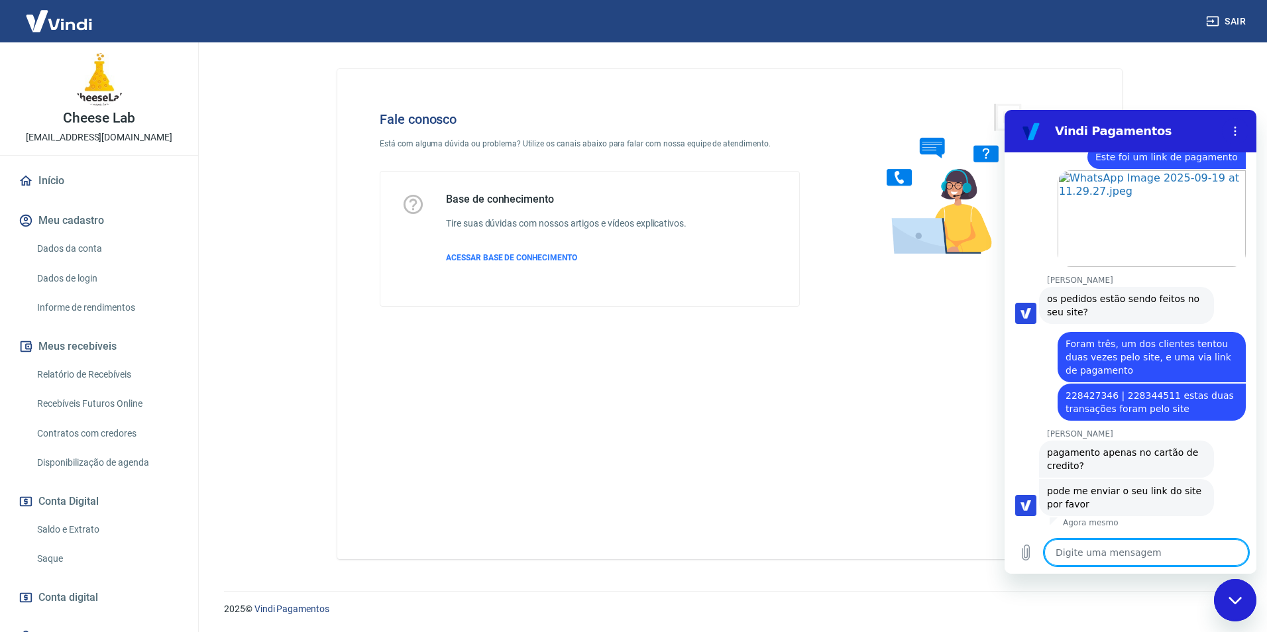
click at [1099, 549] on textarea at bounding box center [1146, 552] width 204 height 27
paste textarea "228430014"
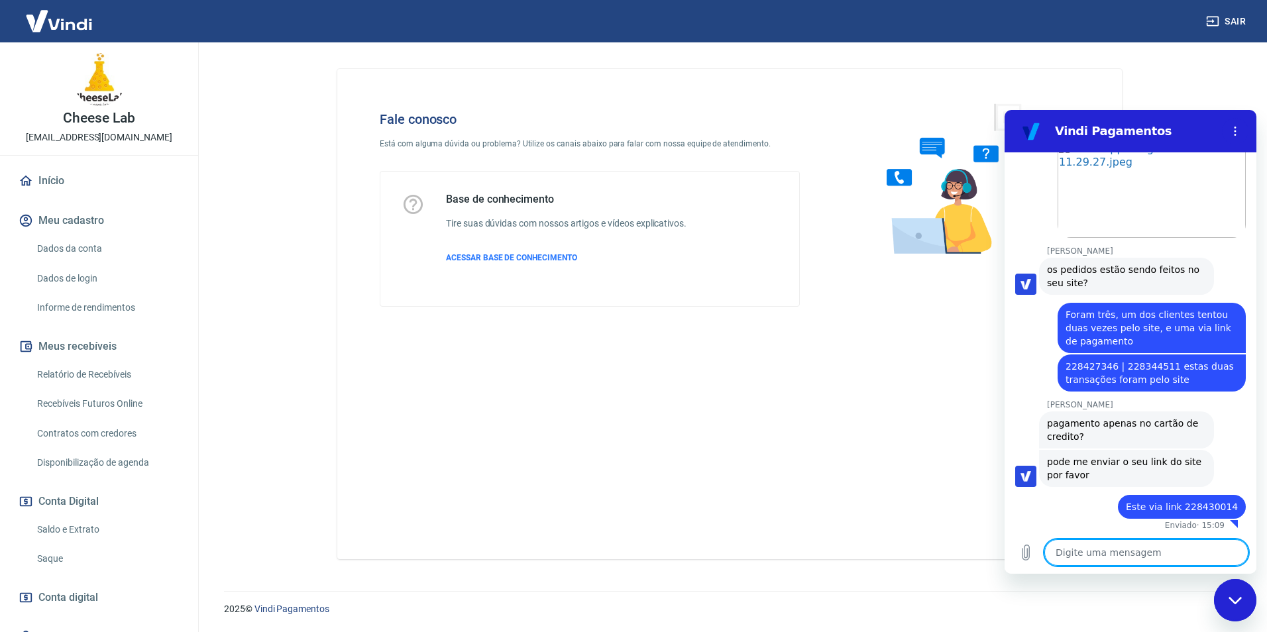
scroll to position [1024, 0]
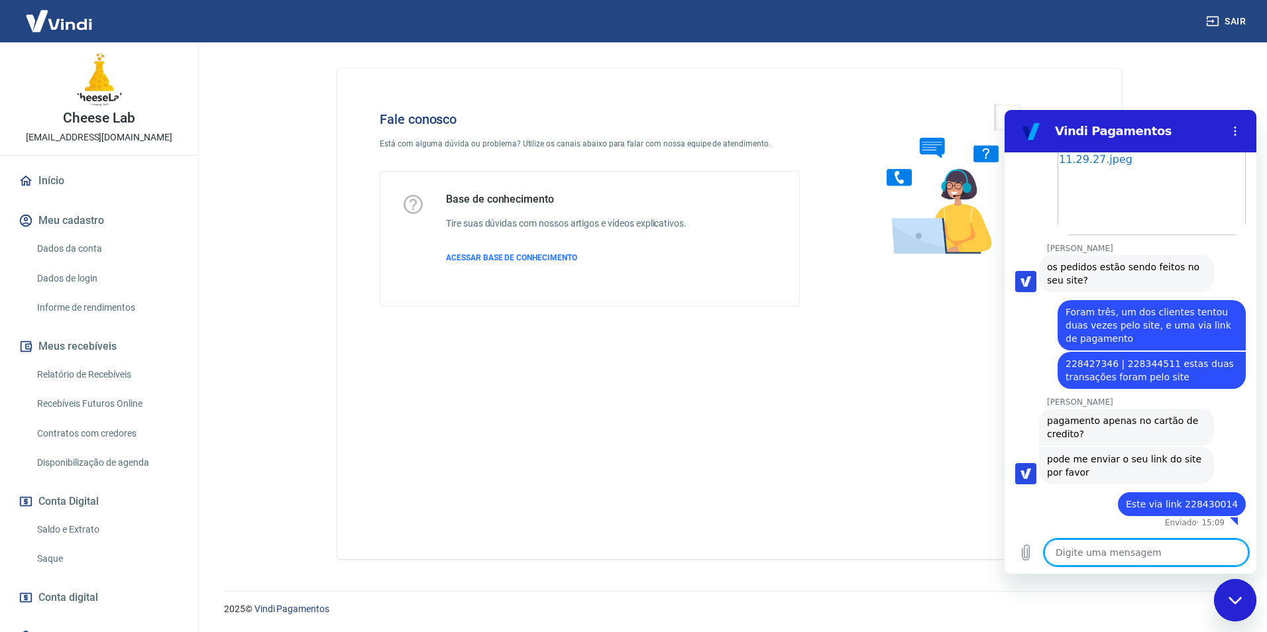
click at [1171, 465] on span "pode me enviar o seu link do site por favor" at bounding box center [1126, 466] width 159 height 27
click at [1095, 549] on textarea at bounding box center [1146, 552] width 204 height 27
paste textarea "https://www.cheeselab.com.br/"
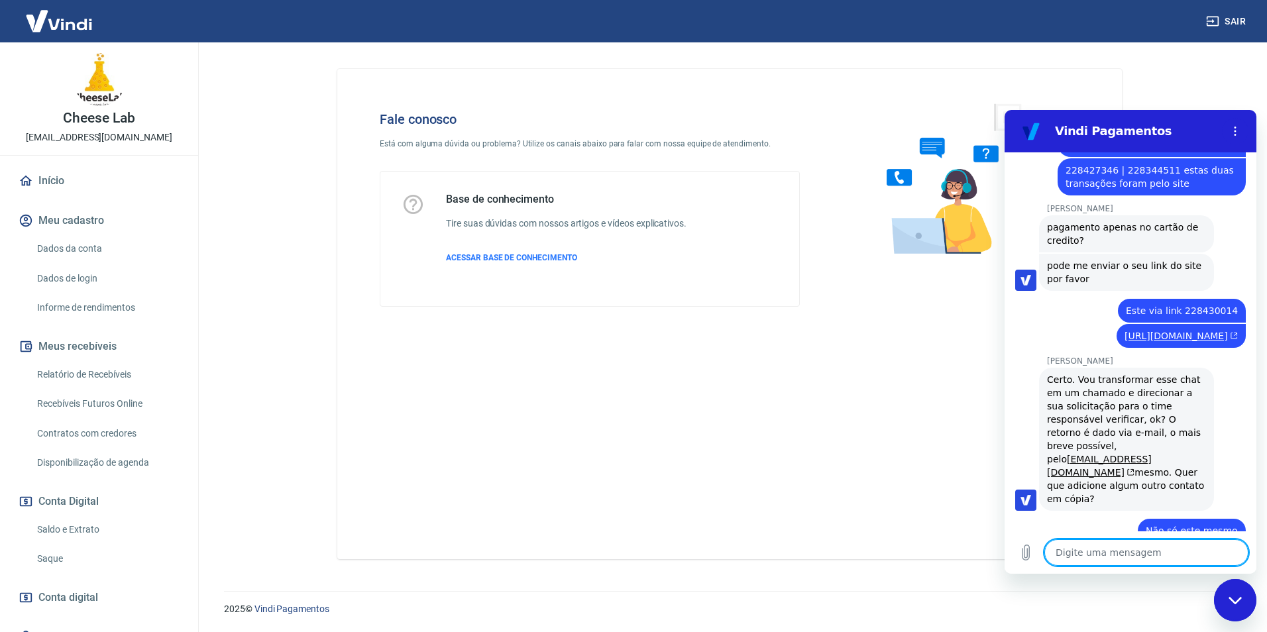
scroll to position [1274, 0]
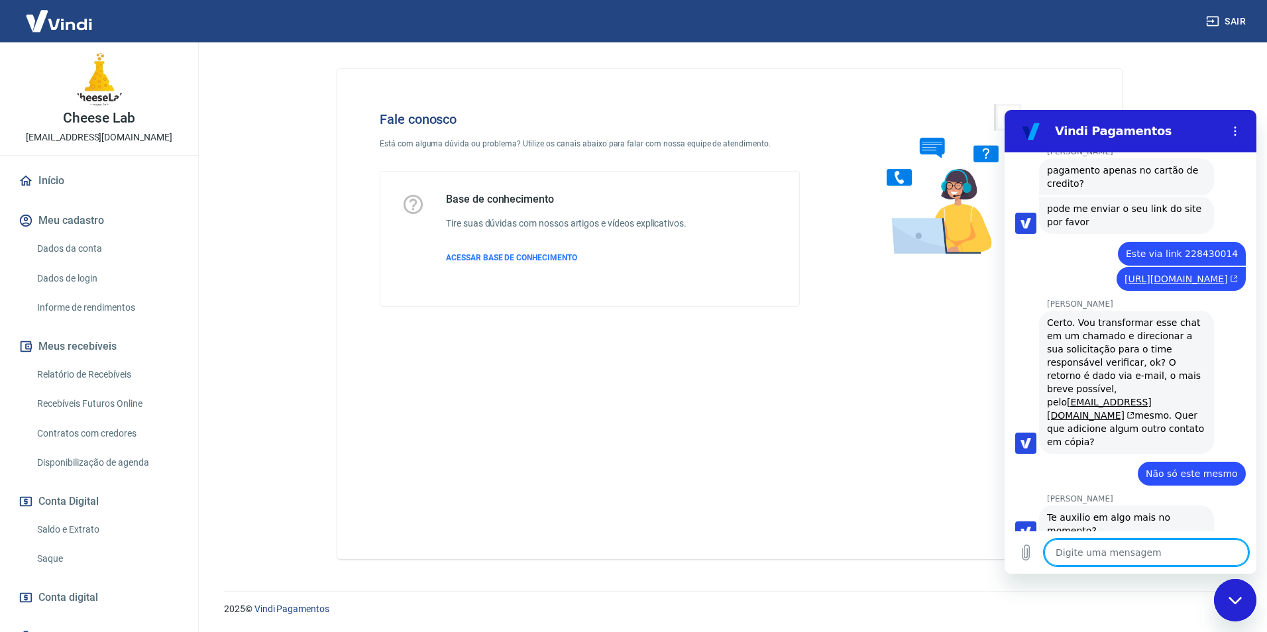
click at [1077, 547] on textarea at bounding box center [1146, 552] width 204 height 27
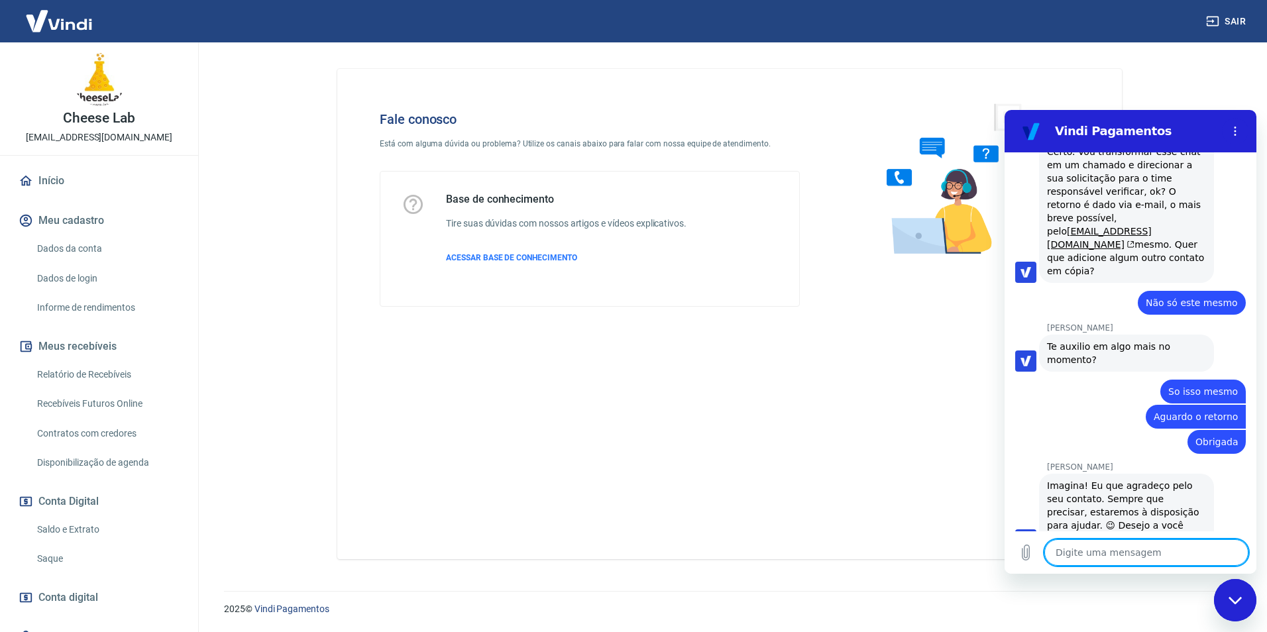
scroll to position [1453, 0]
